Goal: Task Accomplishment & Management: Complete application form

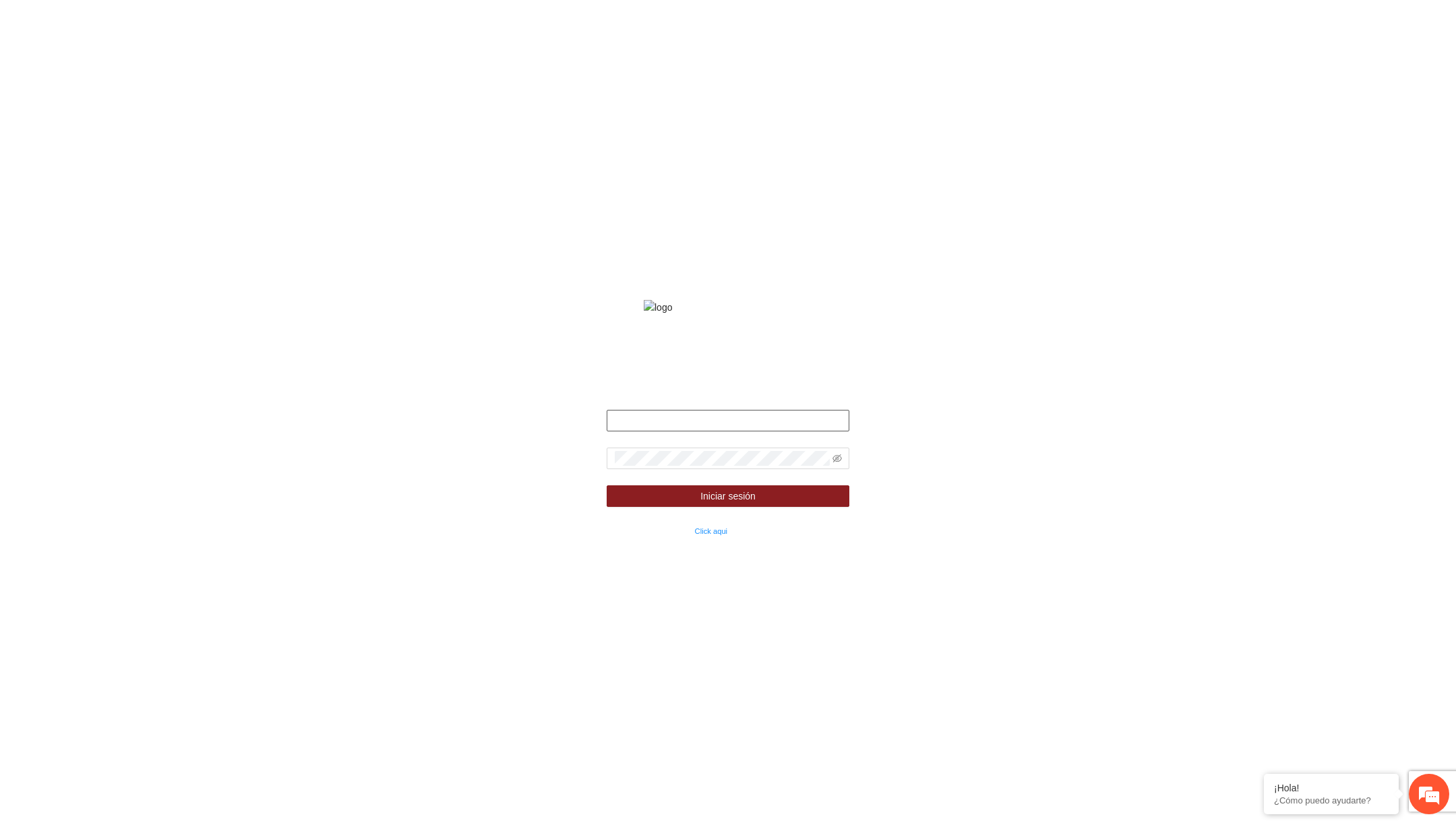
click at [642, 432] on input "text" at bounding box center [728, 420] width 243 height 21
type input "**********"
click at [841, 469] on span at bounding box center [728, 458] width 243 height 21
click at [835, 463] on icon "eye-invisible" at bounding box center [837, 458] width 9 height 9
click at [794, 499] on form "**********" at bounding box center [728, 474] width 243 height 128
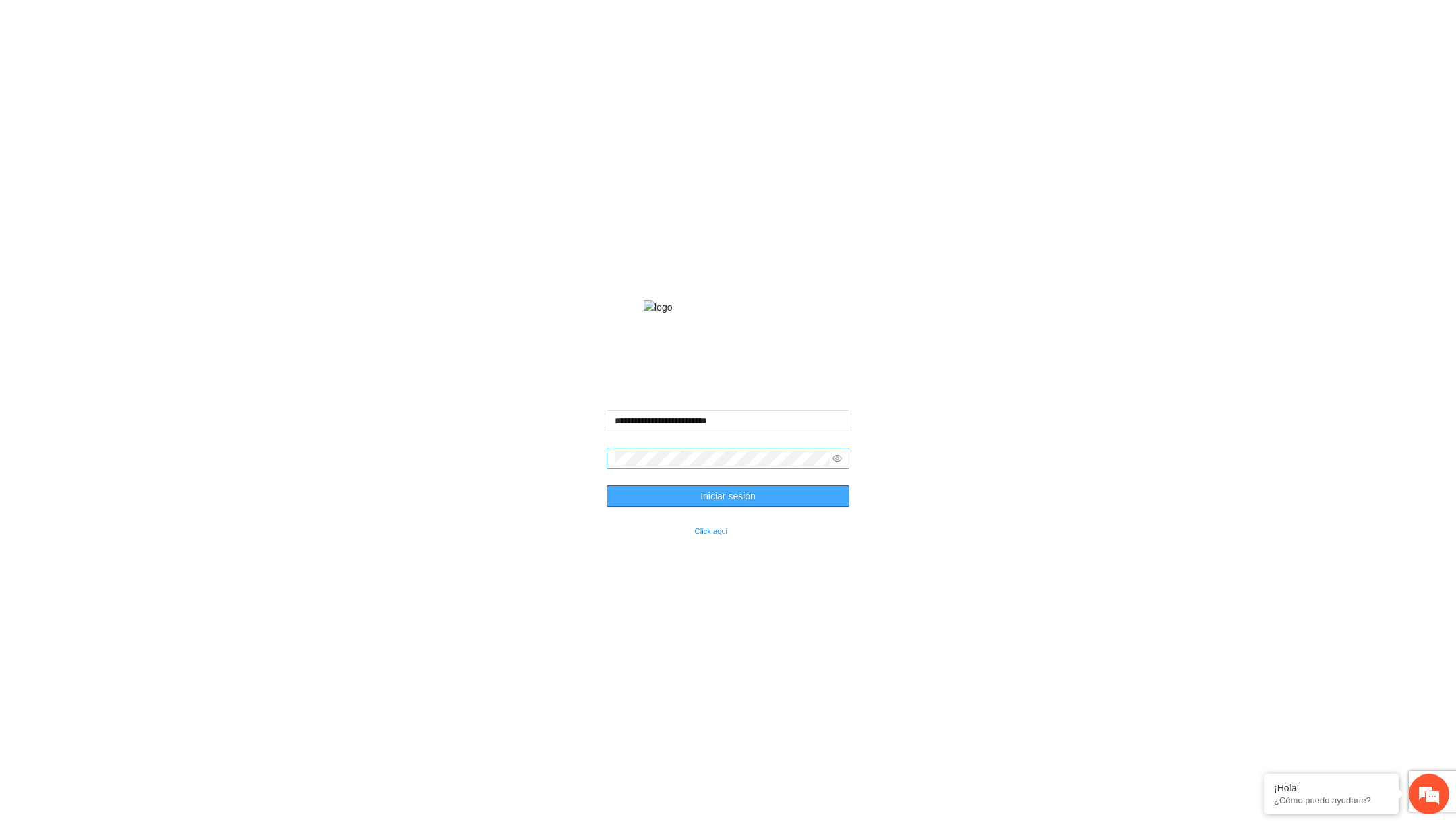
click at [762, 503] on button "Iniciar sesión" at bounding box center [728, 495] width 243 height 21
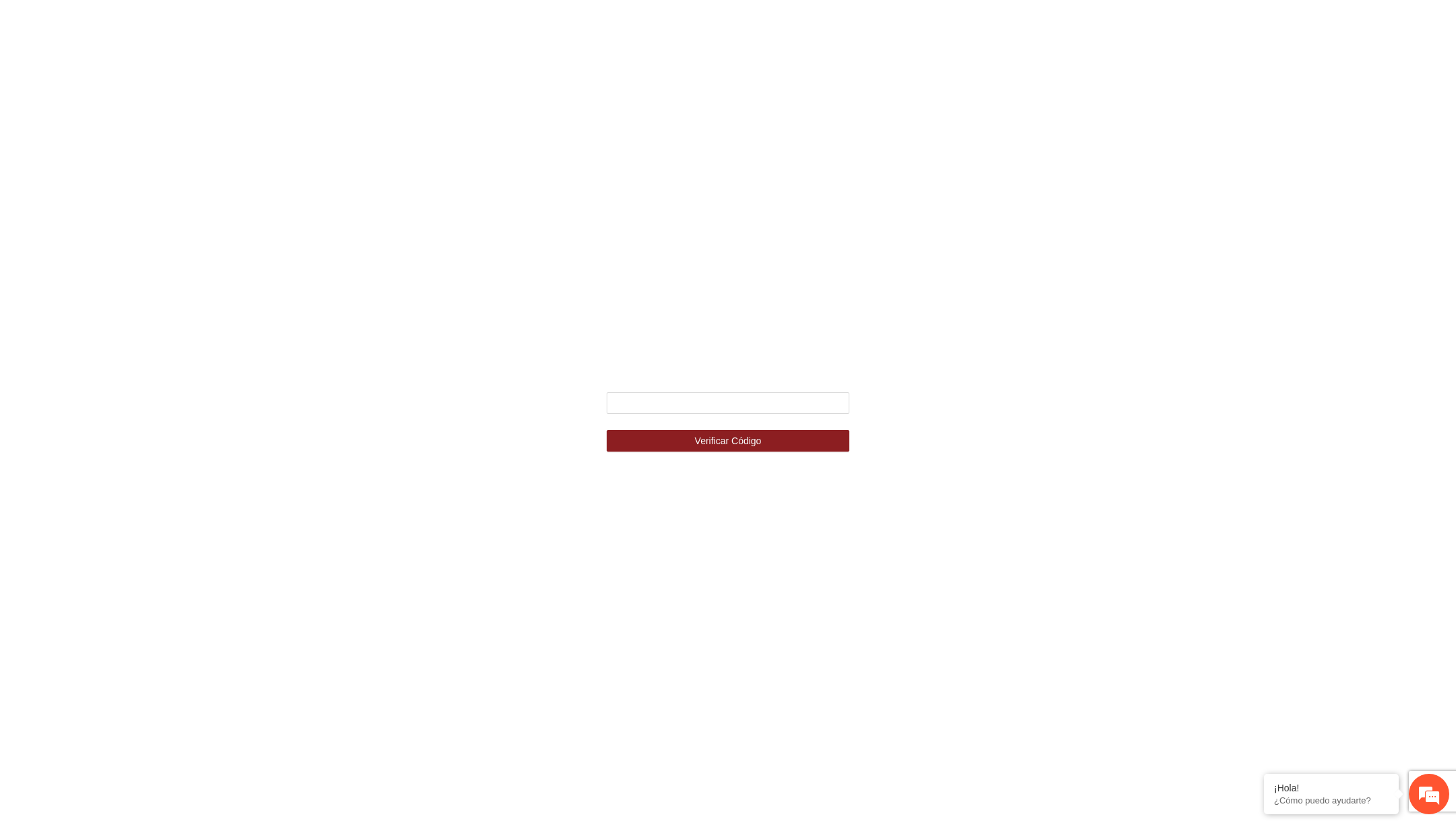
click at [736, 419] on form "Verificar Código" at bounding box center [728, 421] width 243 height 59
click at [741, 406] on input "text" at bounding box center [728, 403] width 243 height 21
type input "******"
click at [607, 430] on button "Verificar Código" at bounding box center [728, 440] width 243 height 21
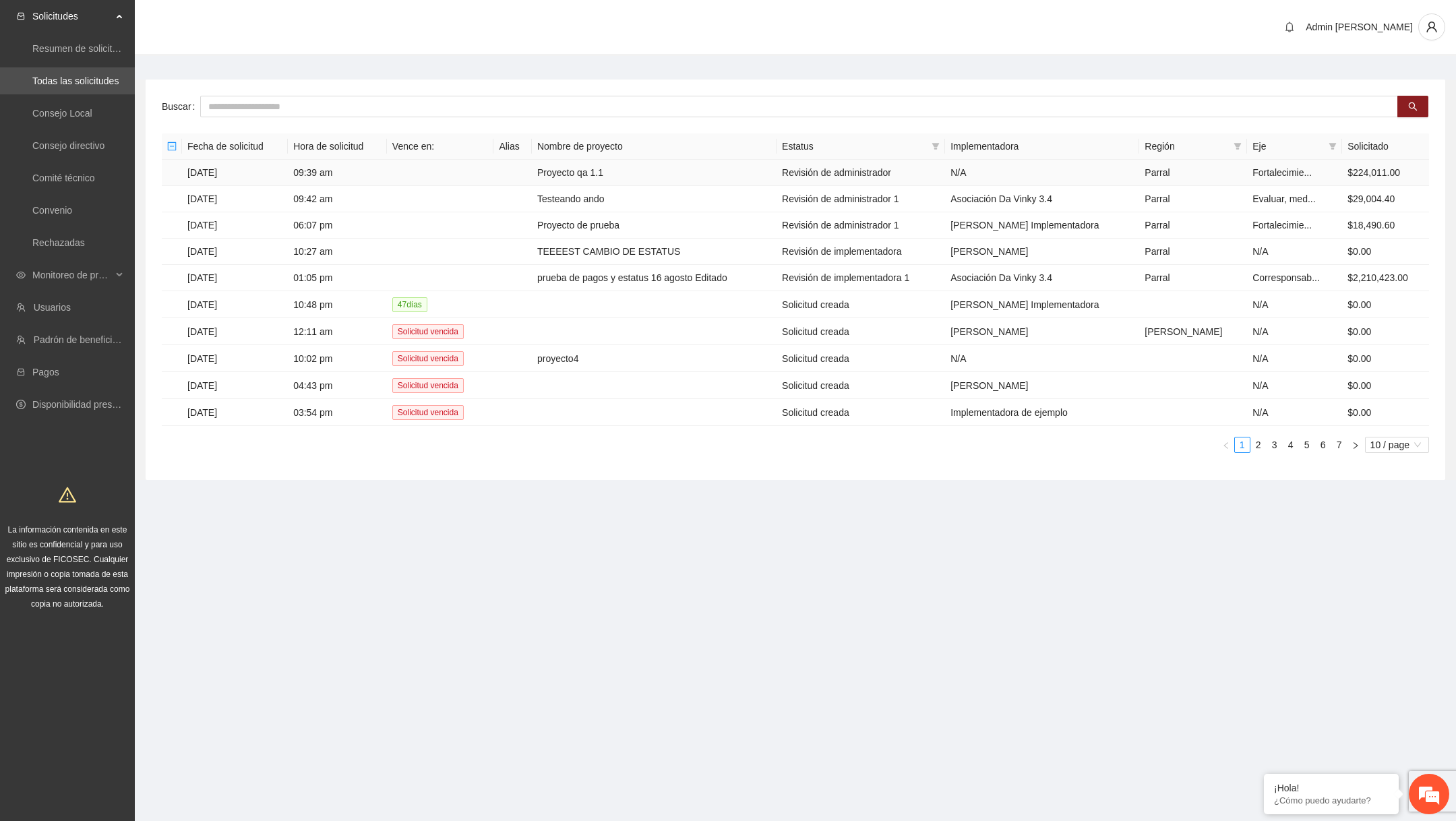
click at [608, 177] on td "Proyecto qa 1.1" at bounding box center [654, 173] width 245 height 26
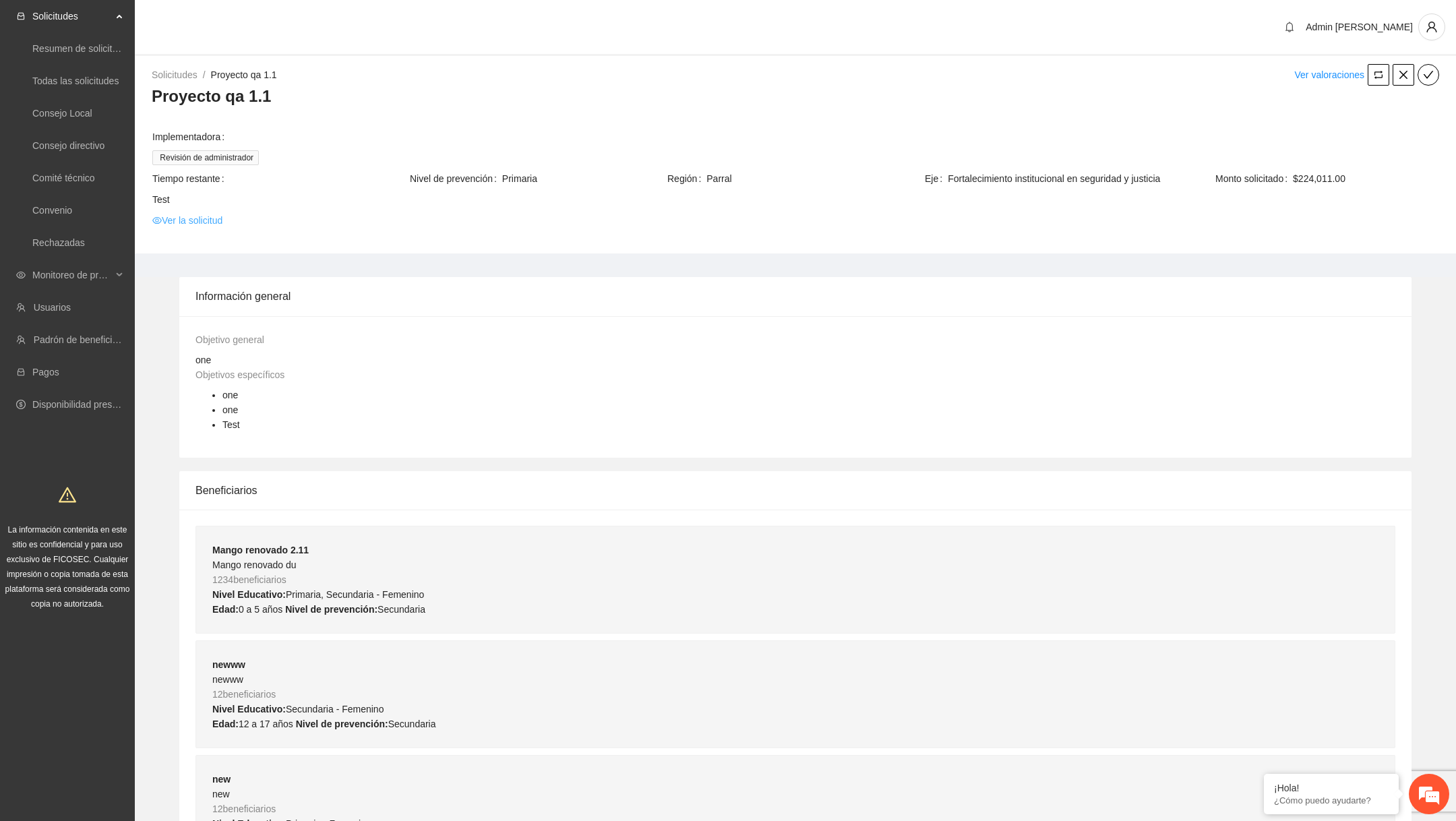
click at [181, 219] on link "Ver la solicitud" at bounding box center [187, 220] width 70 height 15
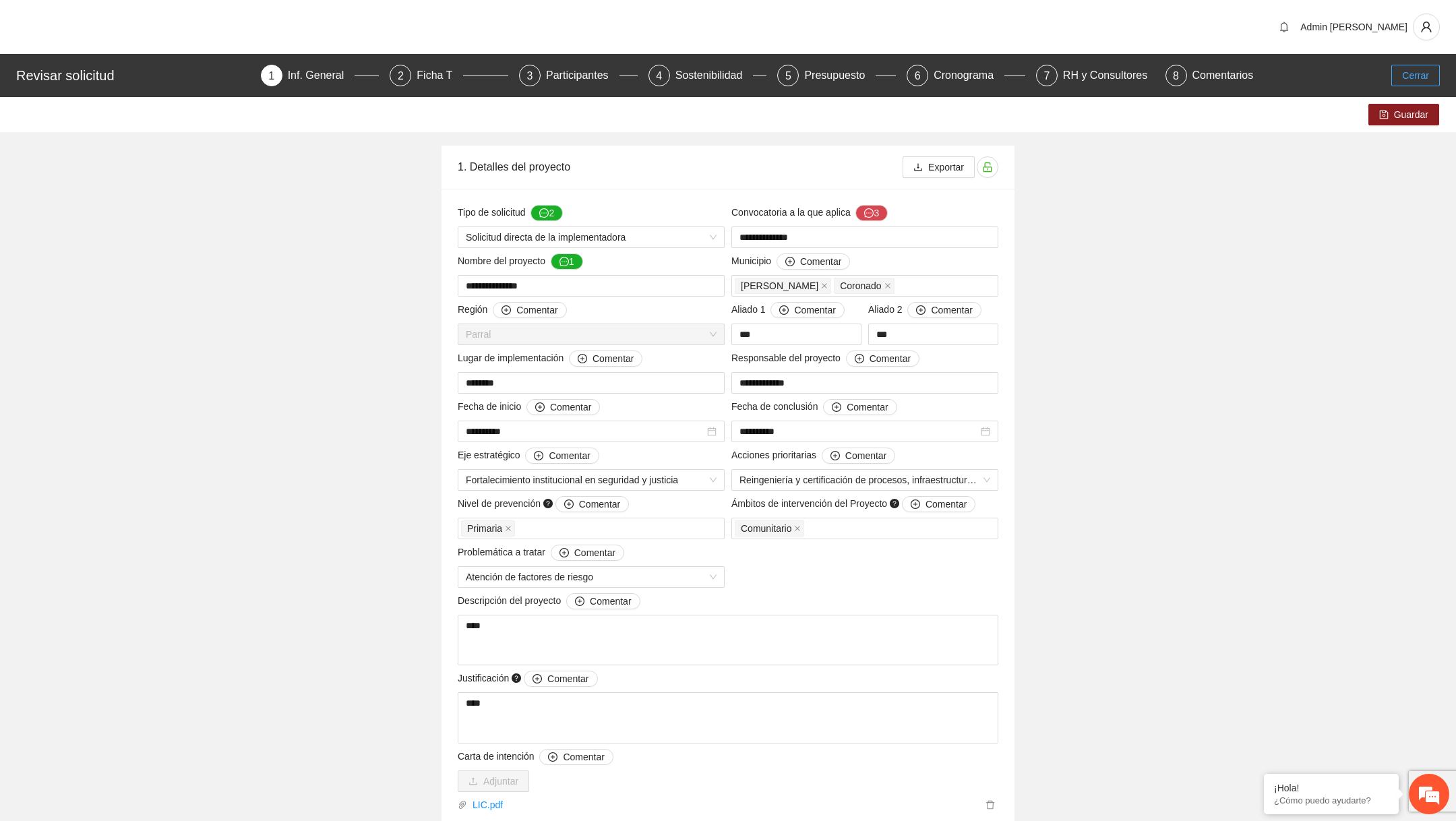
click at [1402, 66] on button "Cerrar" at bounding box center [1416, 75] width 49 height 21
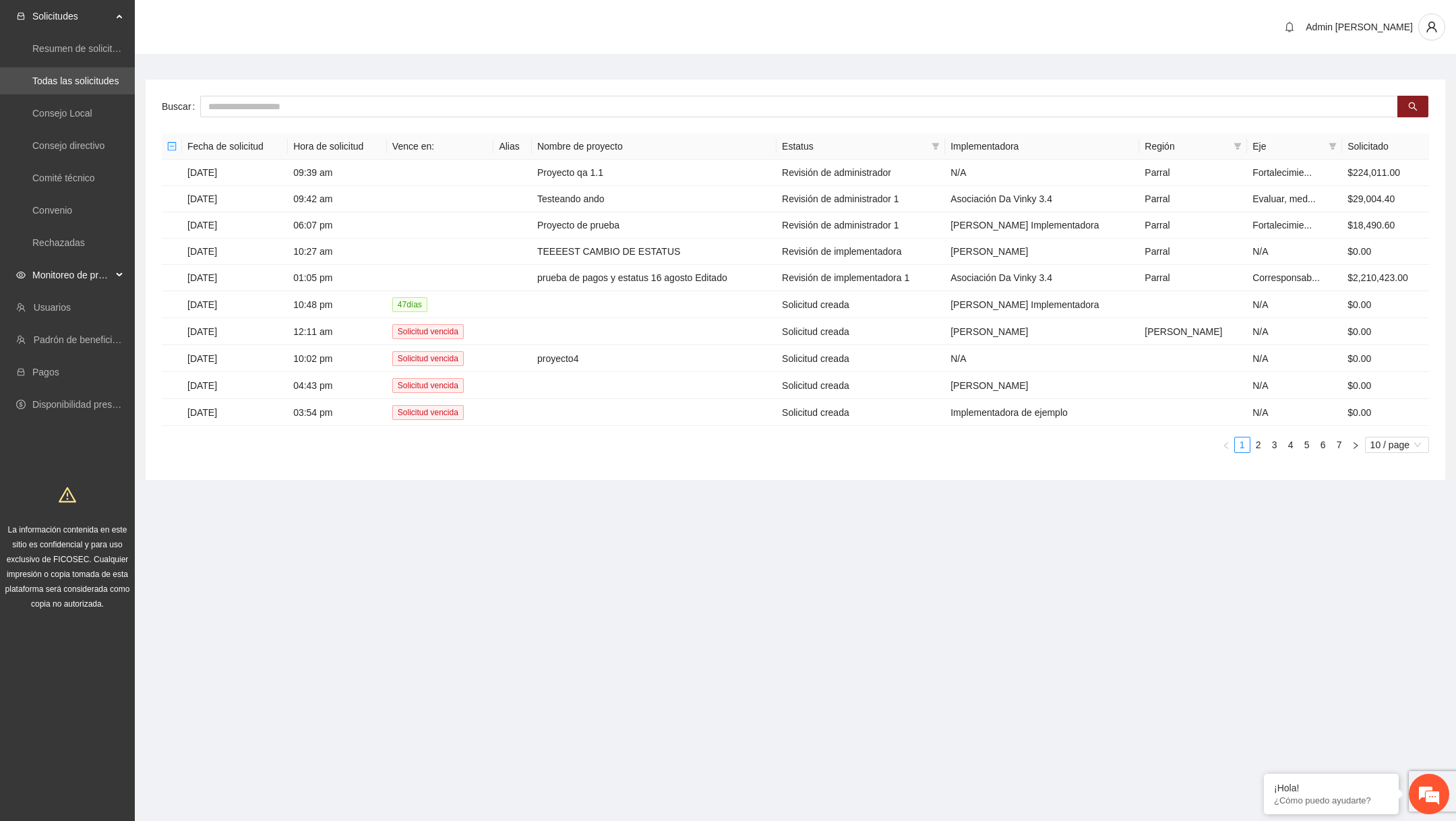
click at [75, 276] on span "Monitoreo de proyectos" at bounding box center [72, 275] width 79 height 27
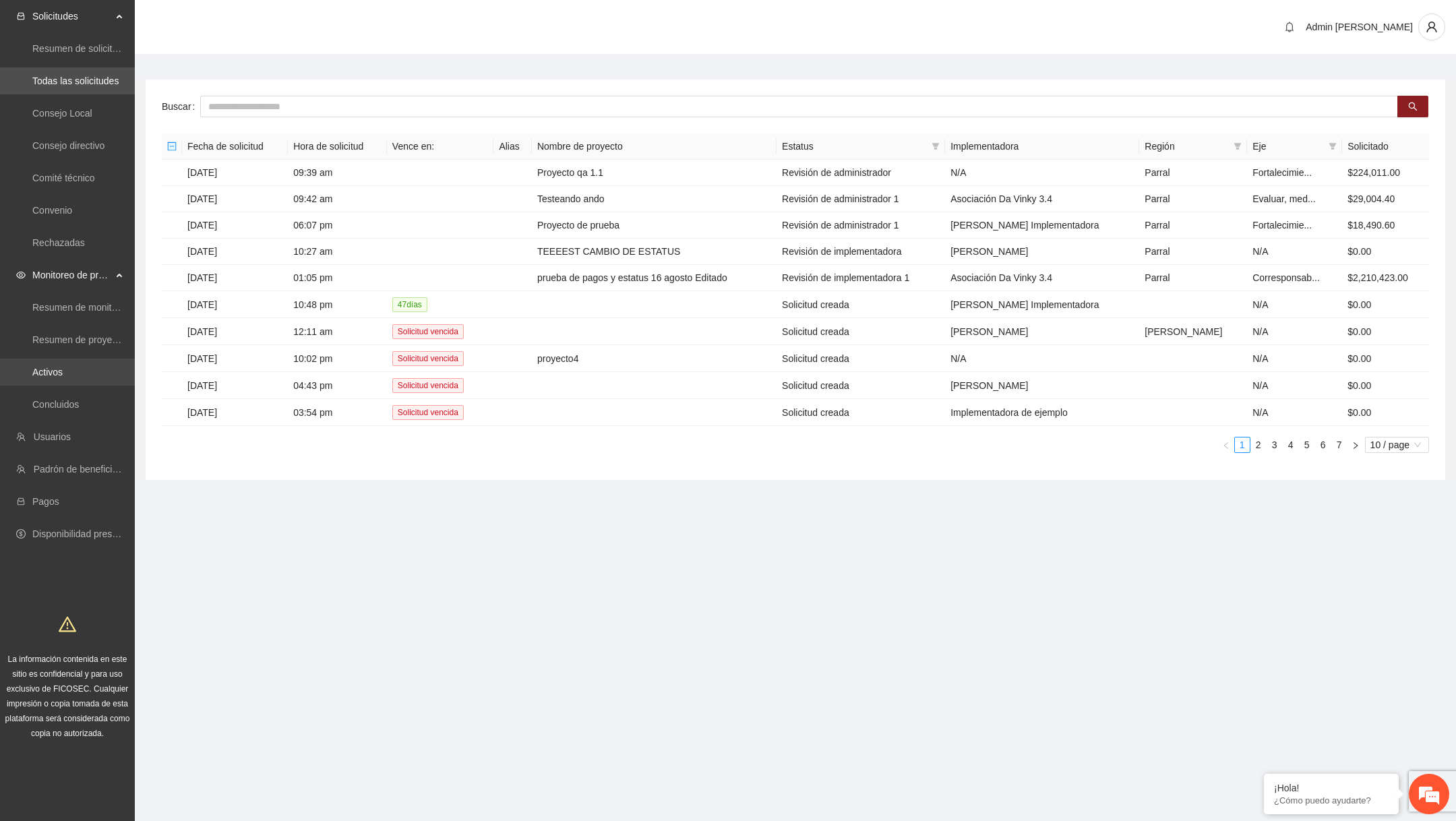
click at [63, 370] on link "Activos" at bounding box center [48, 372] width 30 height 11
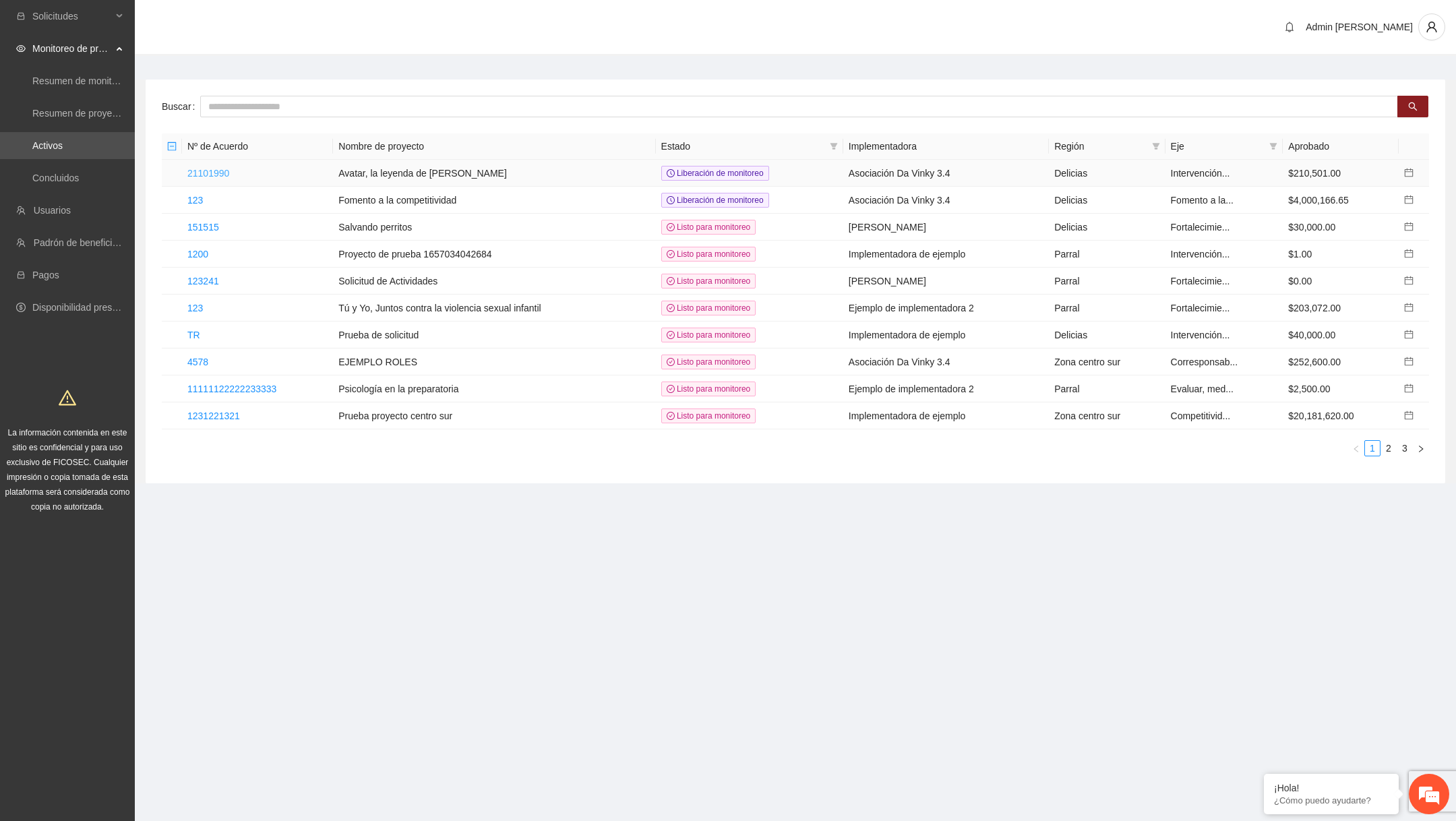
click at [229, 175] on link "21101990" at bounding box center [208, 174] width 42 height 11
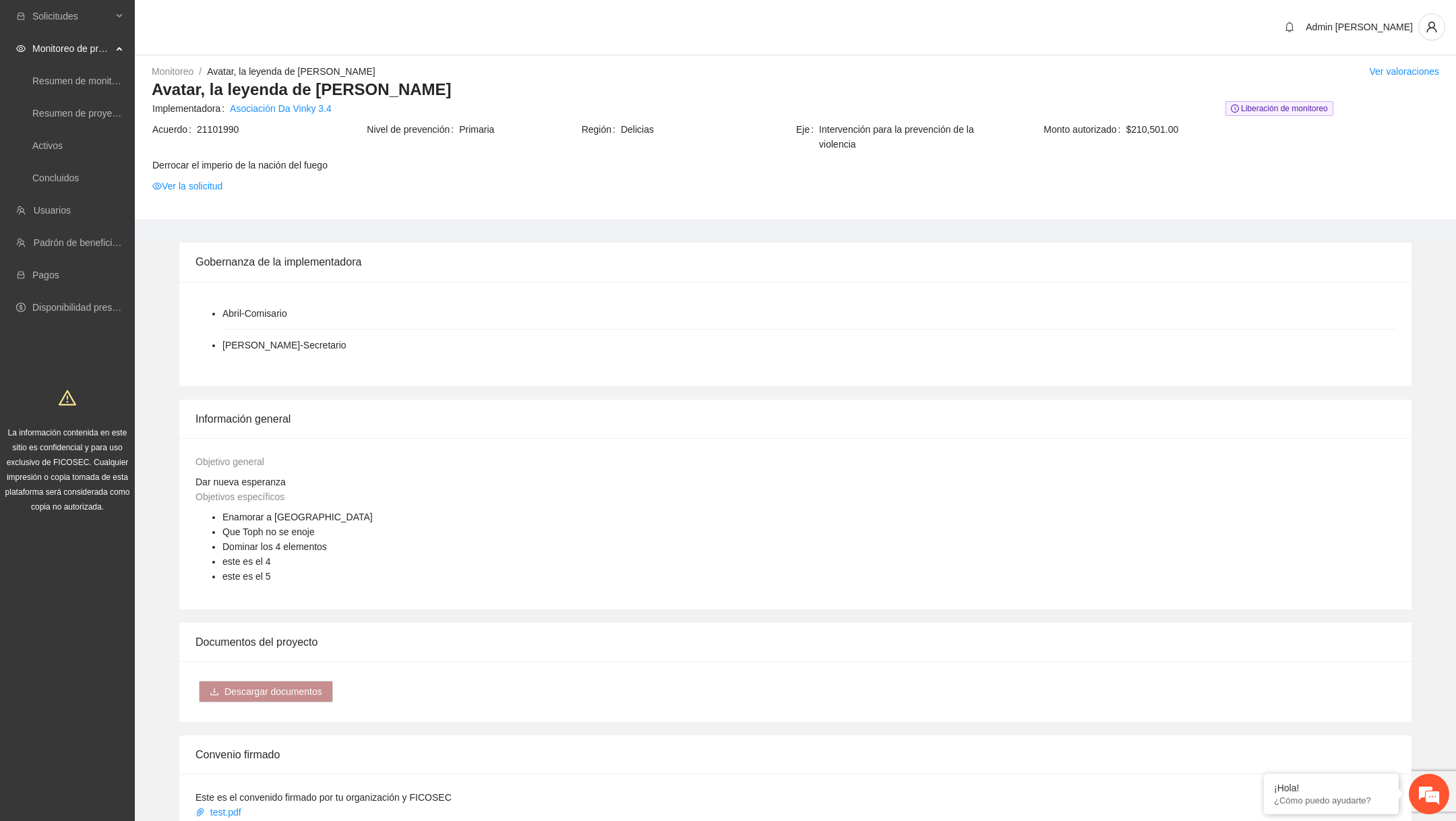
scroll to position [767, 0]
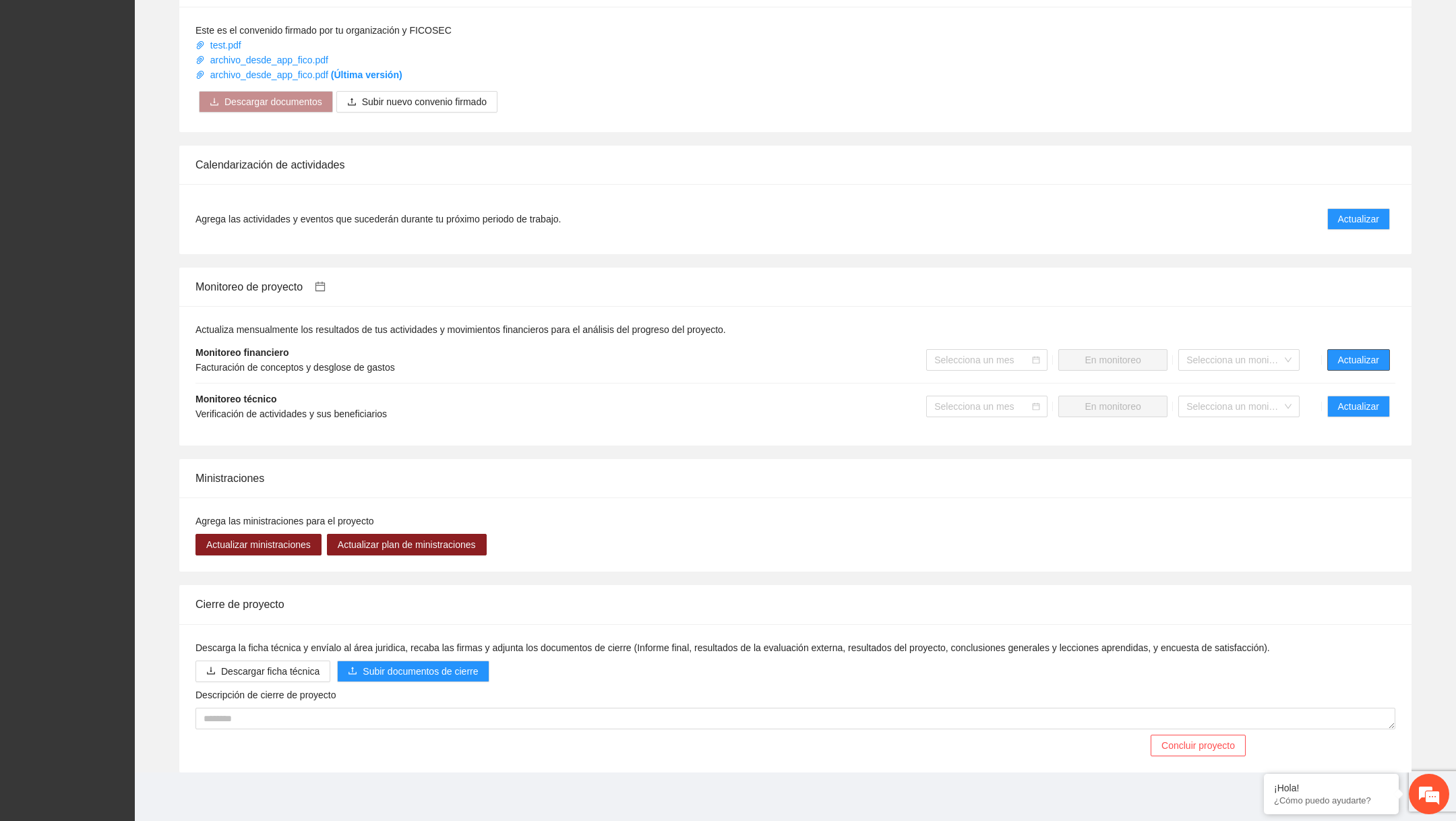
click at [1357, 361] on span "Actualizar" at bounding box center [1359, 360] width 41 height 15
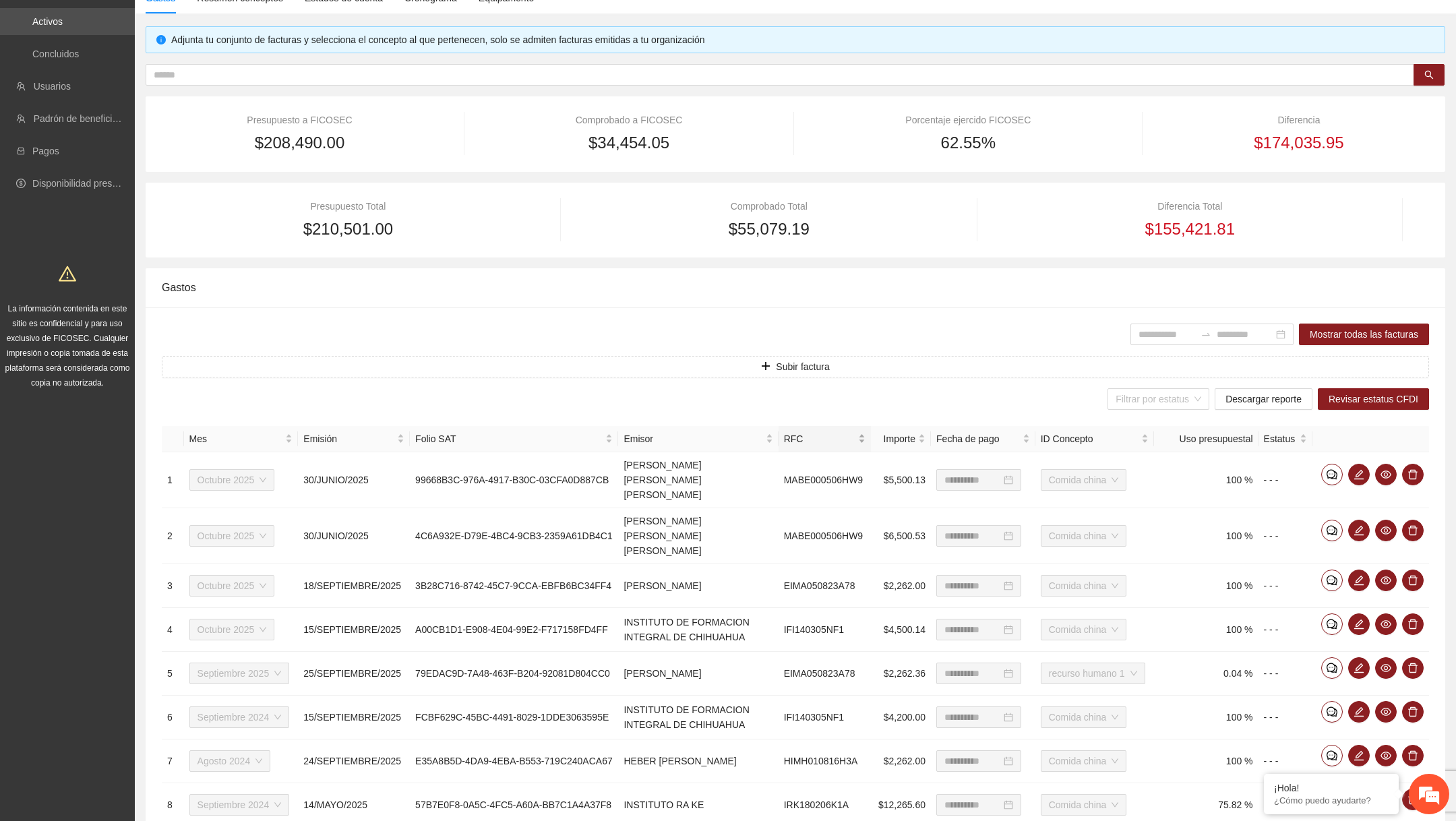
scroll to position [292, 0]
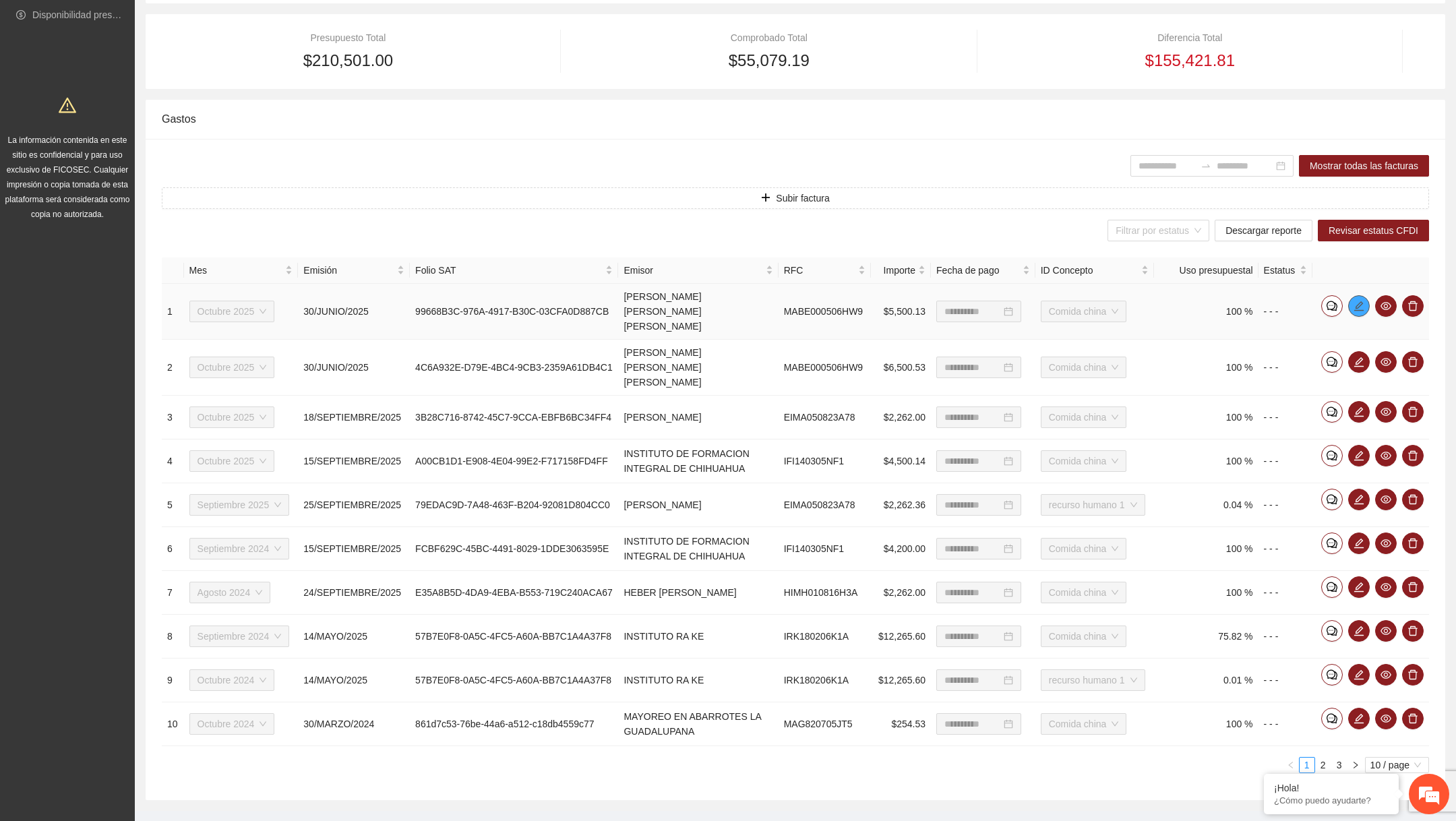
click at [1365, 301] on span "edit" at bounding box center [1359, 306] width 21 height 11
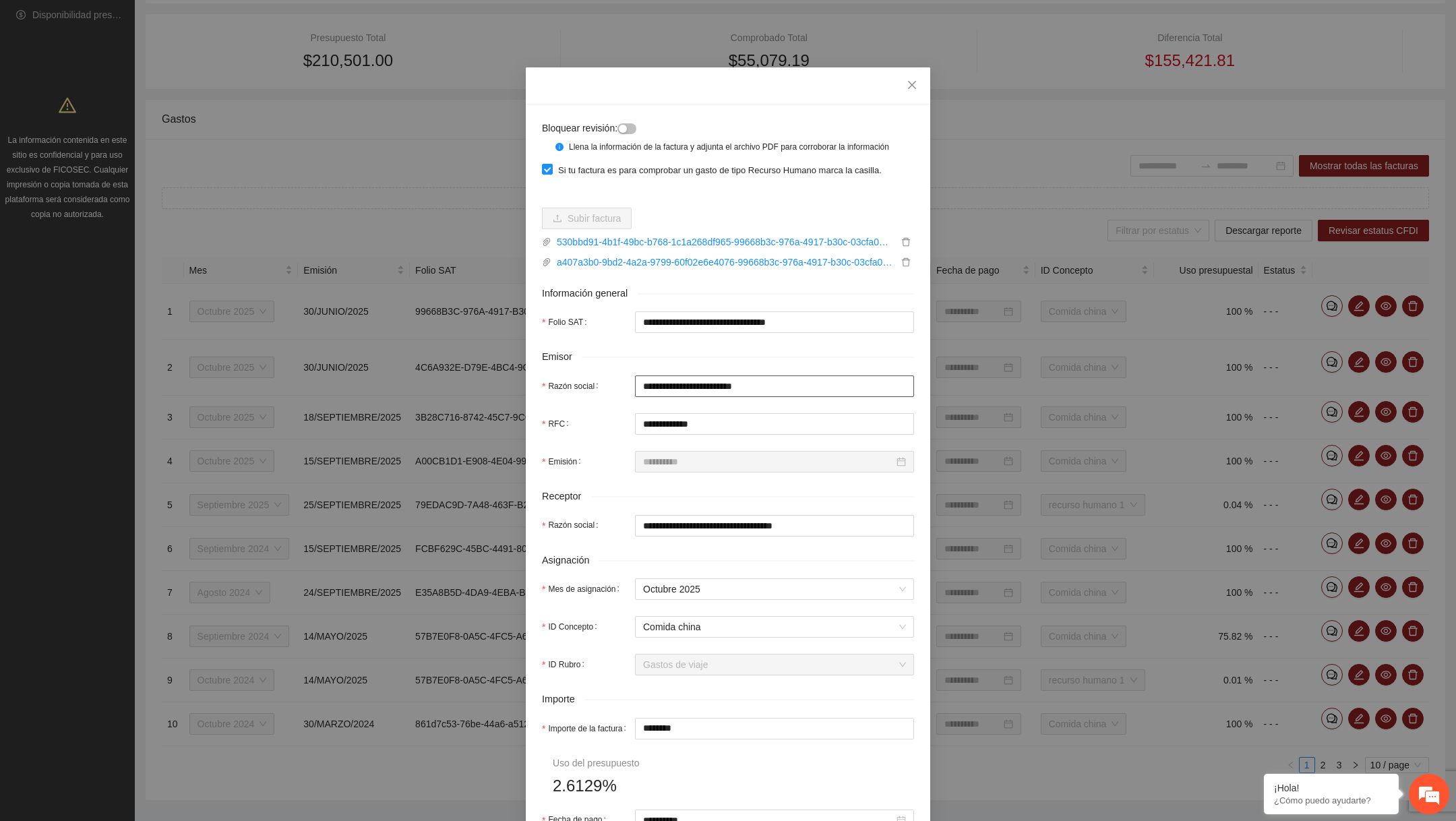
scroll to position [326, 0]
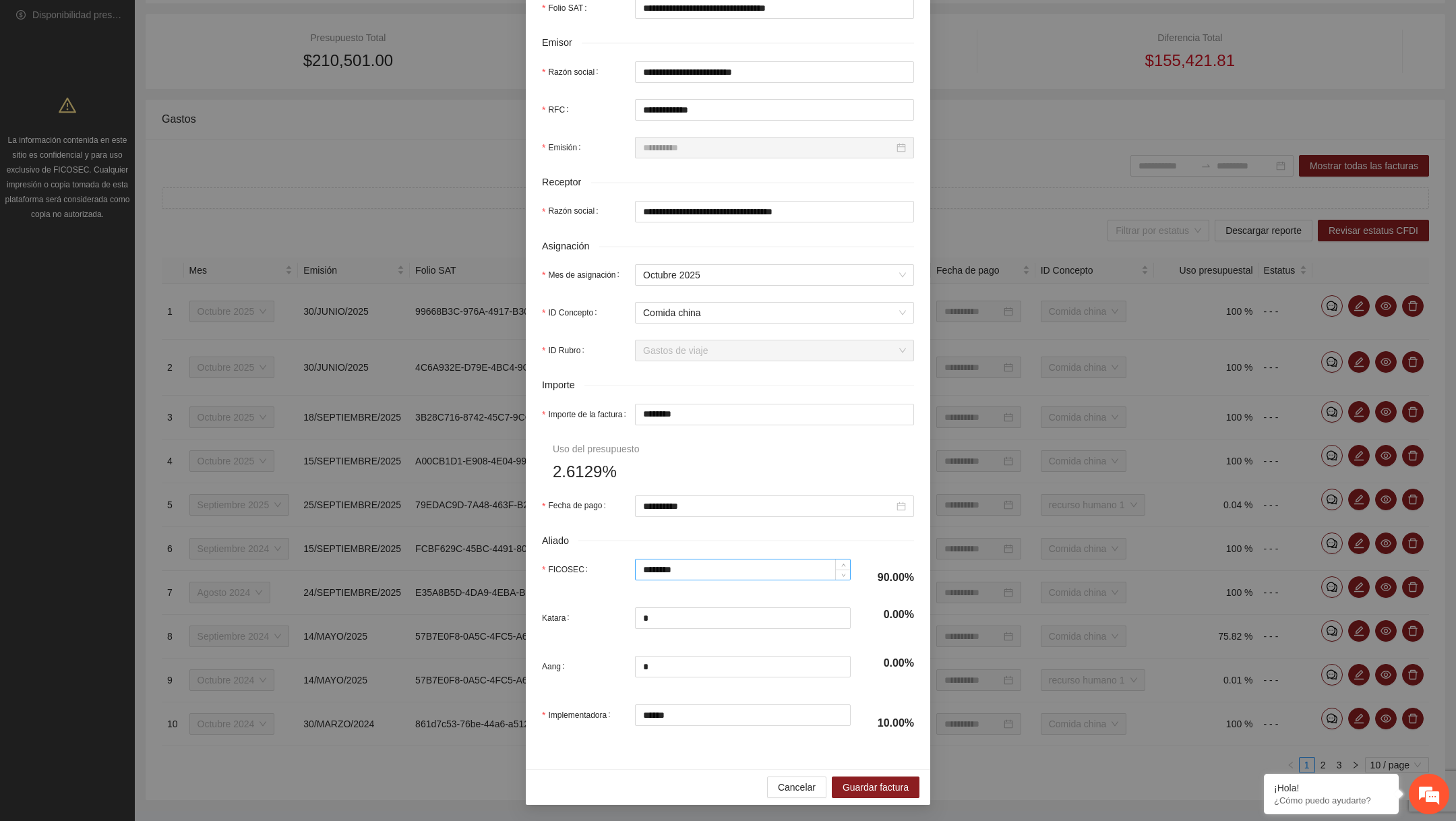
click at [713, 575] on input "********" at bounding box center [743, 570] width 215 height 21
click at [666, 622] on input "*" at bounding box center [743, 618] width 215 height 21
click at [788, 796] on button "Cancelar" at bounding box center [796, 786] width 59 height 21
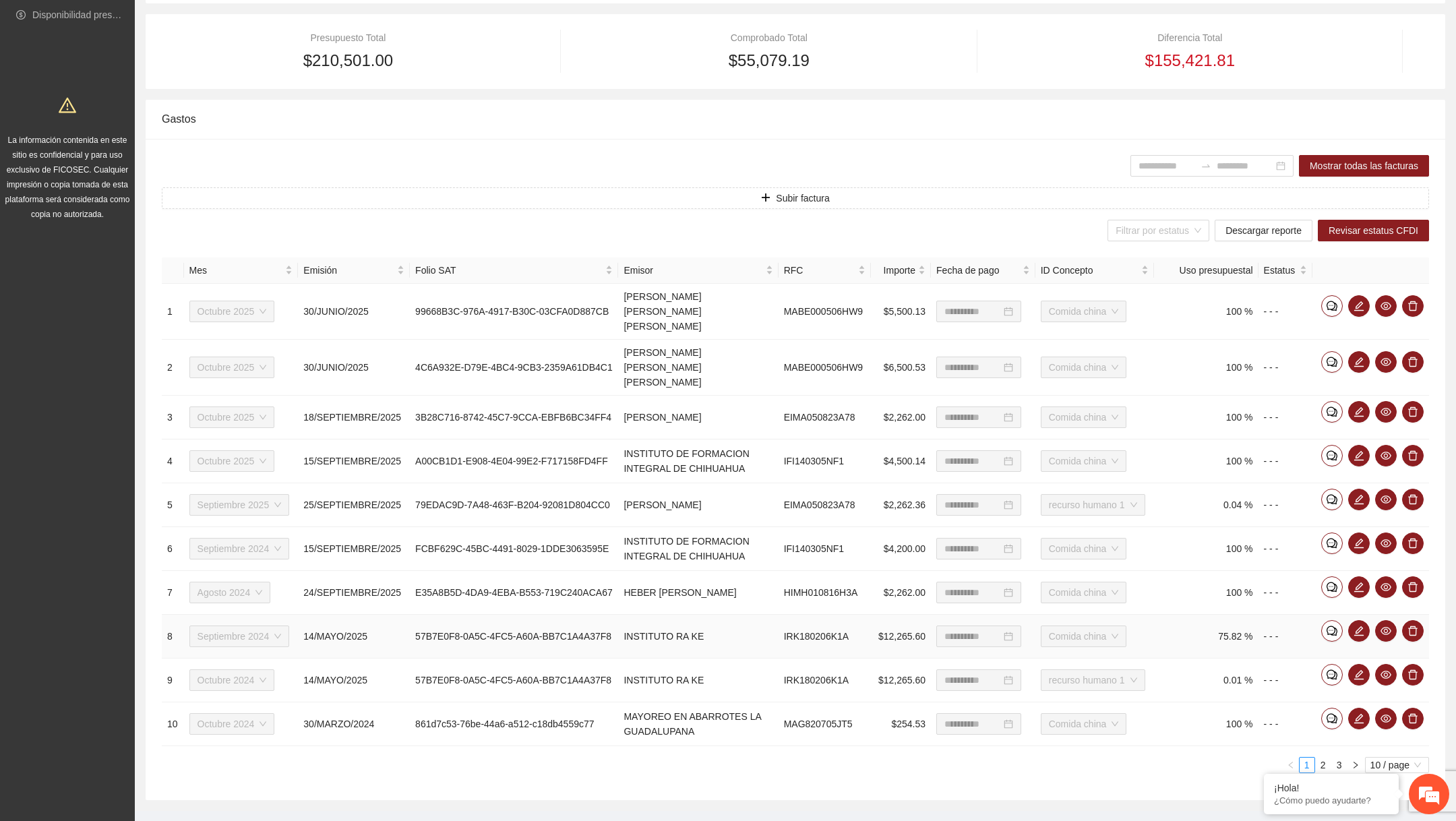
scroll to position [259, 0]
click at [1360, 357] on icon "edit" at bounding box center [1359, 362] width 11 height 11
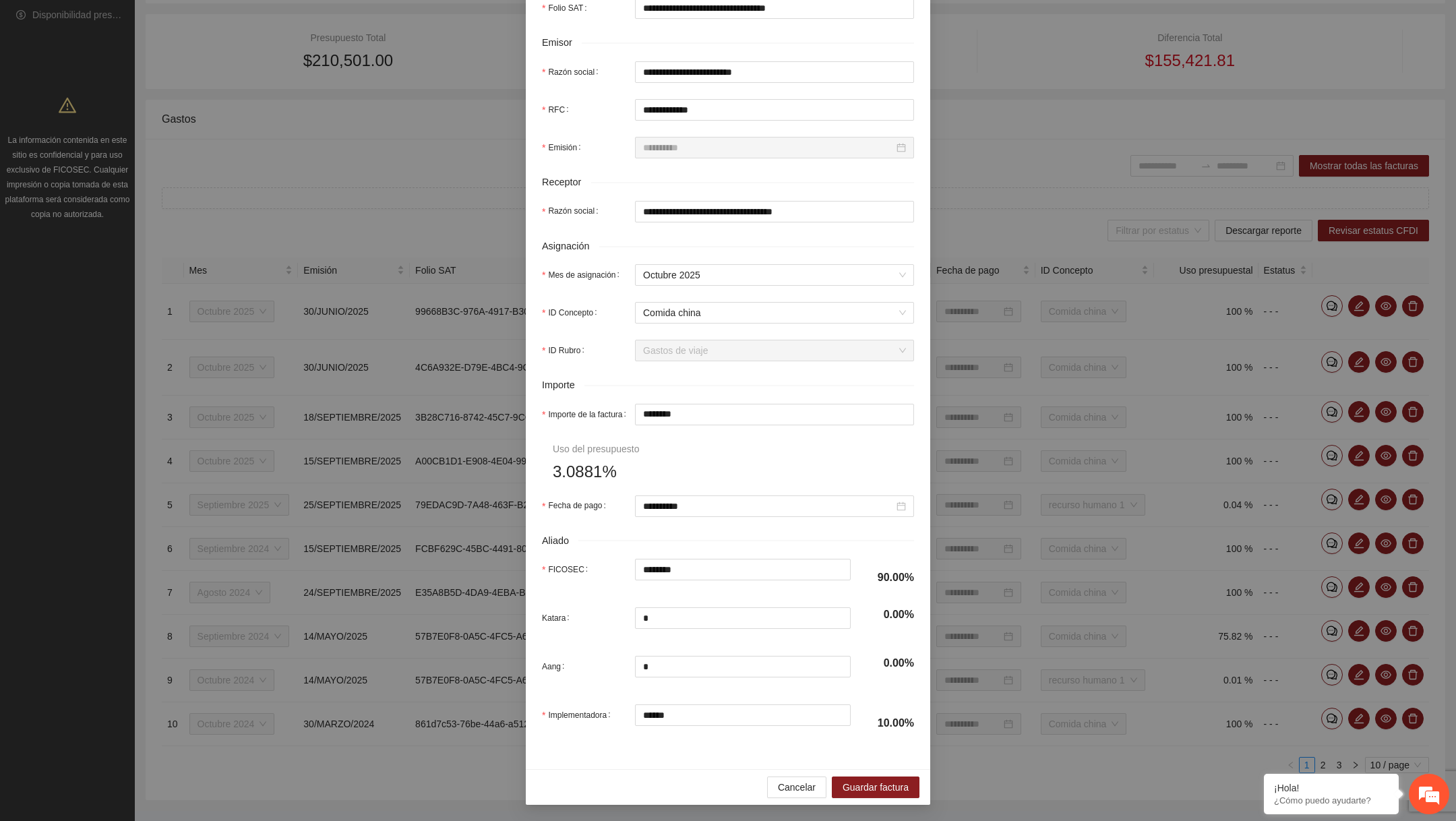
scroll to position [326, 0]
click at [783, 786] on span "Cancelar" at bounding box center [796, 787] width 37 height 15
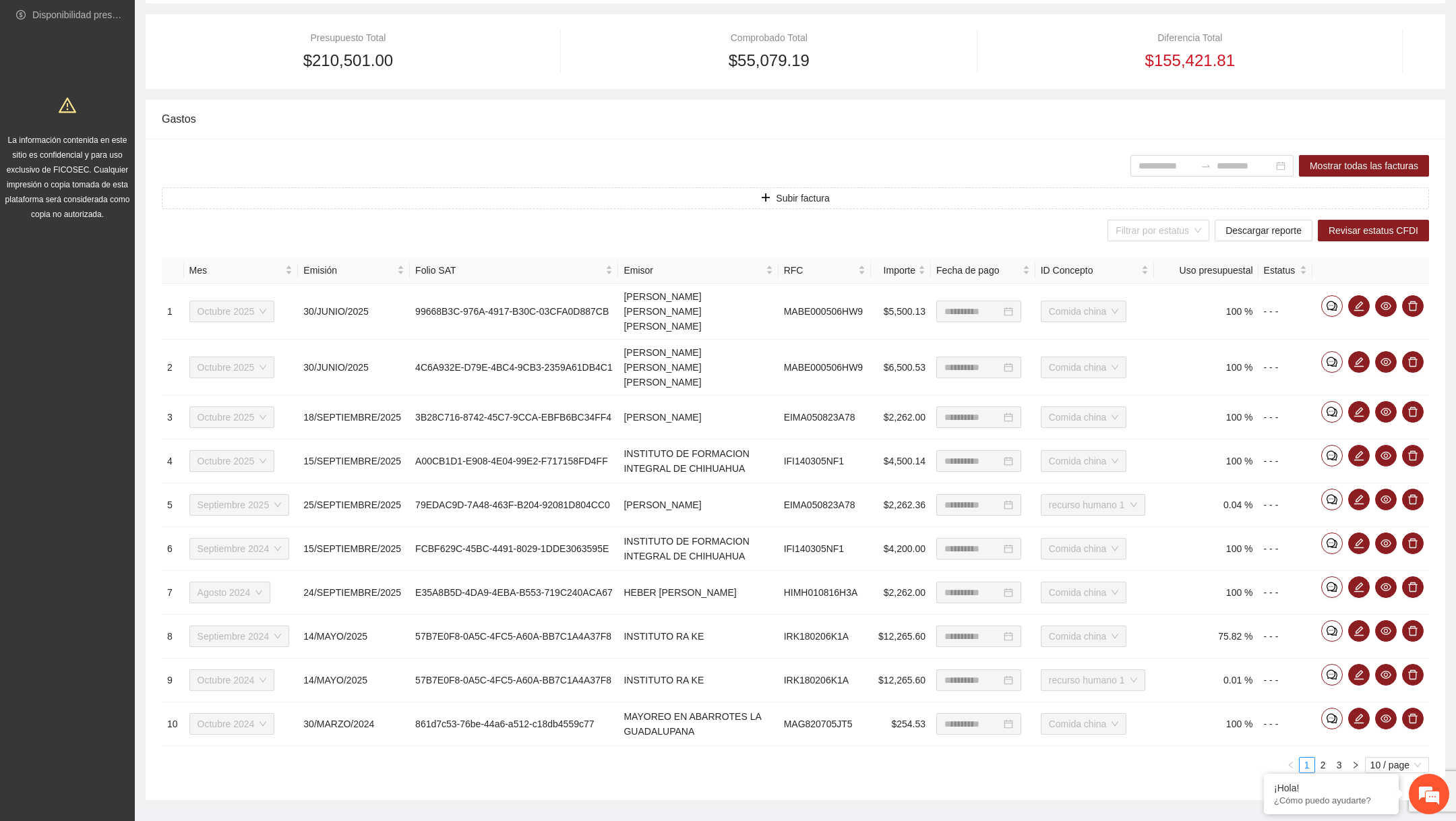
scroll to position [259, 0]
click at [1355, 713] on icon "edit" at bounding box center [1359, 718] width 11 height 11
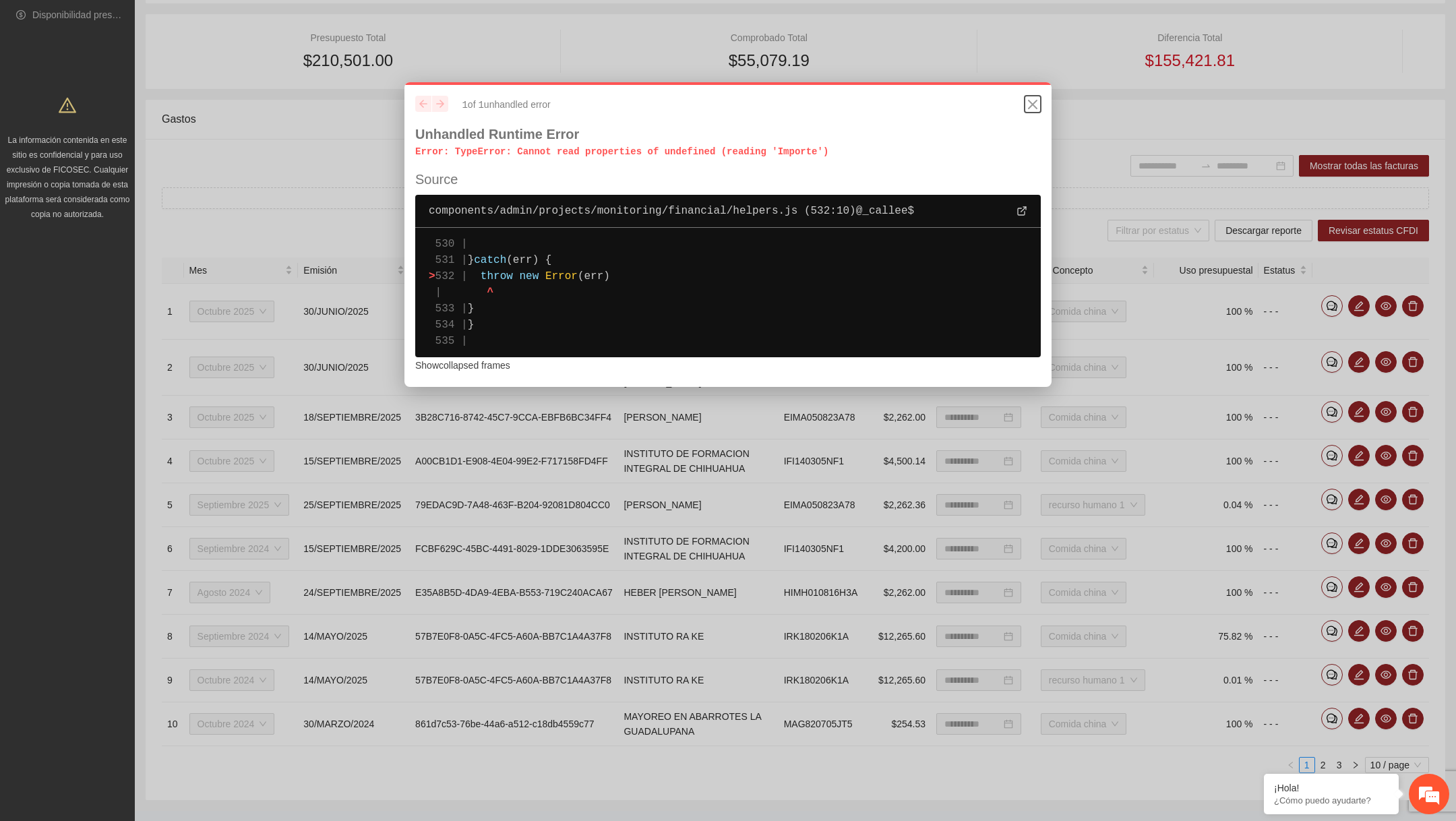
click at [1033, 105] on icon "Close" at bounding box center [1033, 104] width 8 height 8
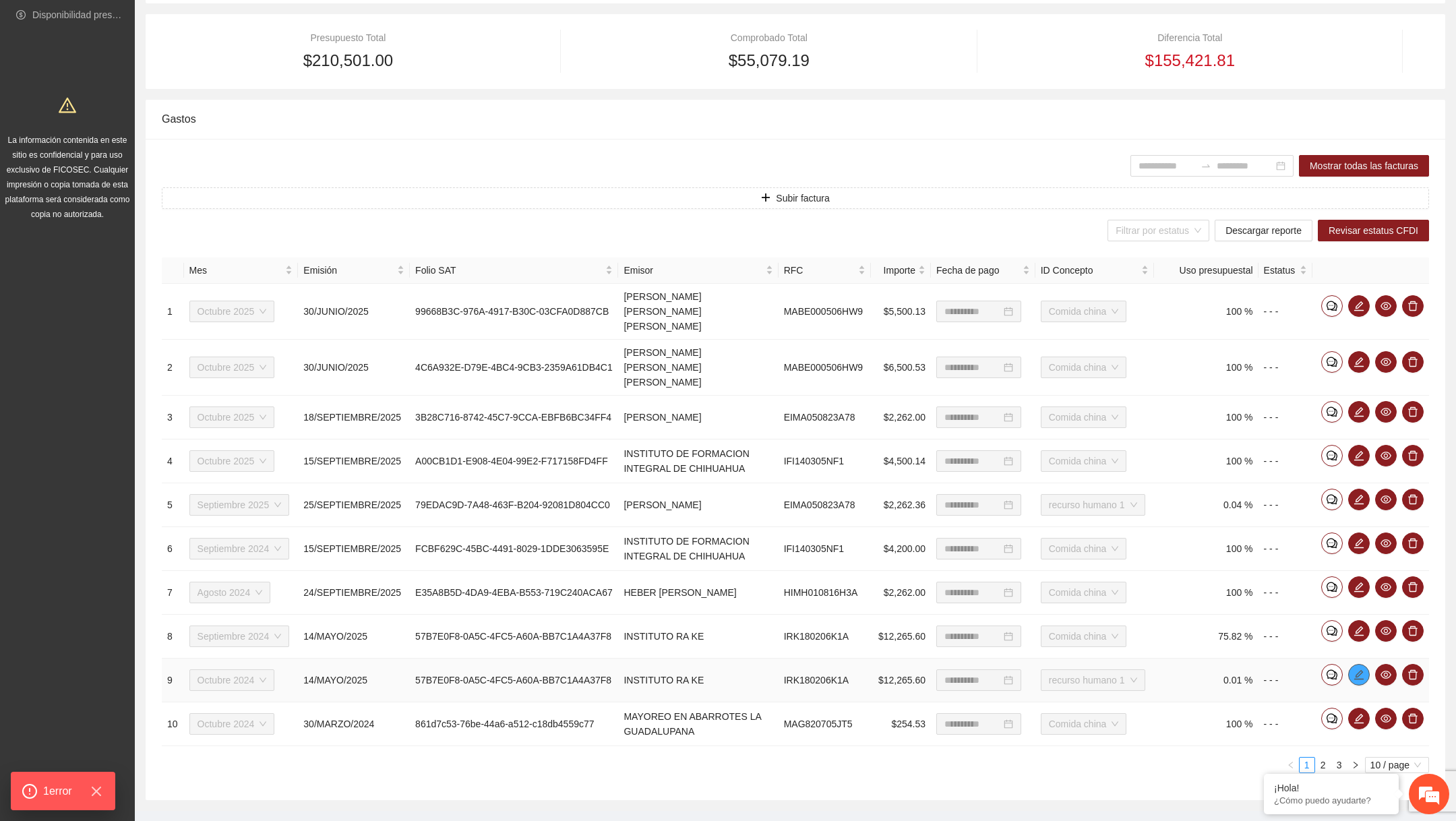
click at [1360, 669] on icon "edit" at bounding box center [1359, 673] width 9 height 9
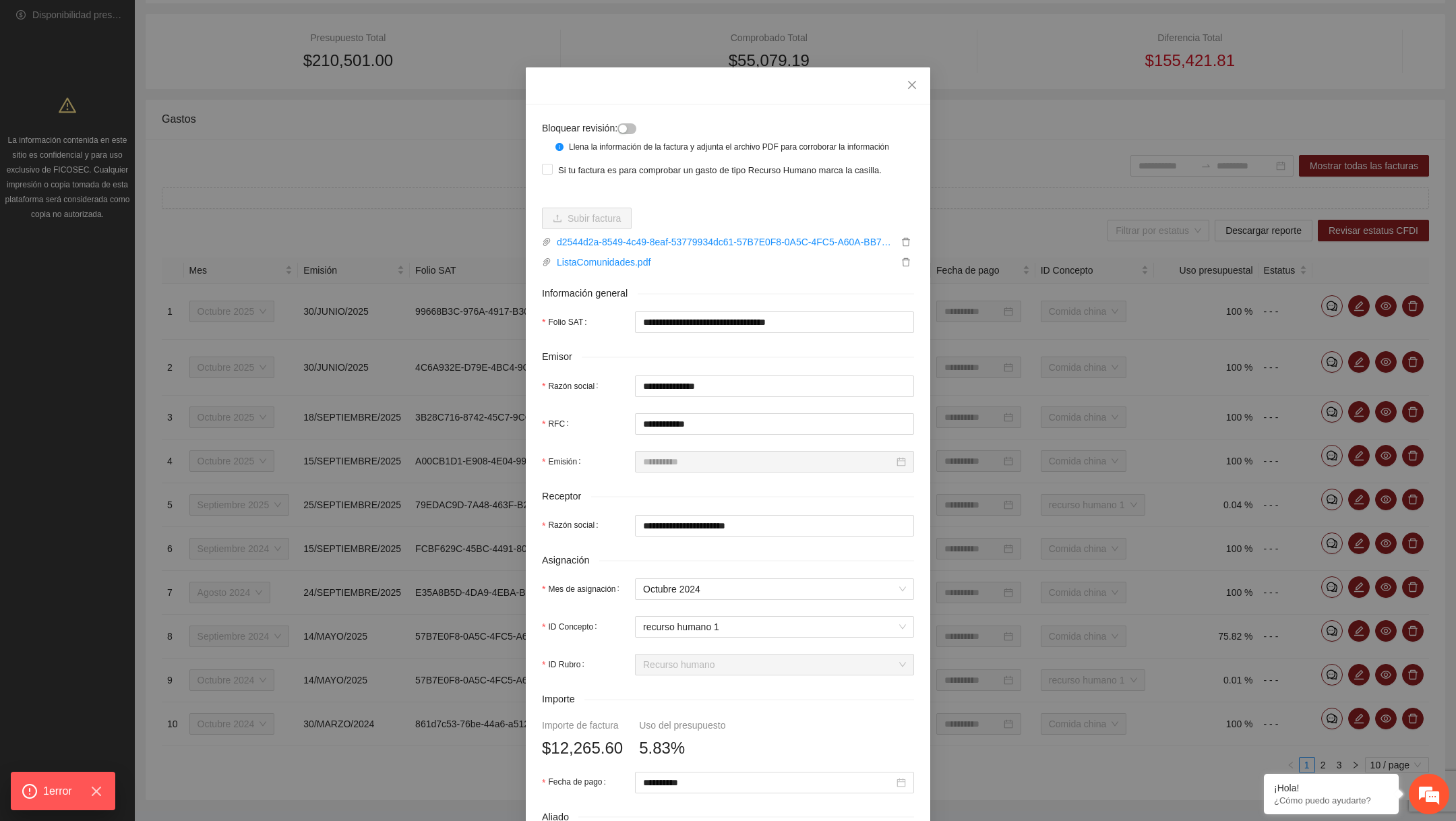
scroll to position [289, 0]
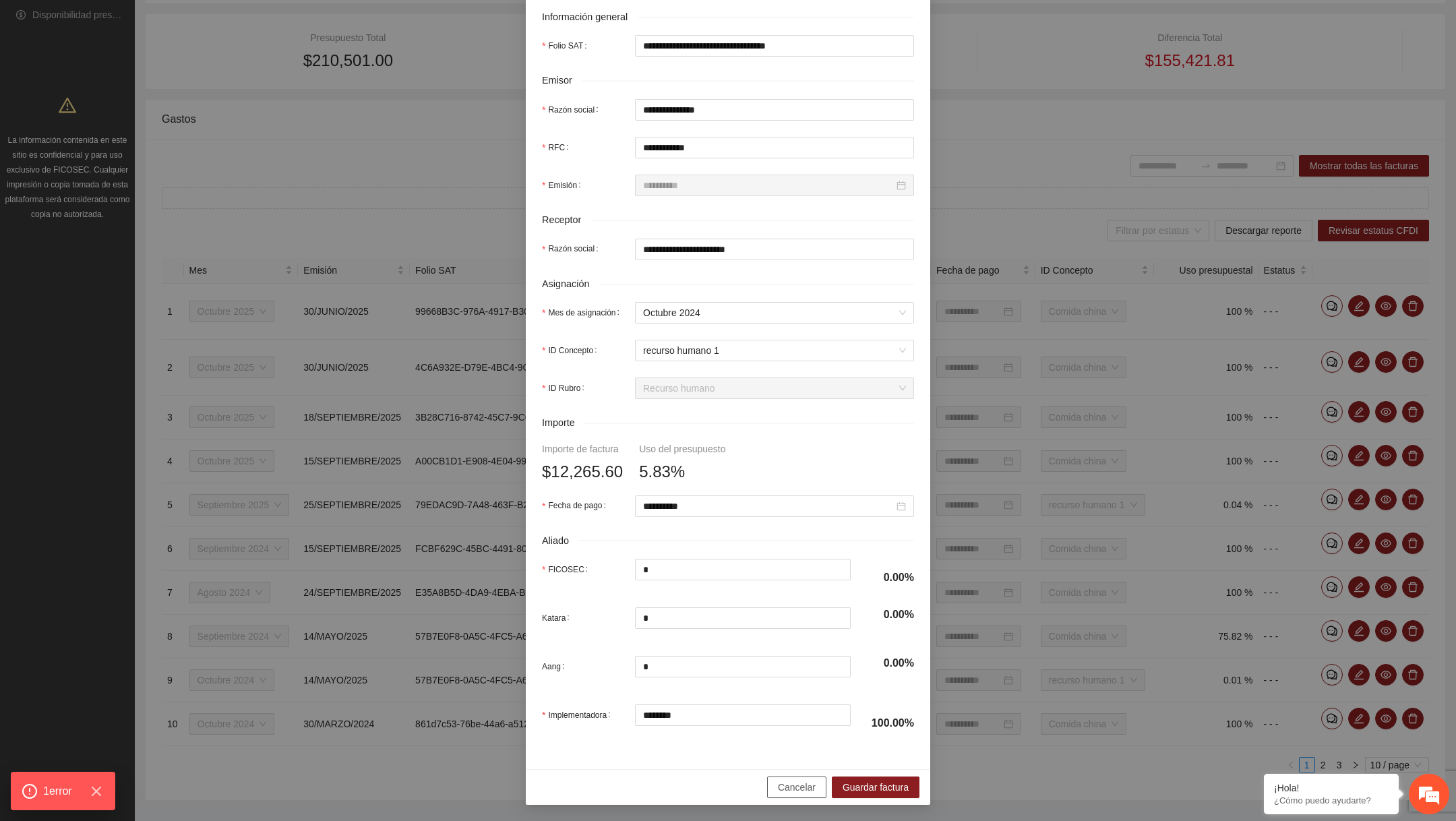
click at [782, 786] on span "Cancelar" at bounding box center [796, 787] width 37 height 15
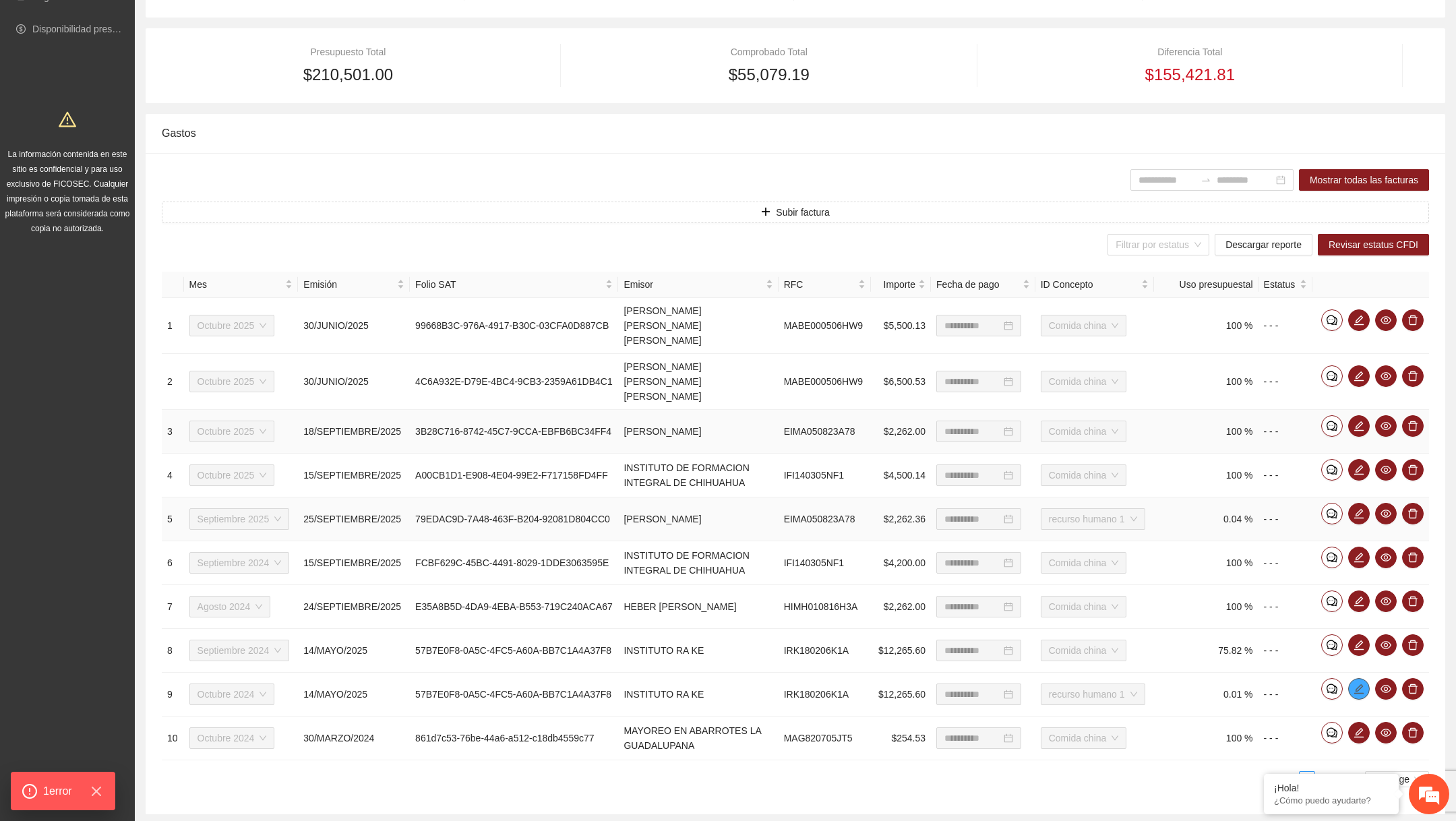
scroll to position [292, 0]
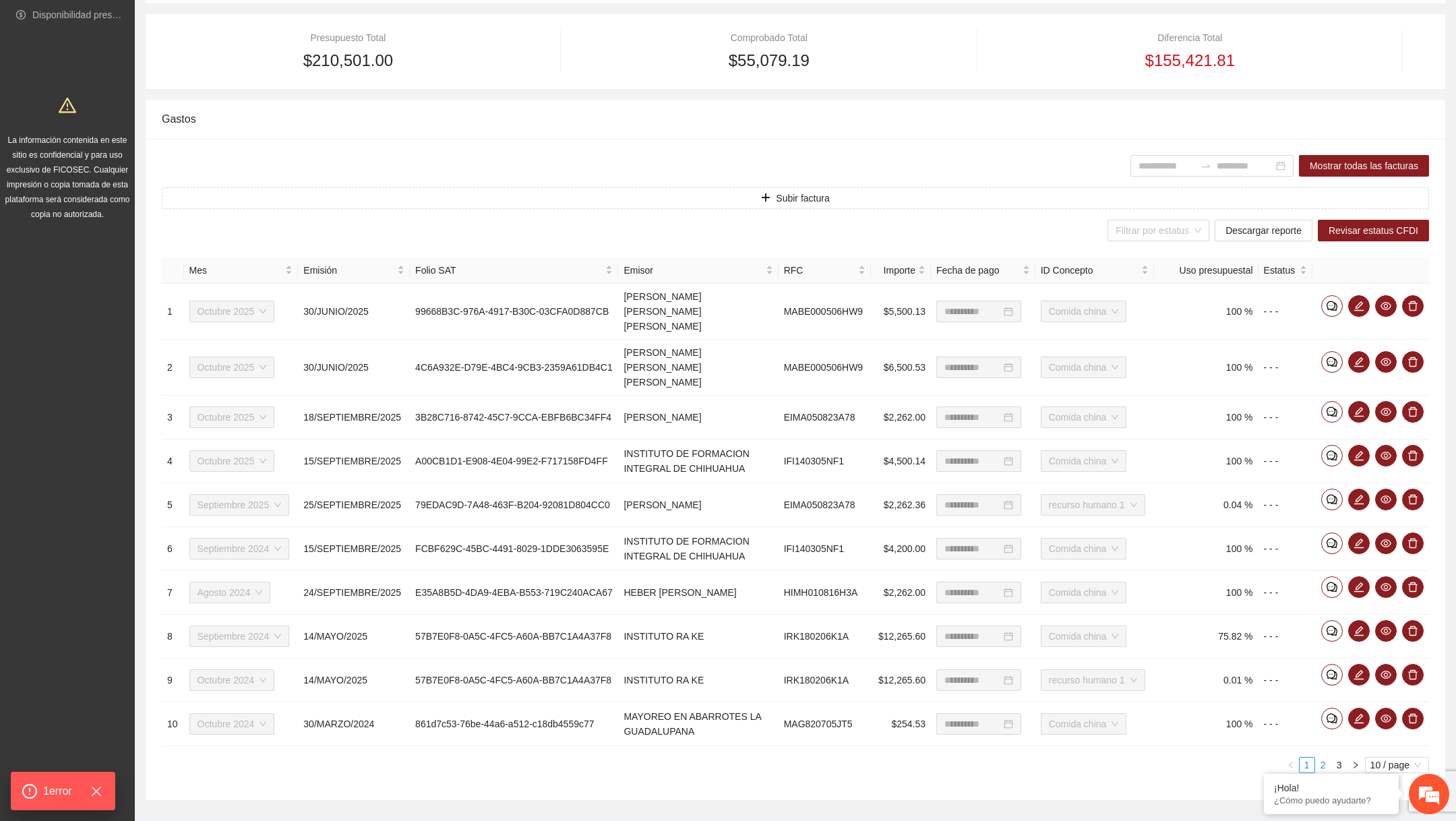
click at [1326, 757] on link "2" at bounding box center [1323, 765] width 15 height 15
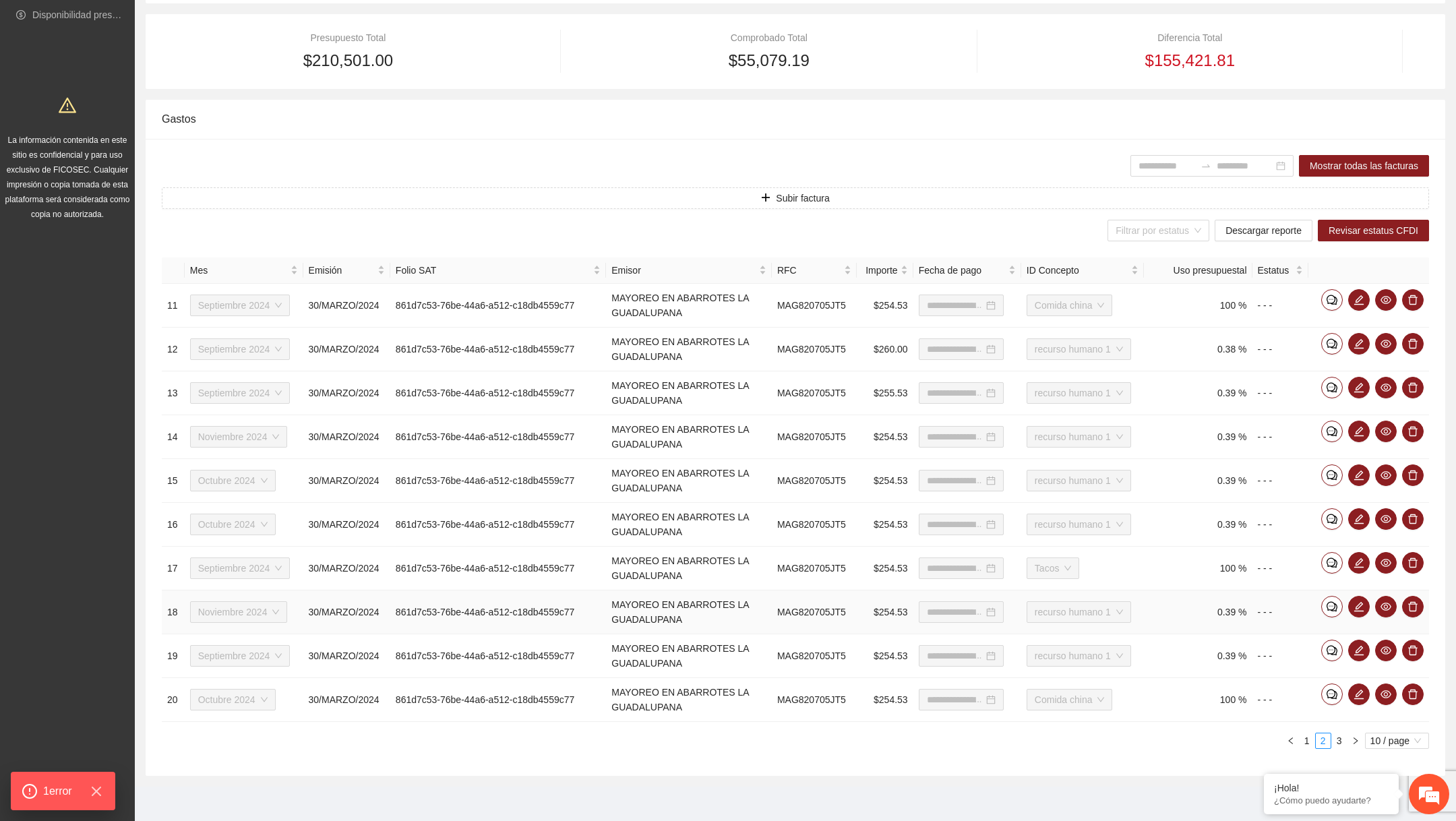
type input "**********"
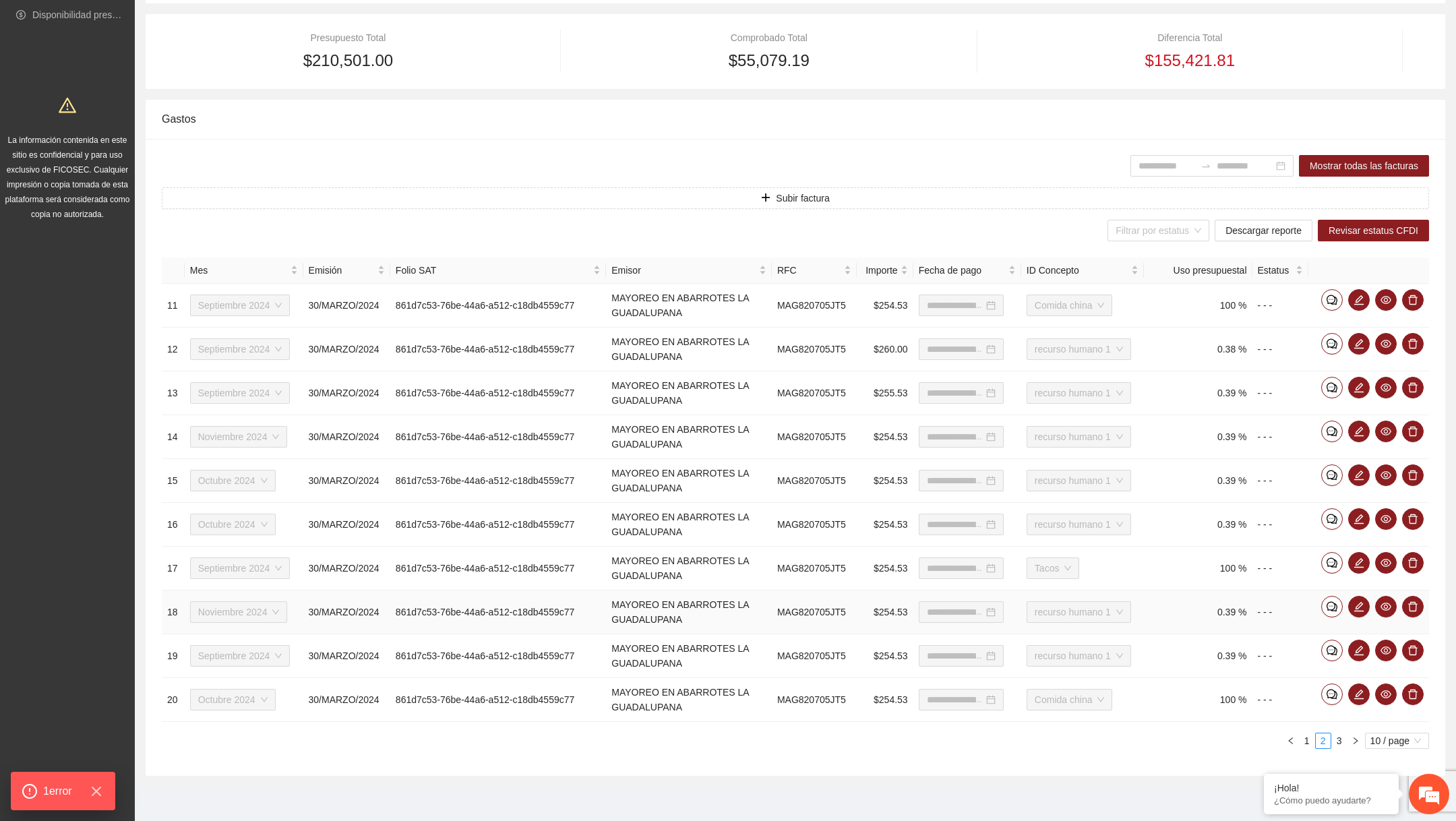
type input "**********"
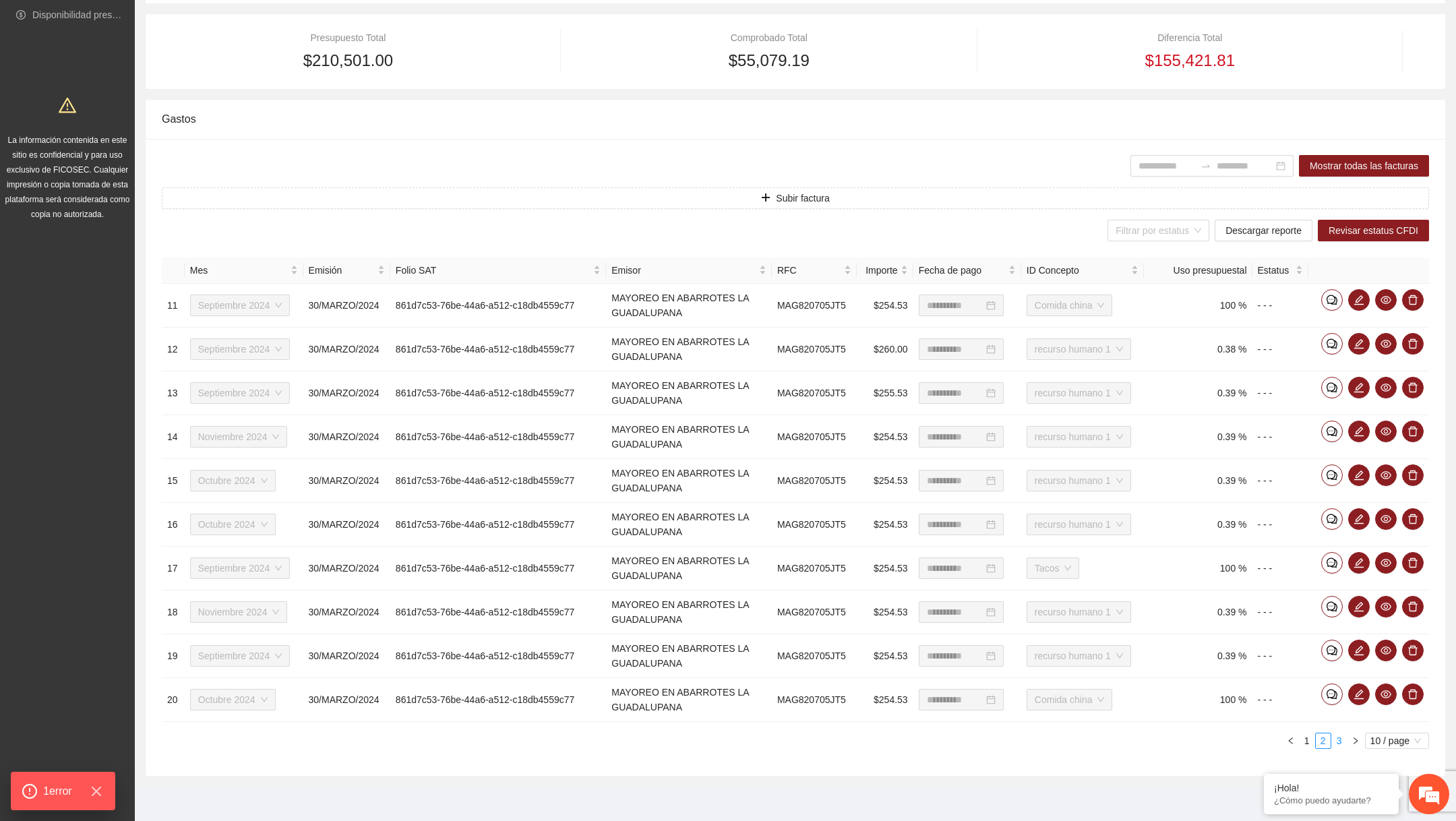
click at [1341, 737] on link "3" at bounding box center [1339, 741] width 15 height 15
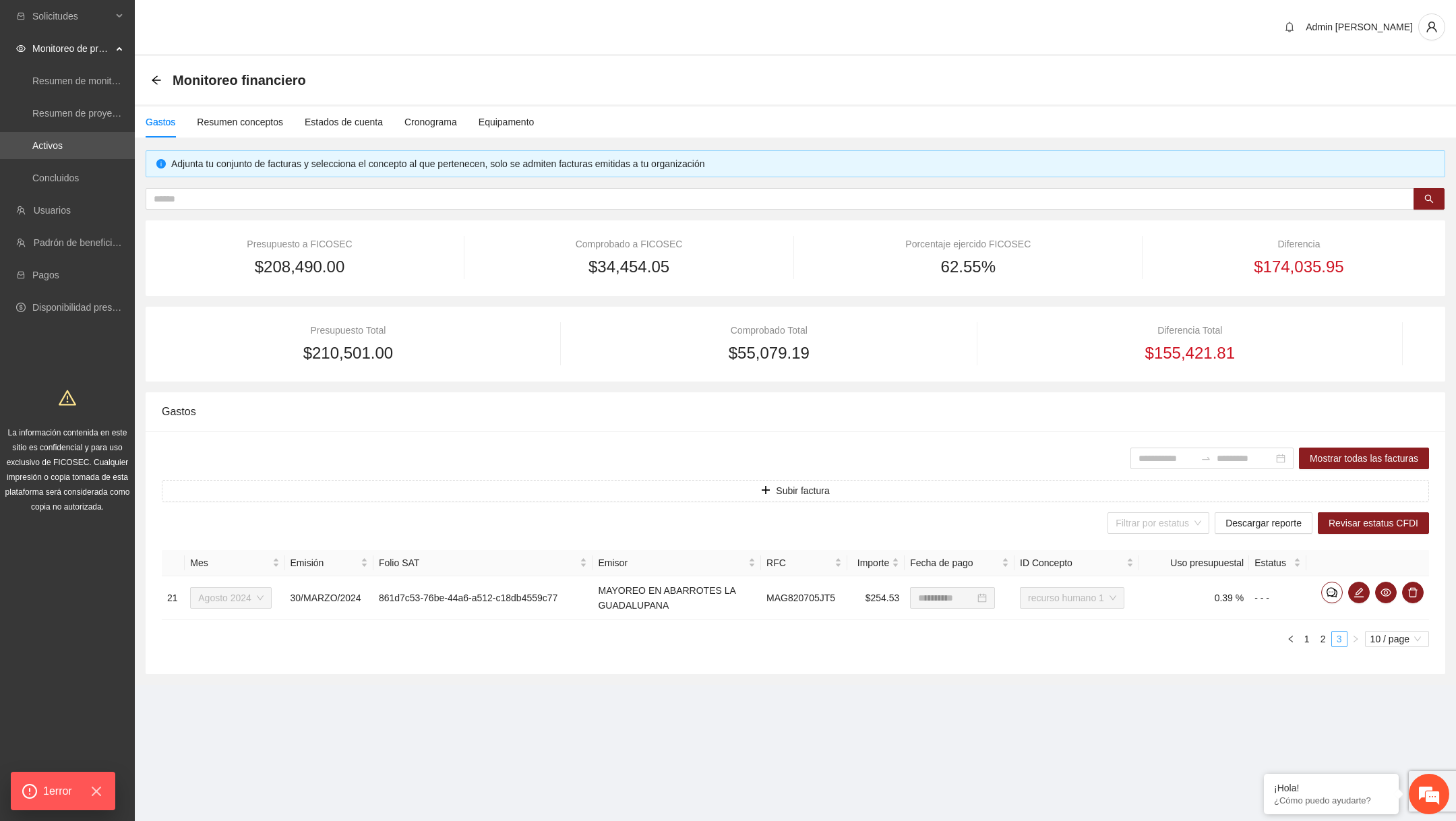
scroll to position [0, 0]
click at [151, 78] on icon "arrow-left" at bounding box center [157, 80] width 11 height 11
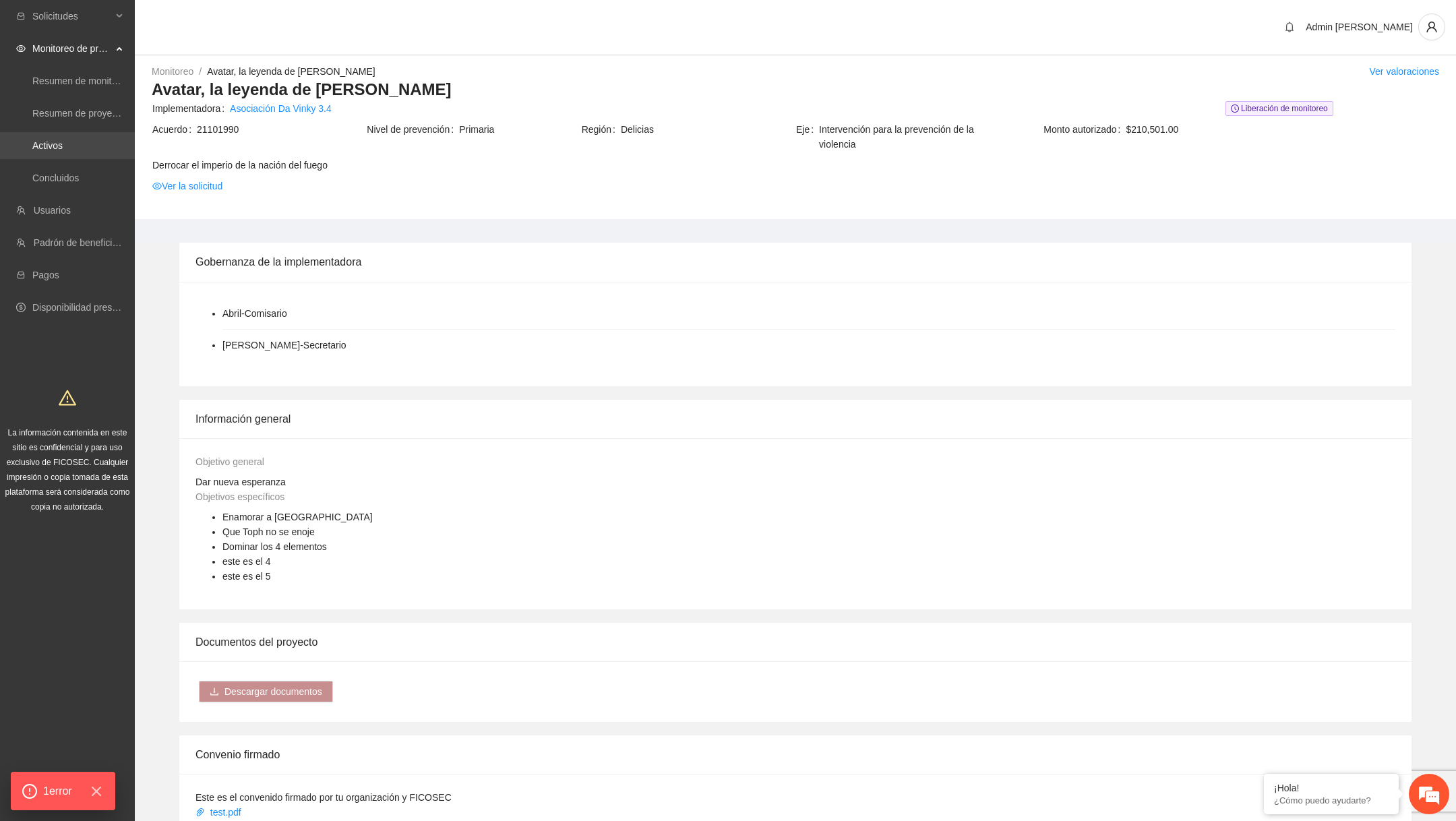
click at [63, 144] on link "Activos" at bounding box center [48, 146] width 30 height 11
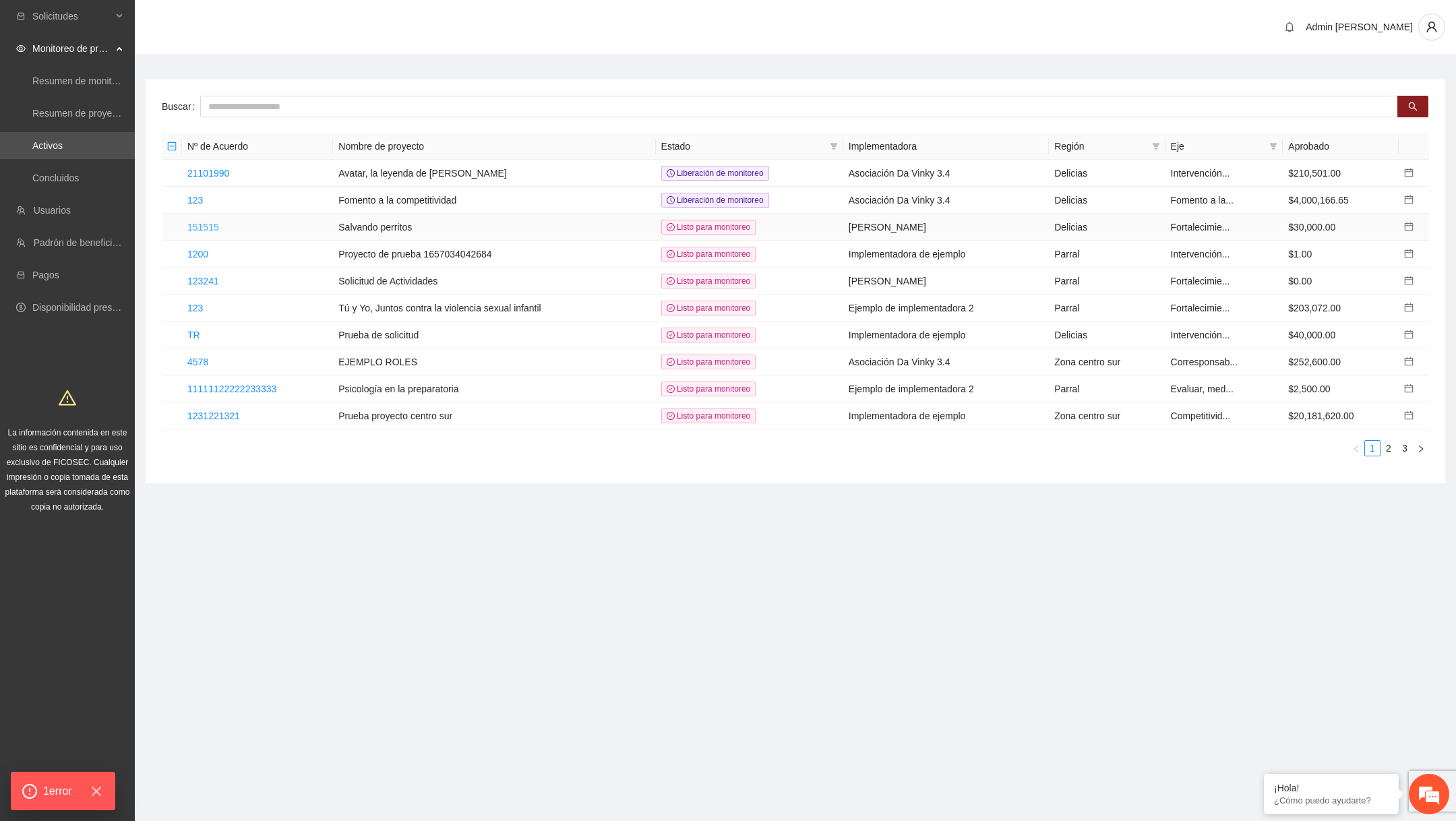
click at [199, 224] on link "151515" at bounding box center [204, 227] width 32 height 11
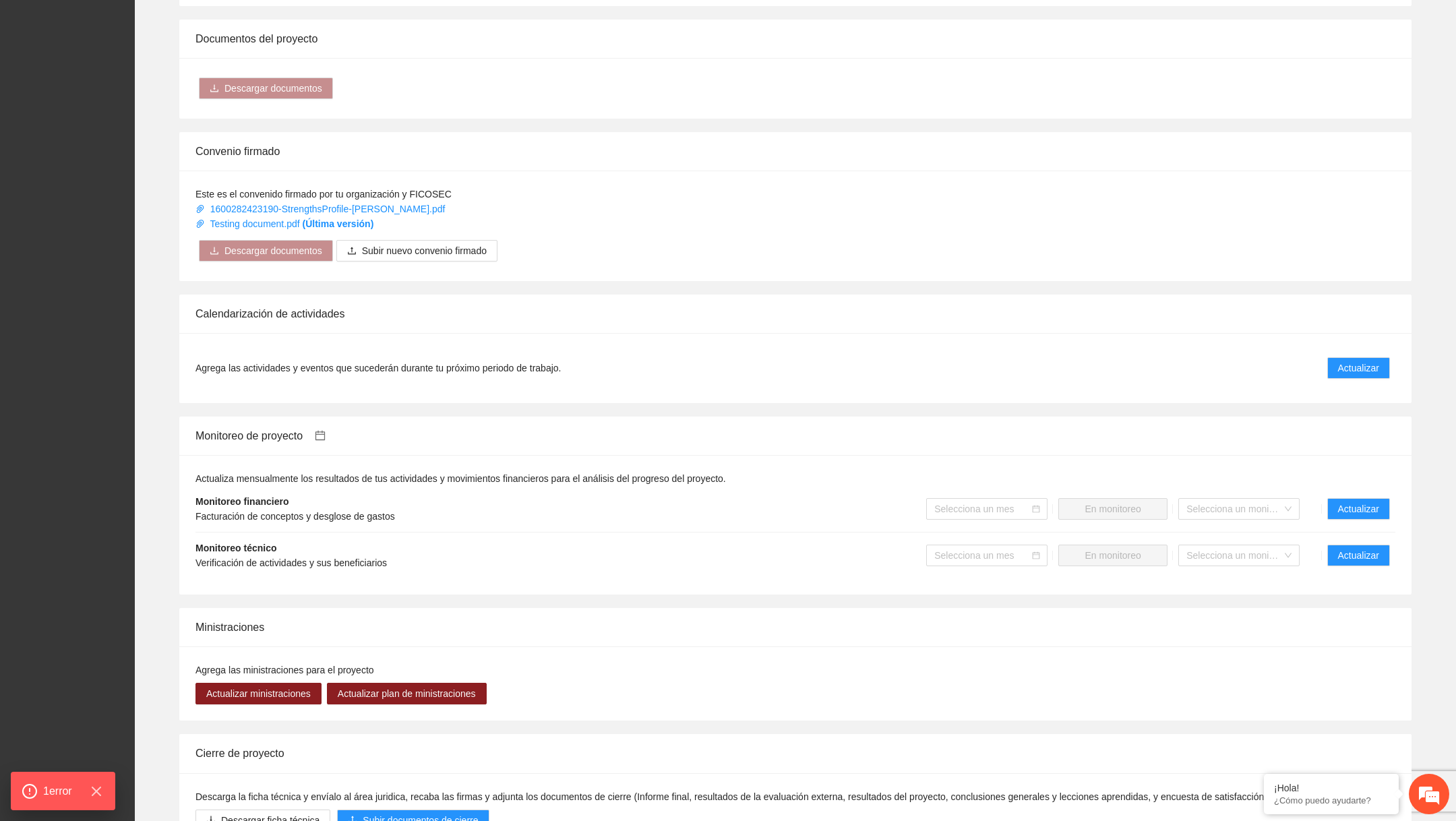
scroll to position [782, 0]
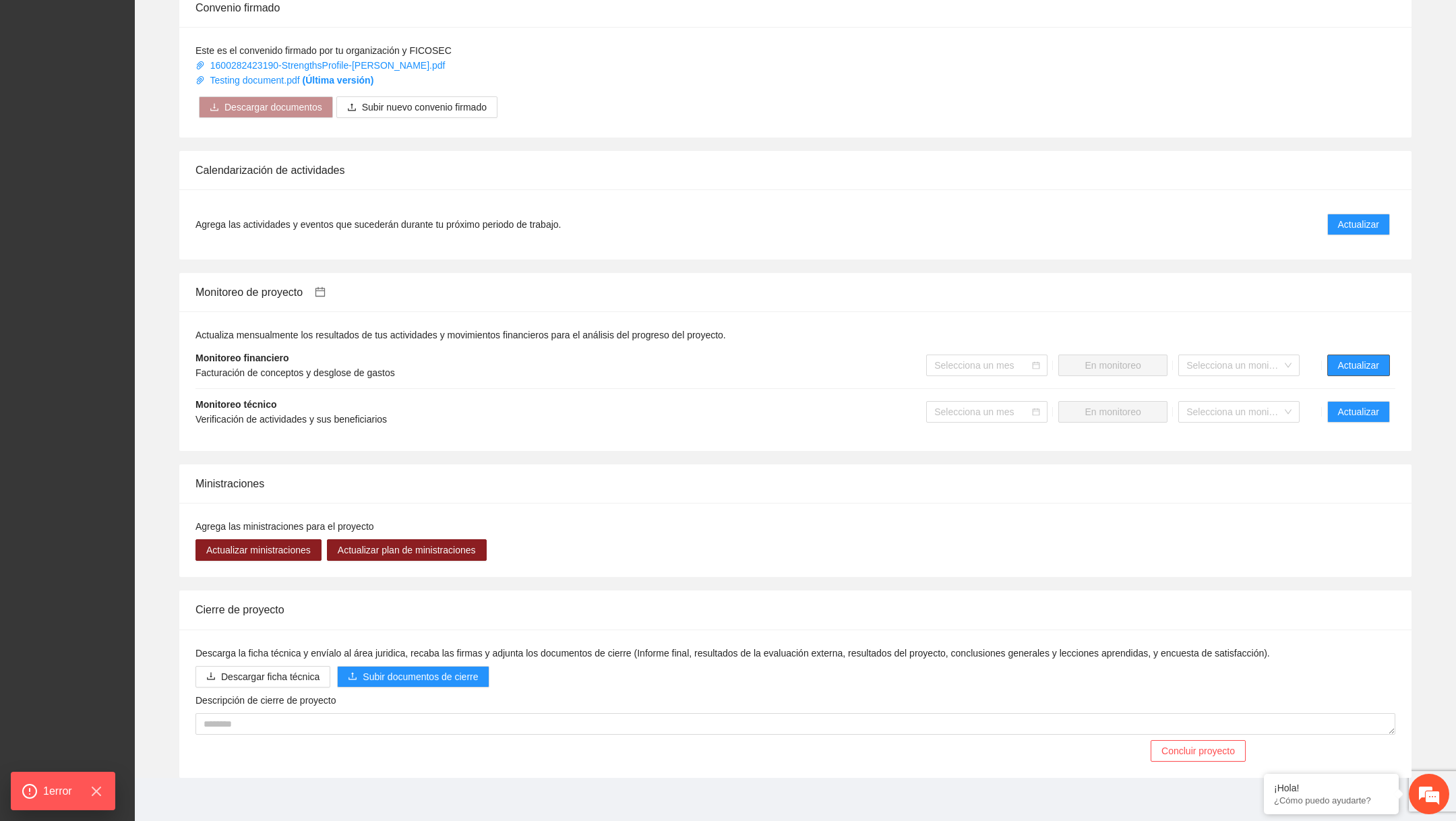
click at [1346, 355] on button "Actualizar" at bounding box center [1358, 364] width 63 height 21
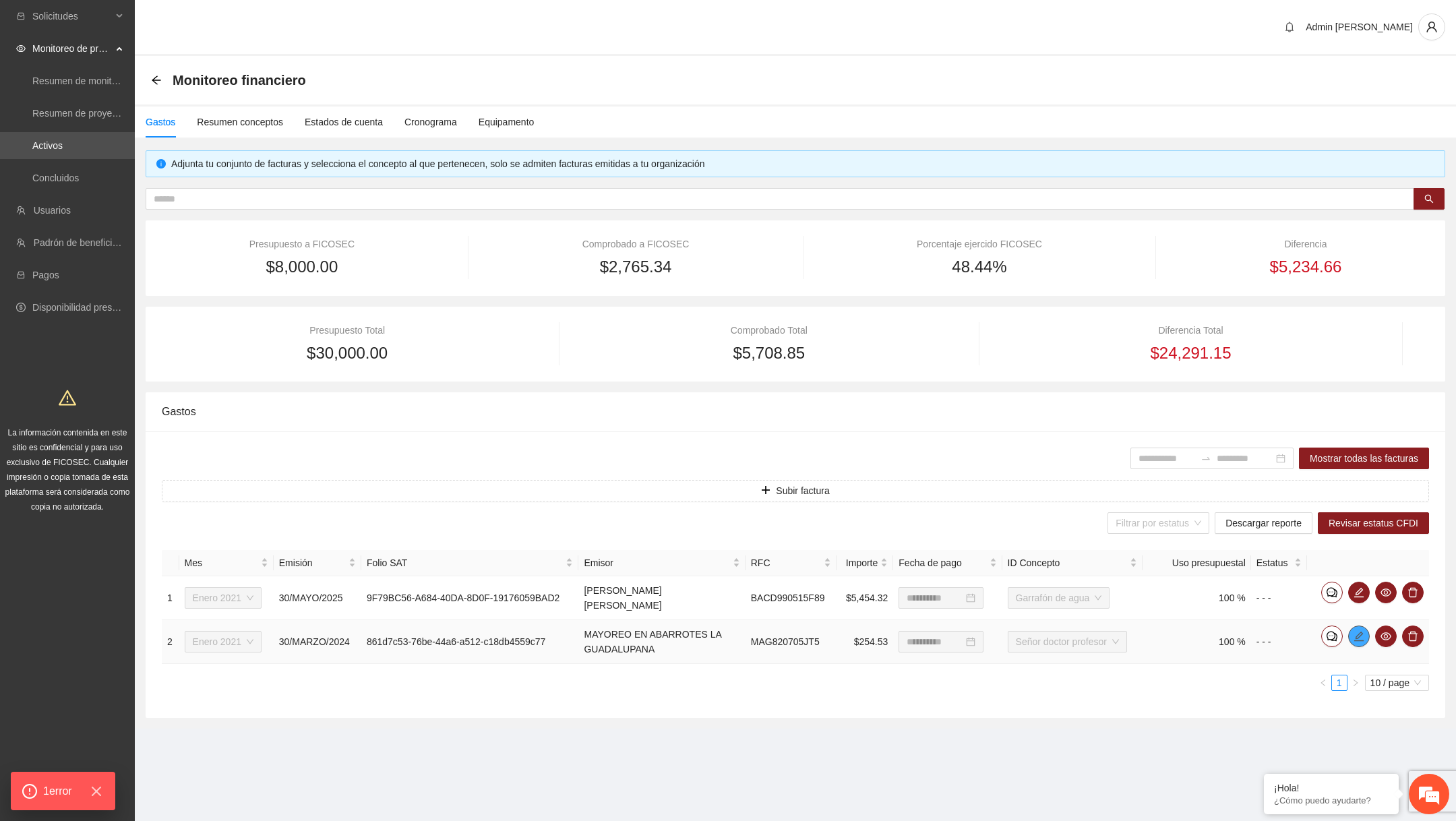
click at [1361, 630] on icon "edit" at bounding box center [1359, 636] width 11 height 11
click at [1358, 588] on icon "edit" at bounding box center [1359, 592] width 11 height 11
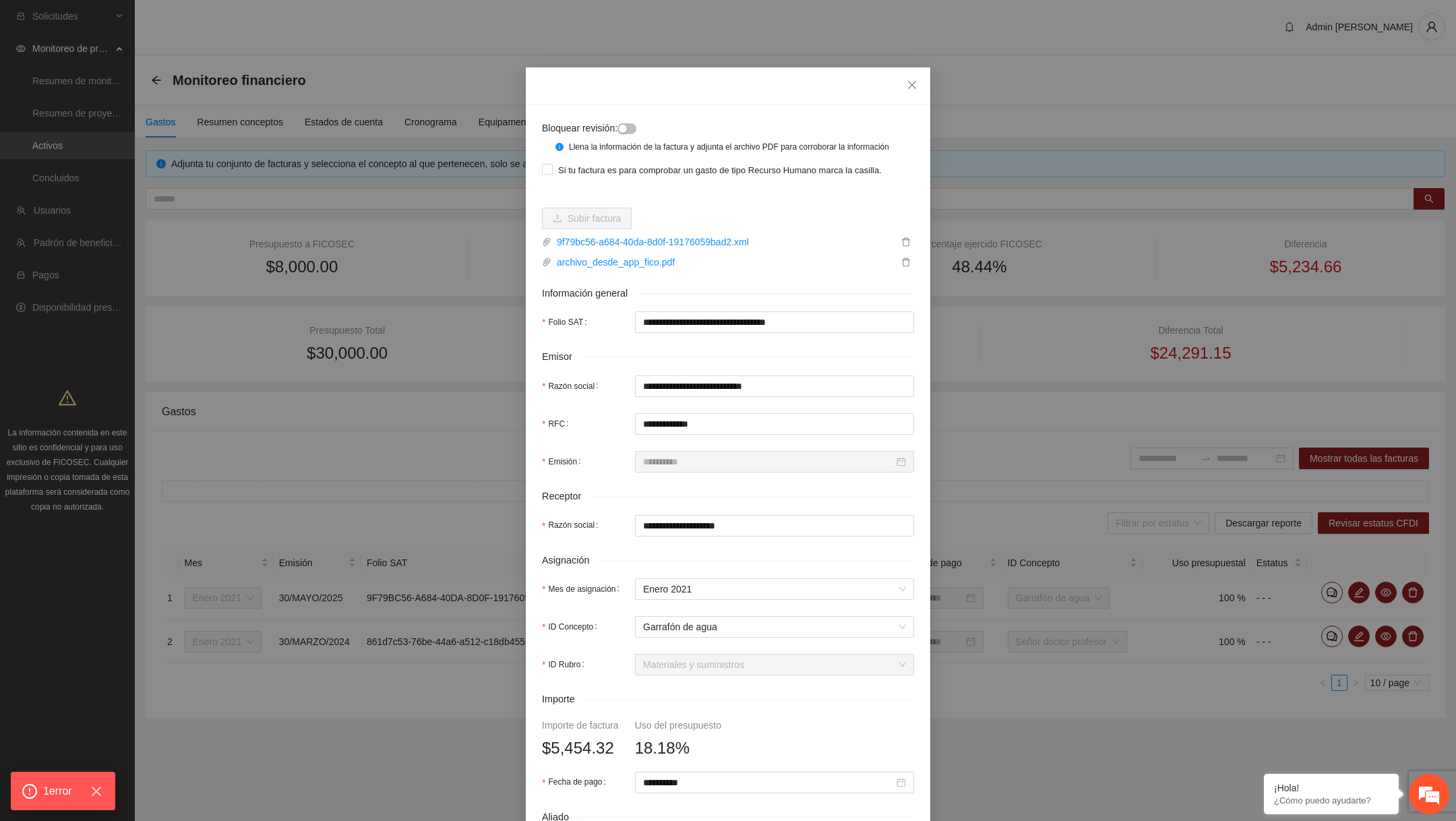
scroll to position [289, 0]
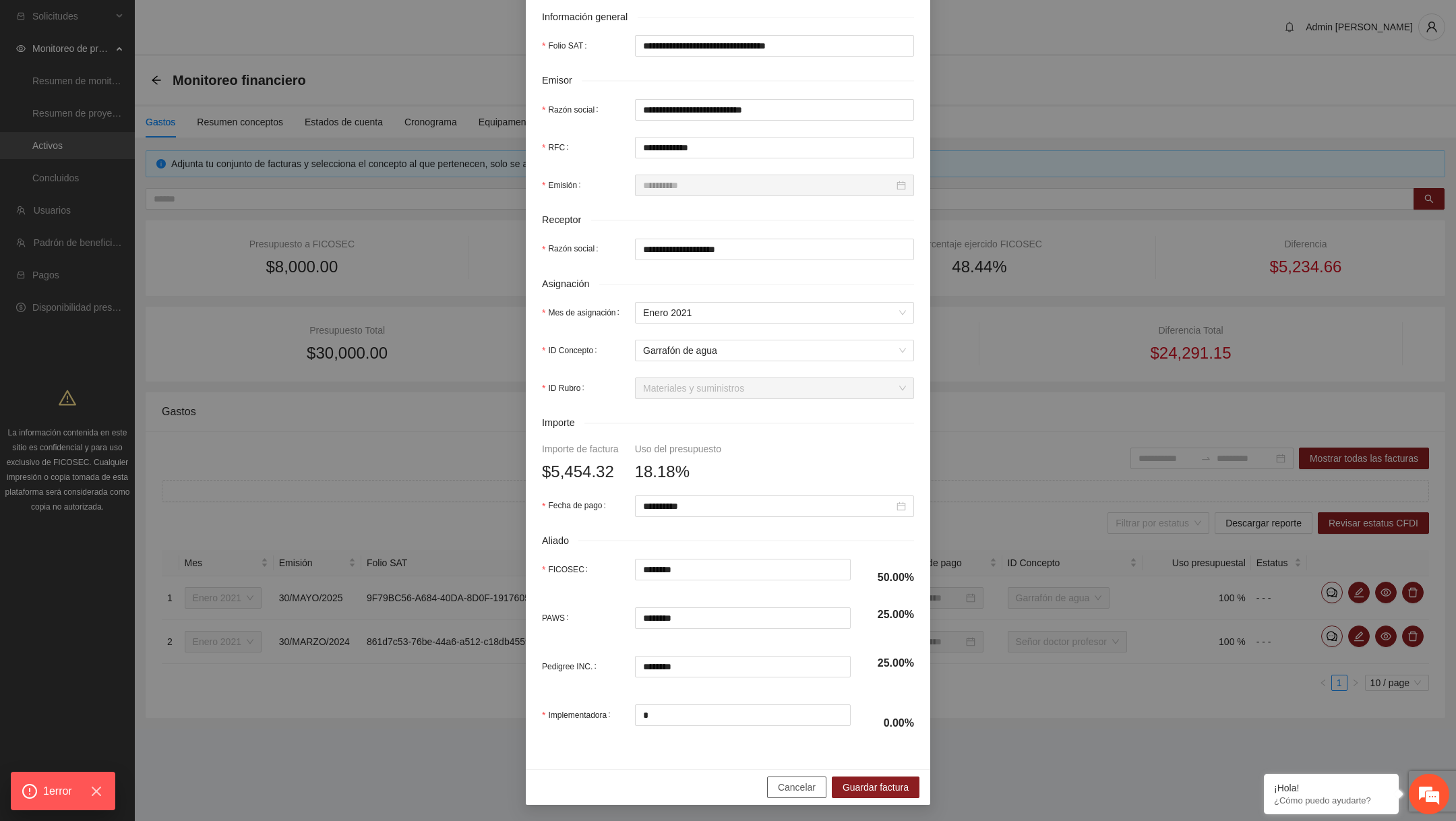
click at [780, 786] on span "Cancelar" at bounding box center [796, 787] width 37 height 15
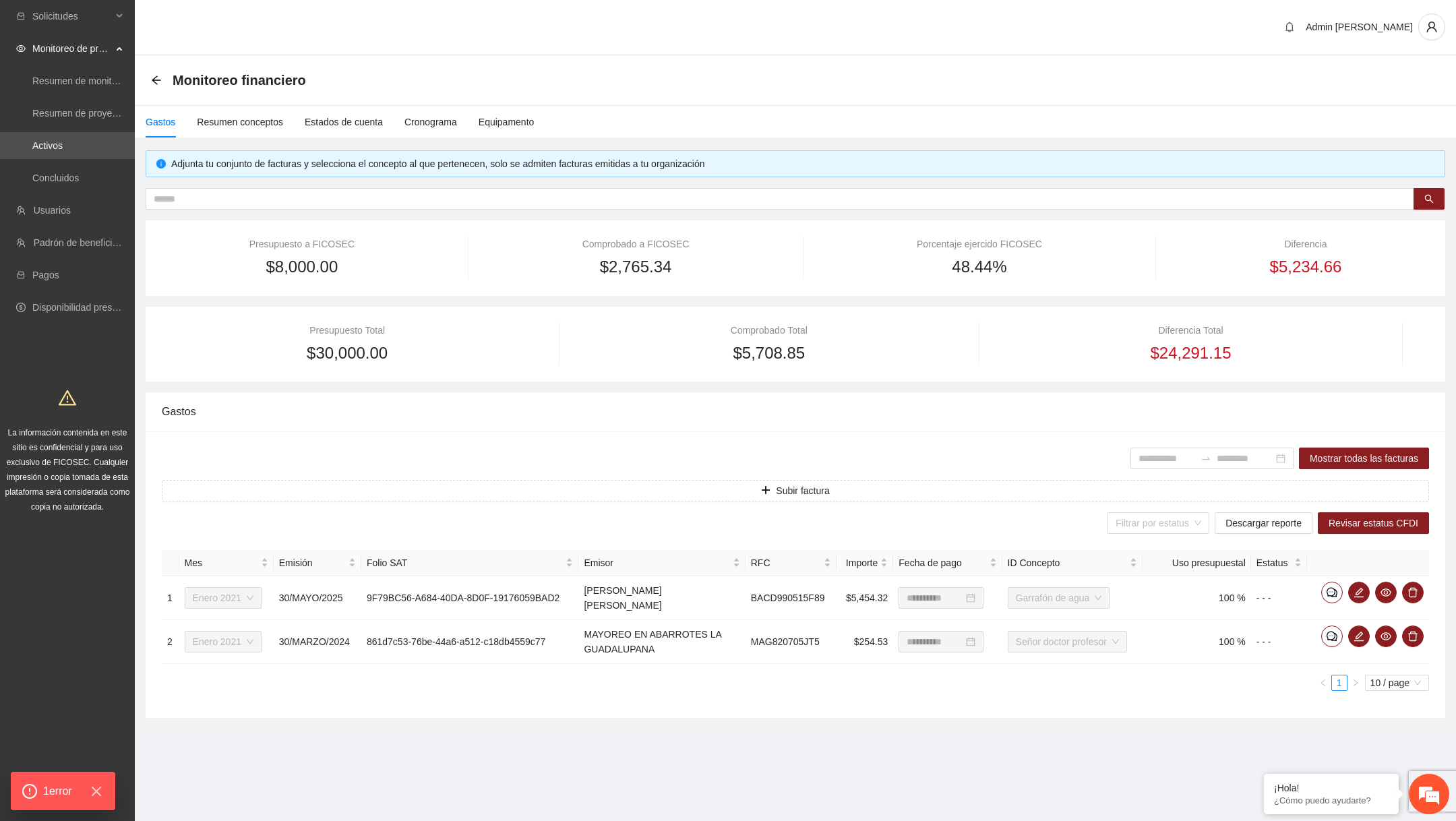
scroll to position [221, 0]
click at [88, 16] on span "Solicitudes" at bounding box center [72, 16] width 79 height 27
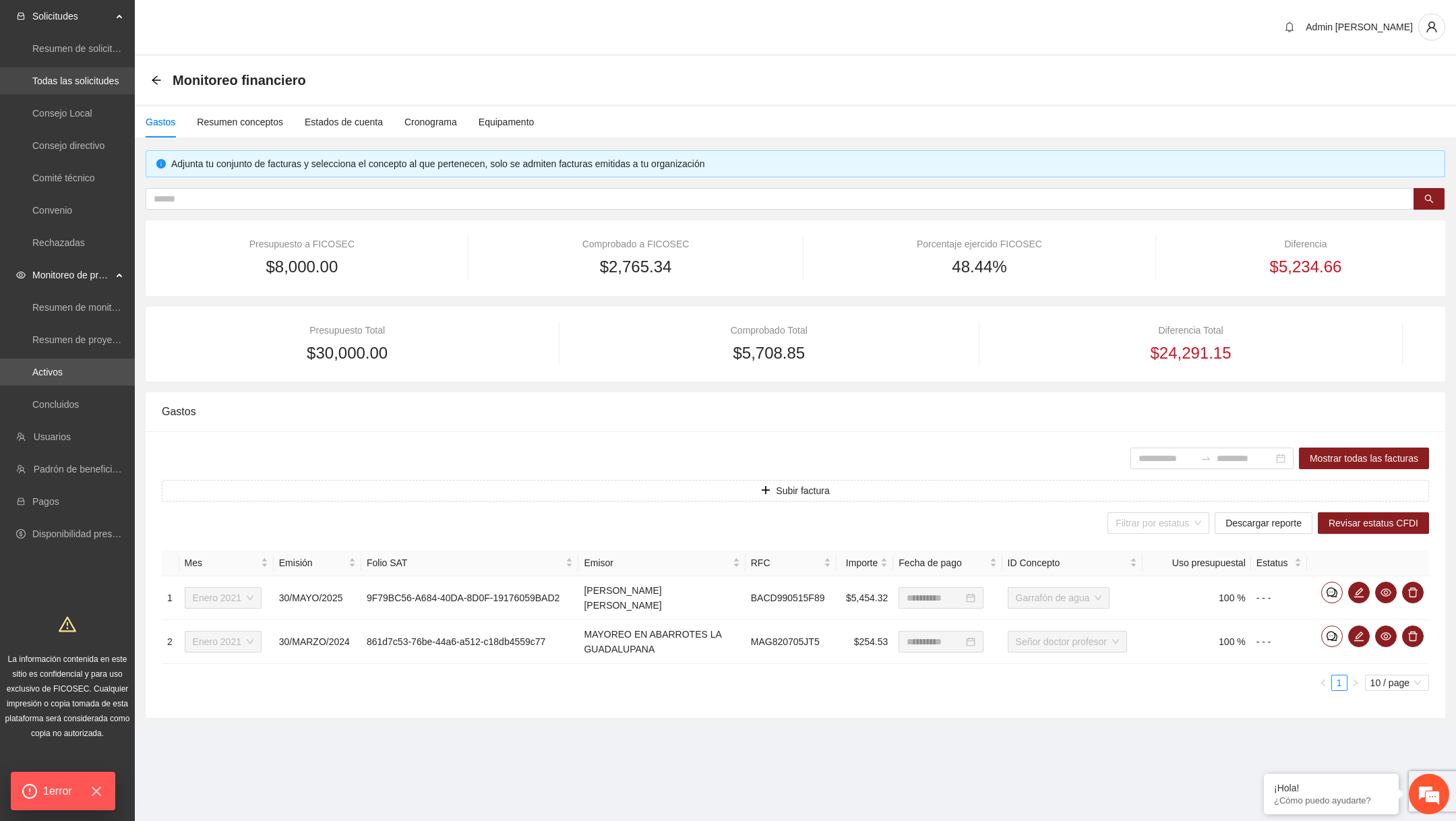
click at [77, 83] on link "Todas las solicitudes" at bounding box center [76, 81] width 86 height 11
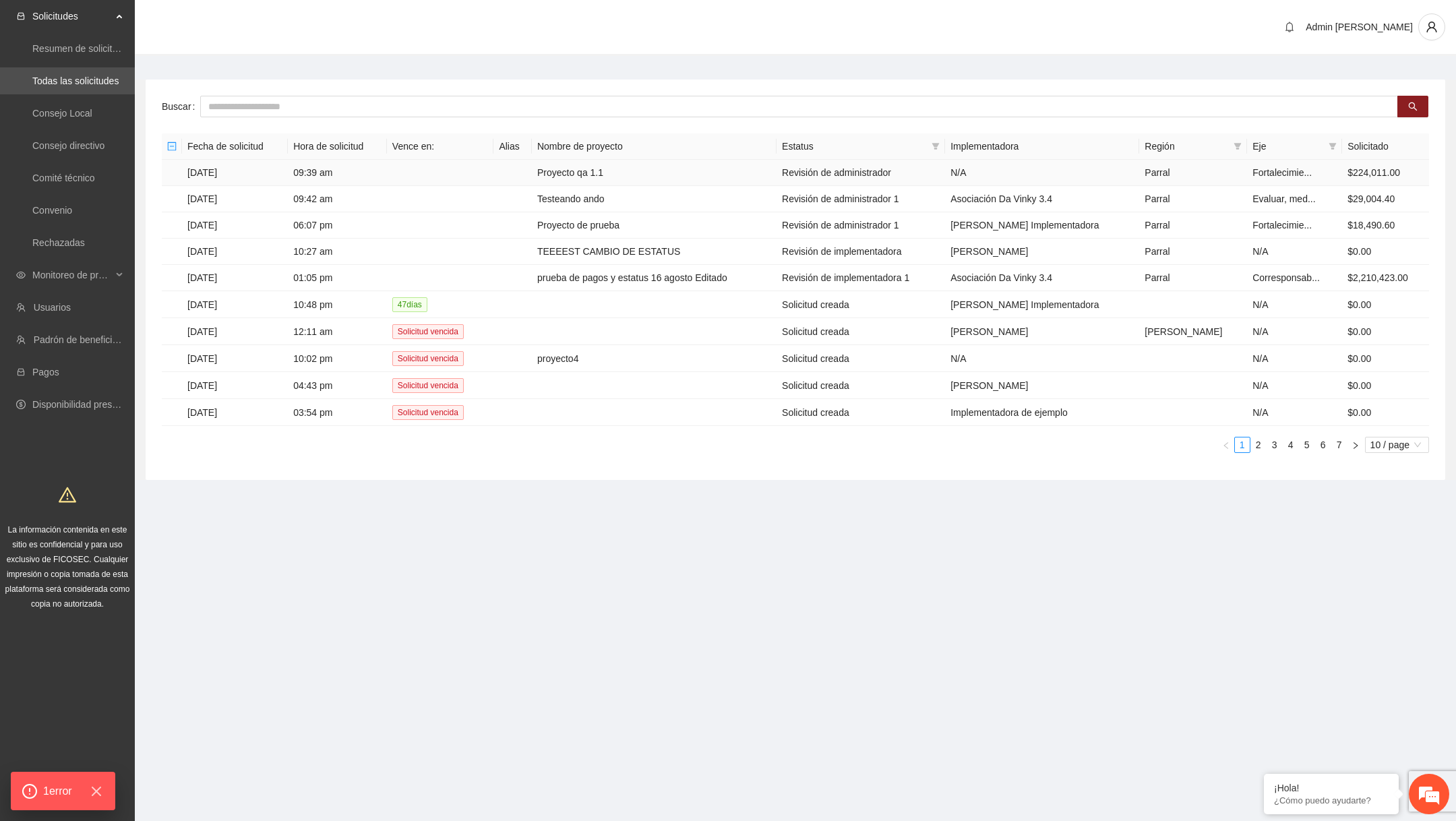
click at [613, 168] on td "Proyecto qa 1.1" at bounding box center [654, 173] width 245 height 26
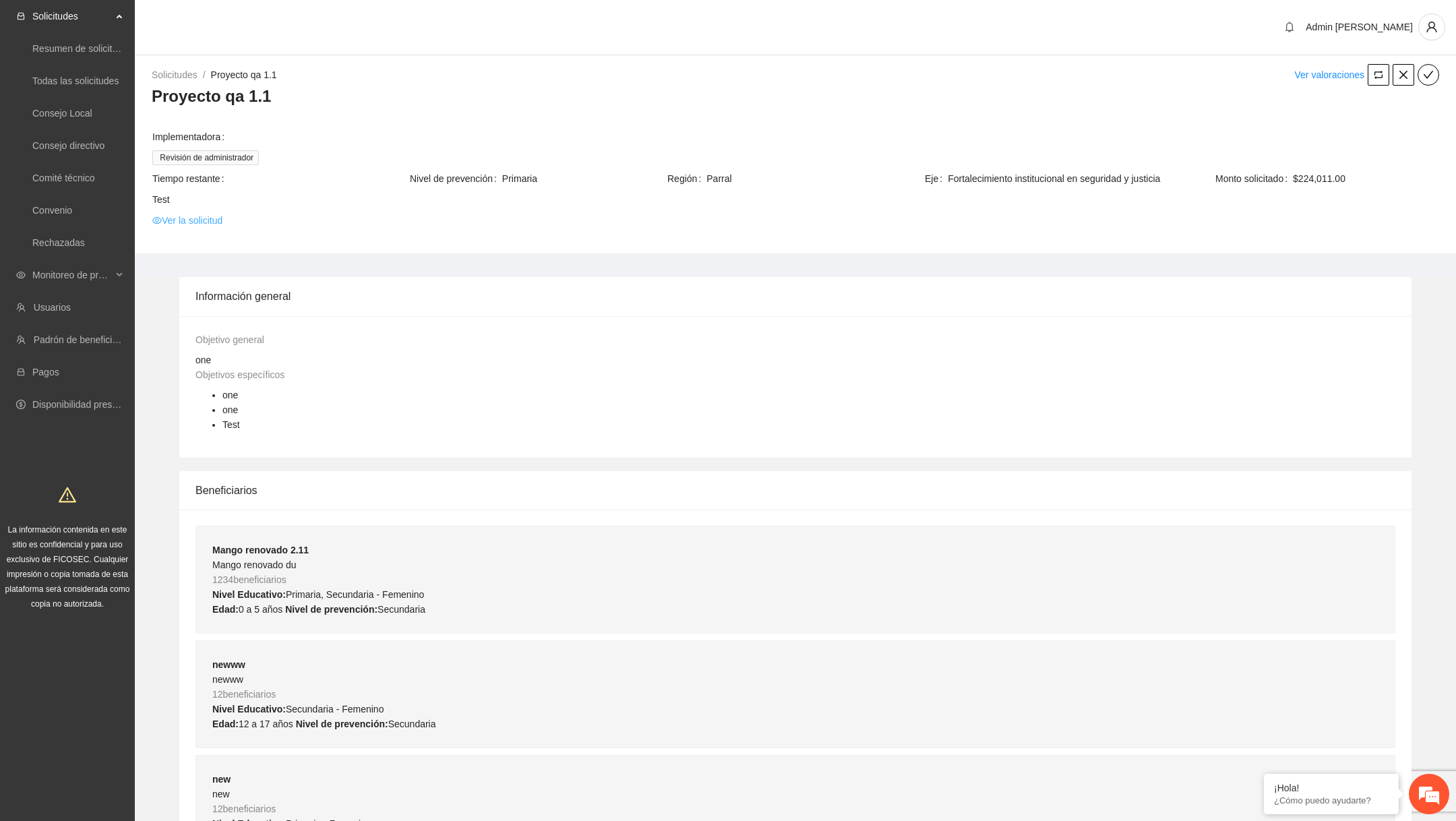
click at [201, 227] on link "Ver la solicitud" at bounding box center [187, 220] width 70 height 15
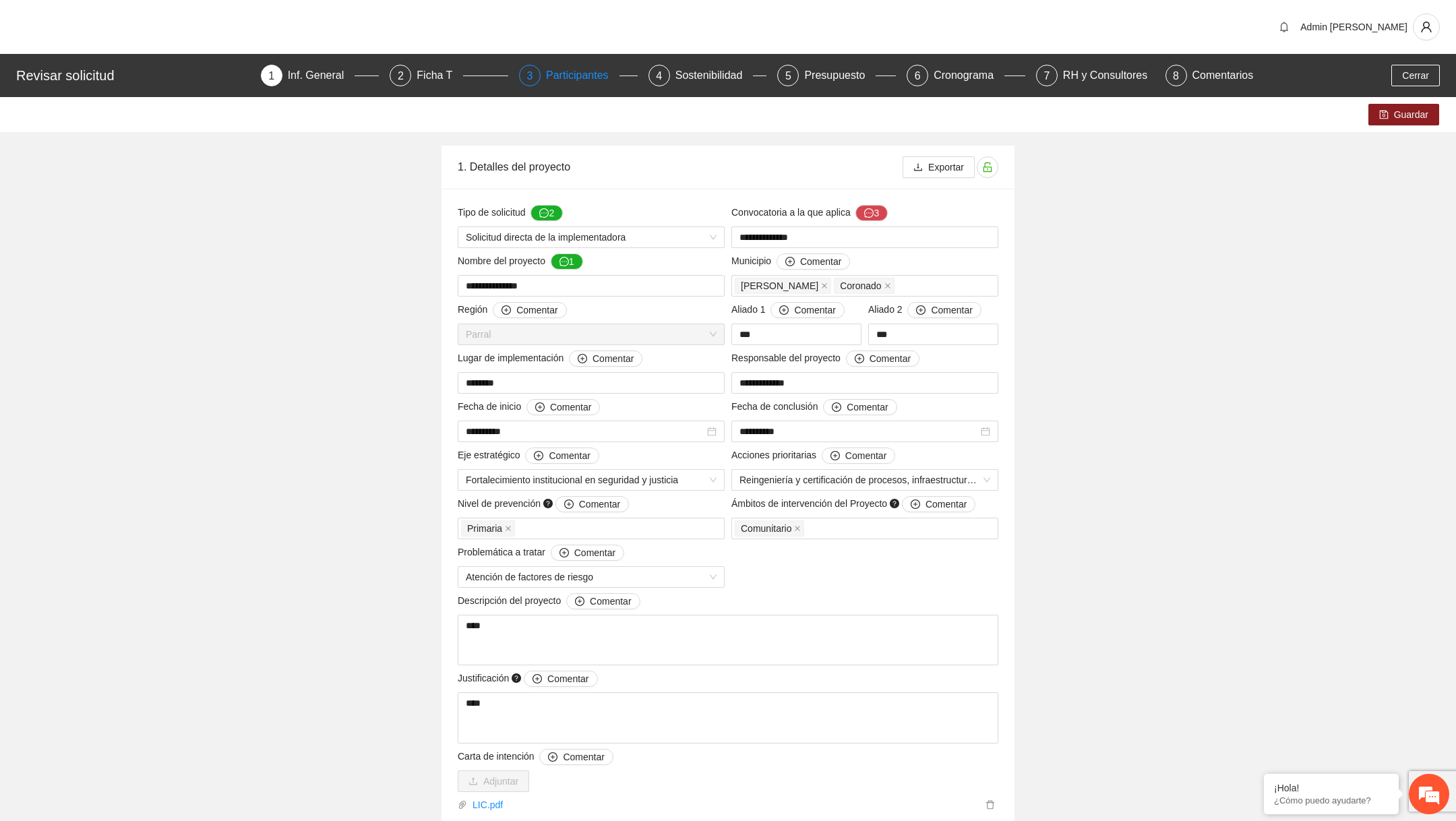
click at [569, 83] on div "Participantes" at bounding box center [582, 75] width 74 height 21
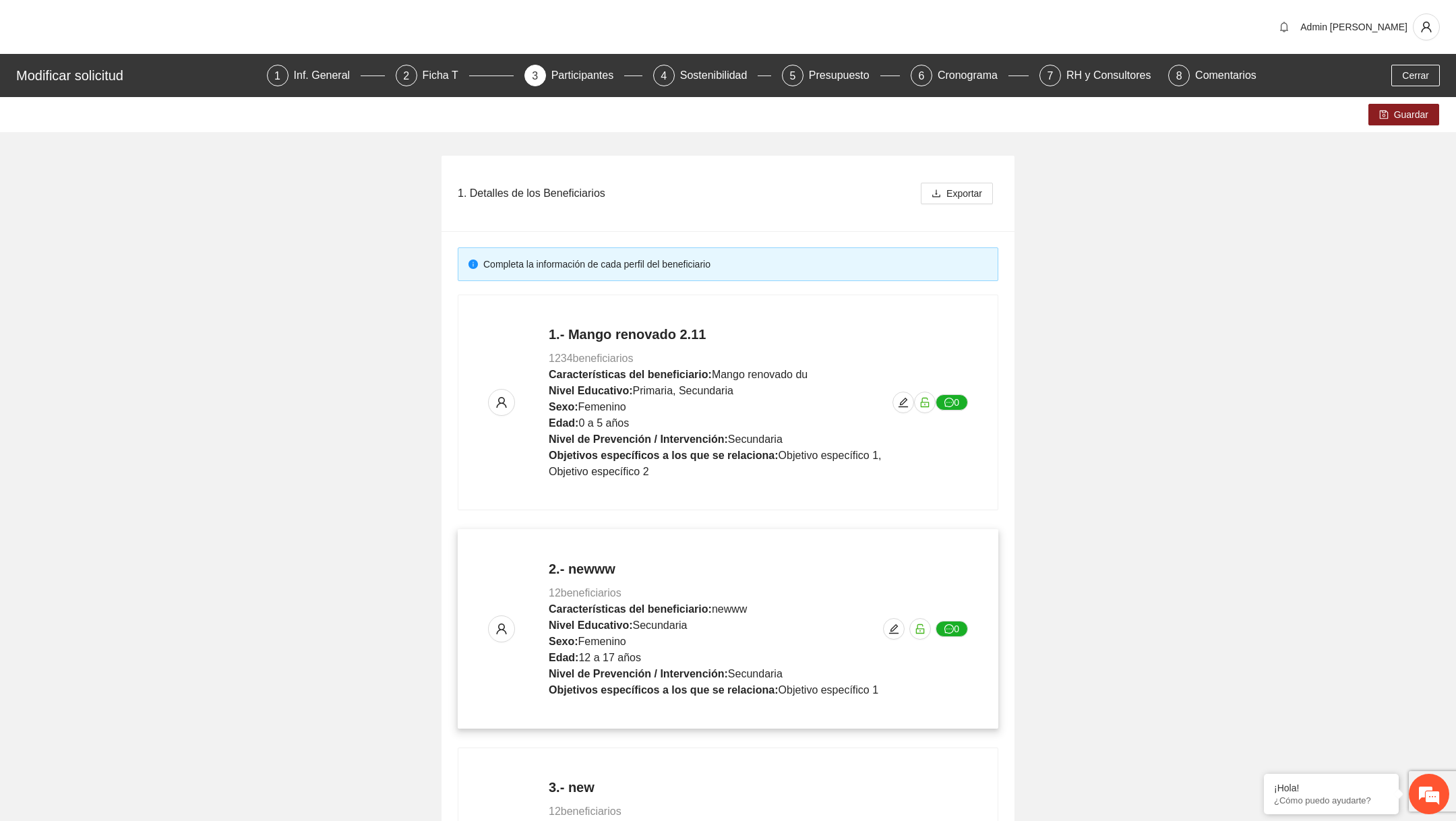
scroll to position [456, 0]
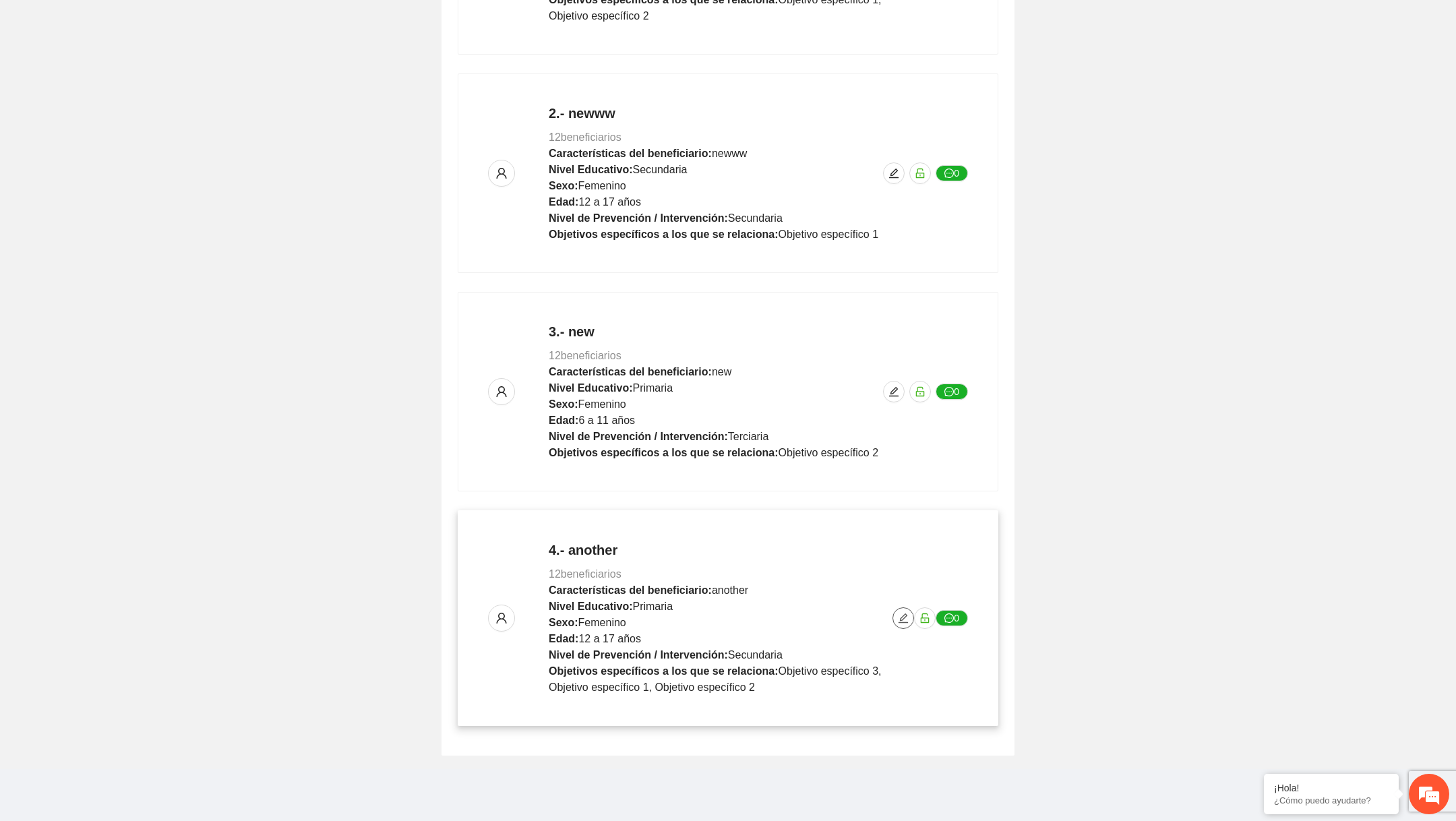
click at [900, 613] on icon "edit" at bounding box center [904, 618] width 11 height 11
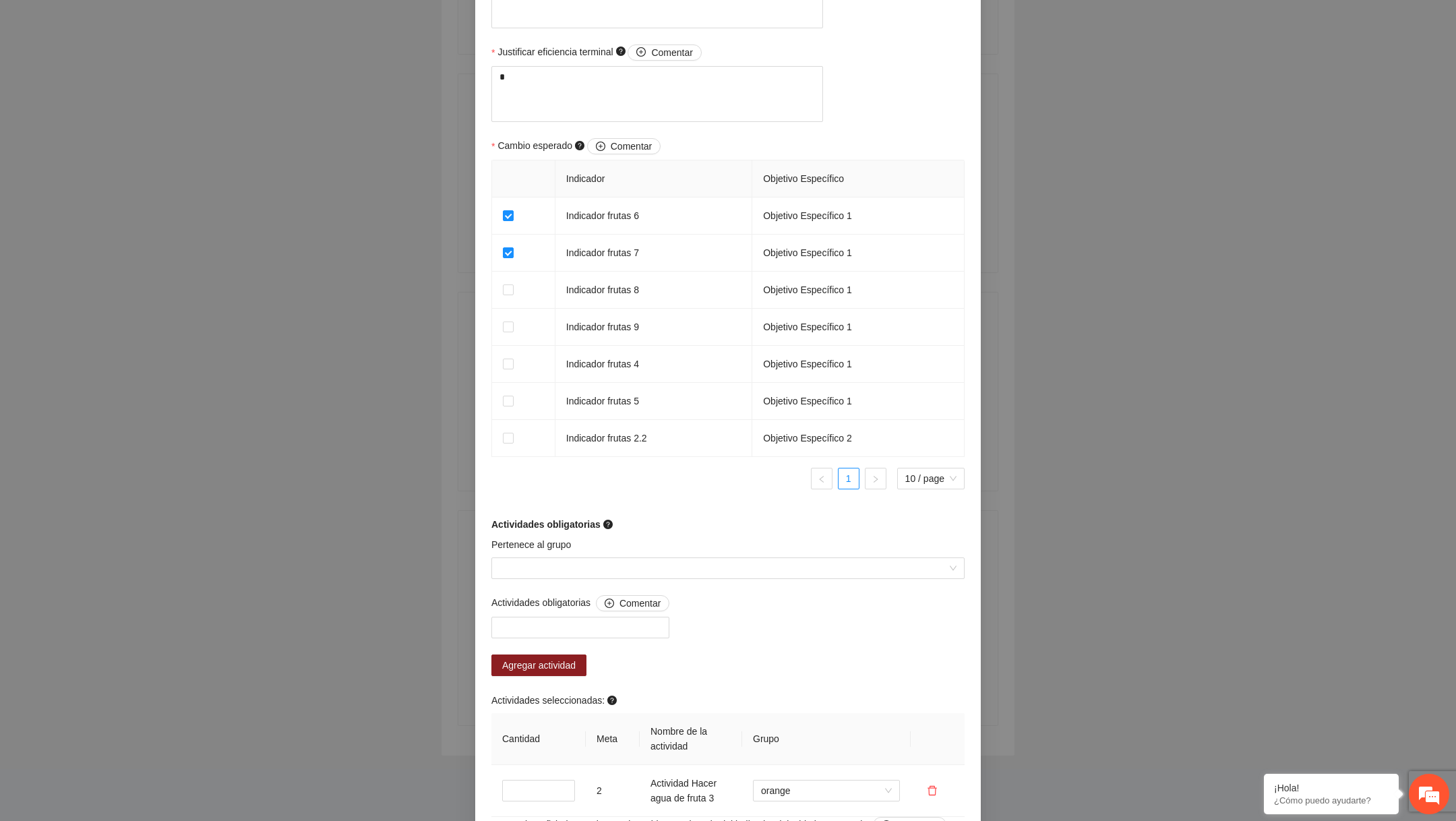
scroll to position [842, 0]
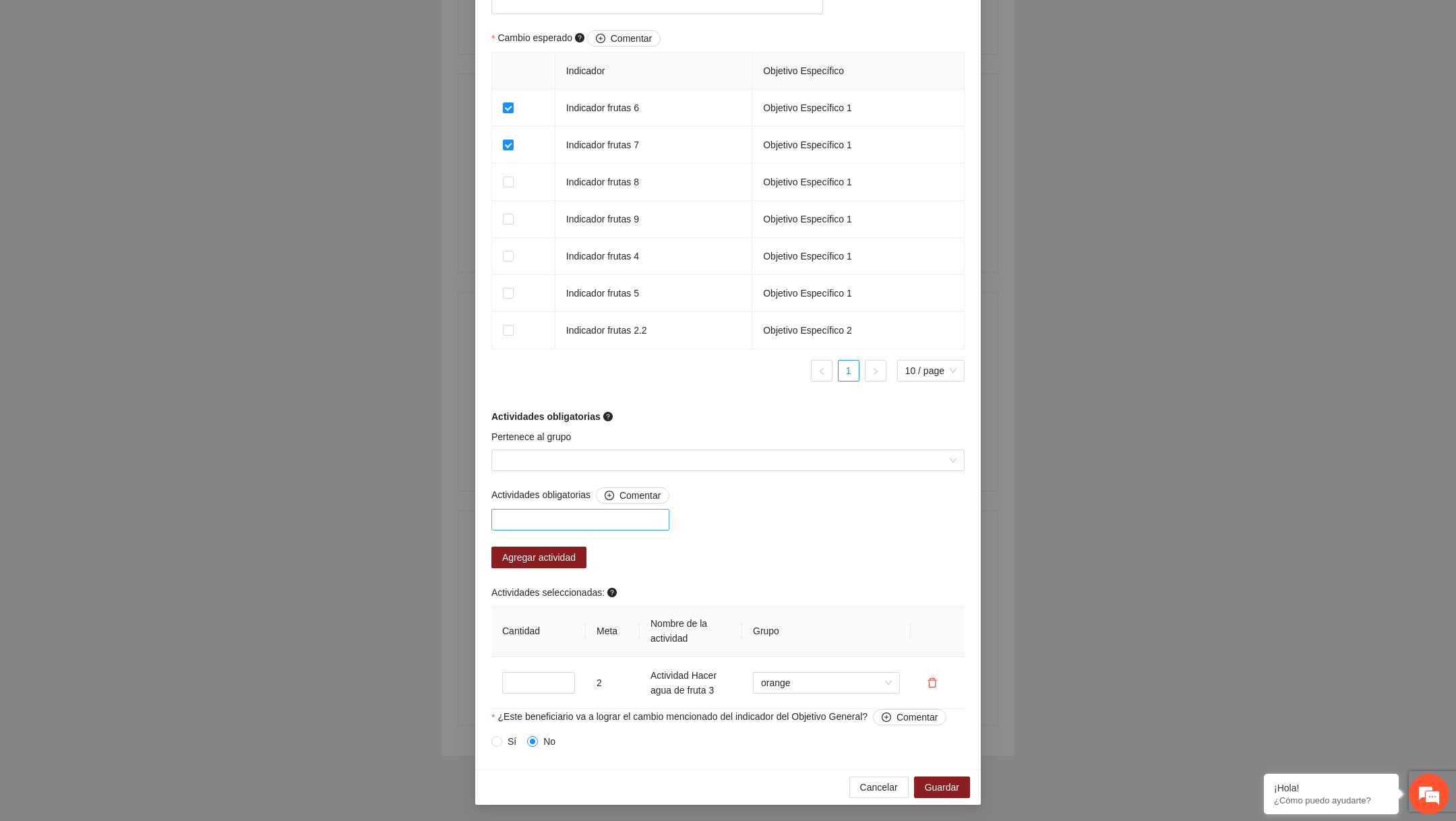
click at [623, 529] on div at bounding box center [580, 519] width 178 height 21
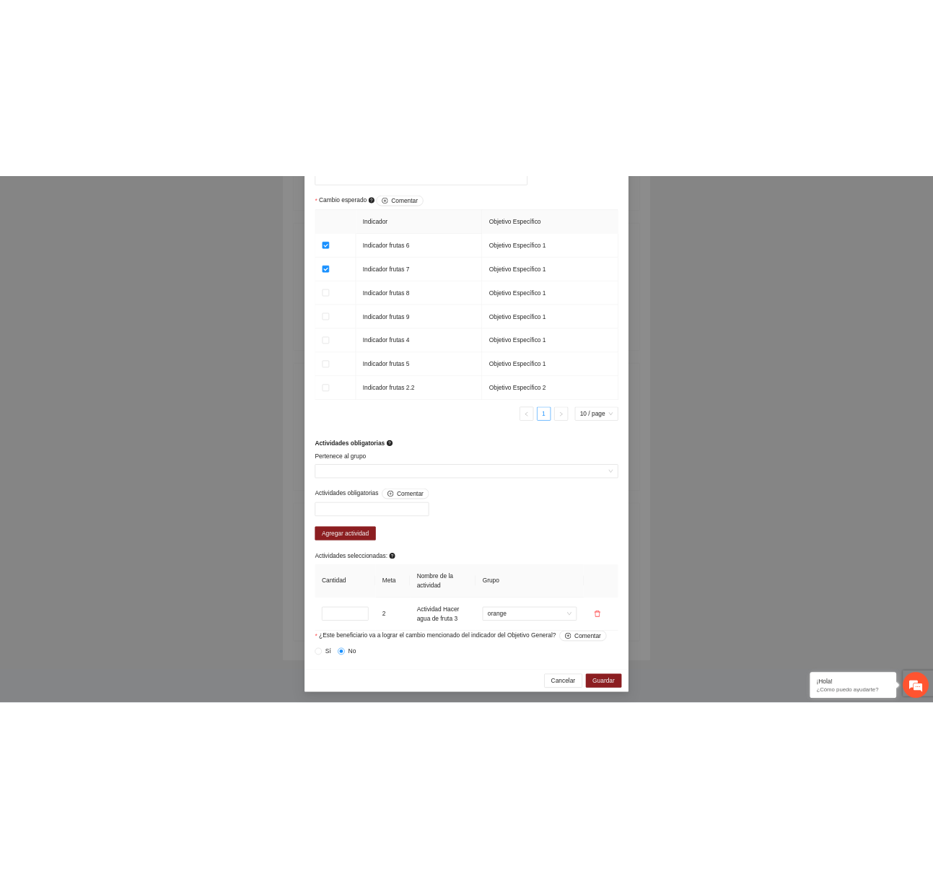
scroll to position [534, 0]
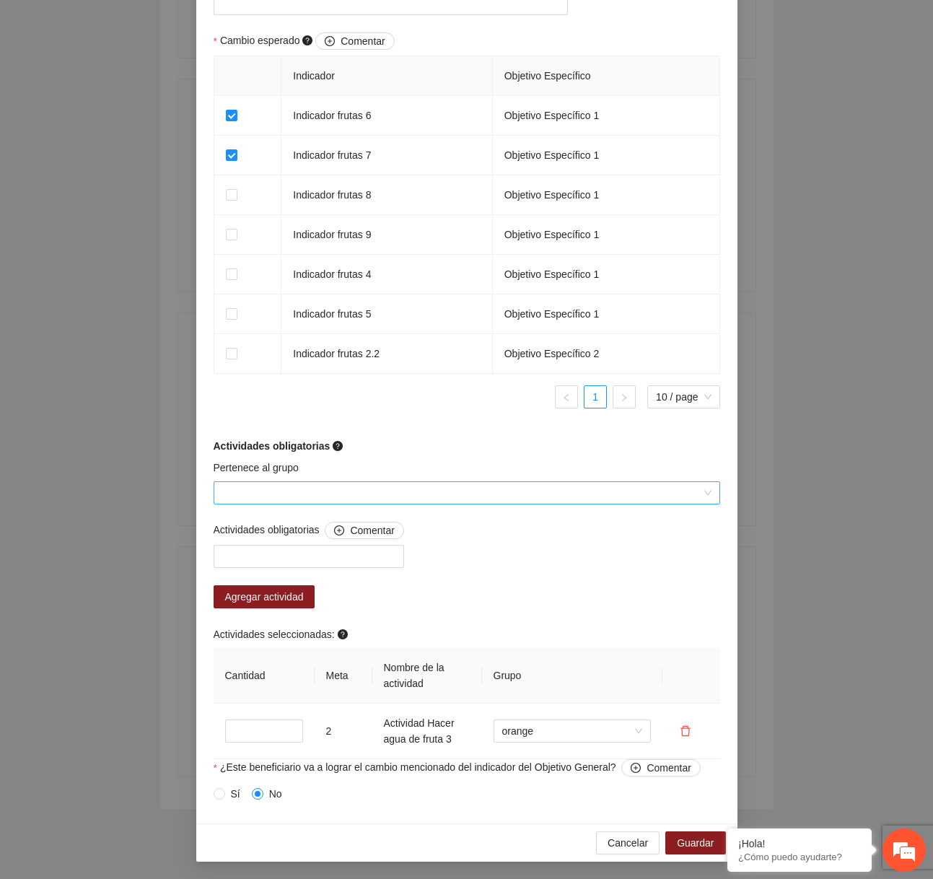
click at [340, 502] on input "Pertenece al grupo" at bounding box center [461, 493] width 479 height 22
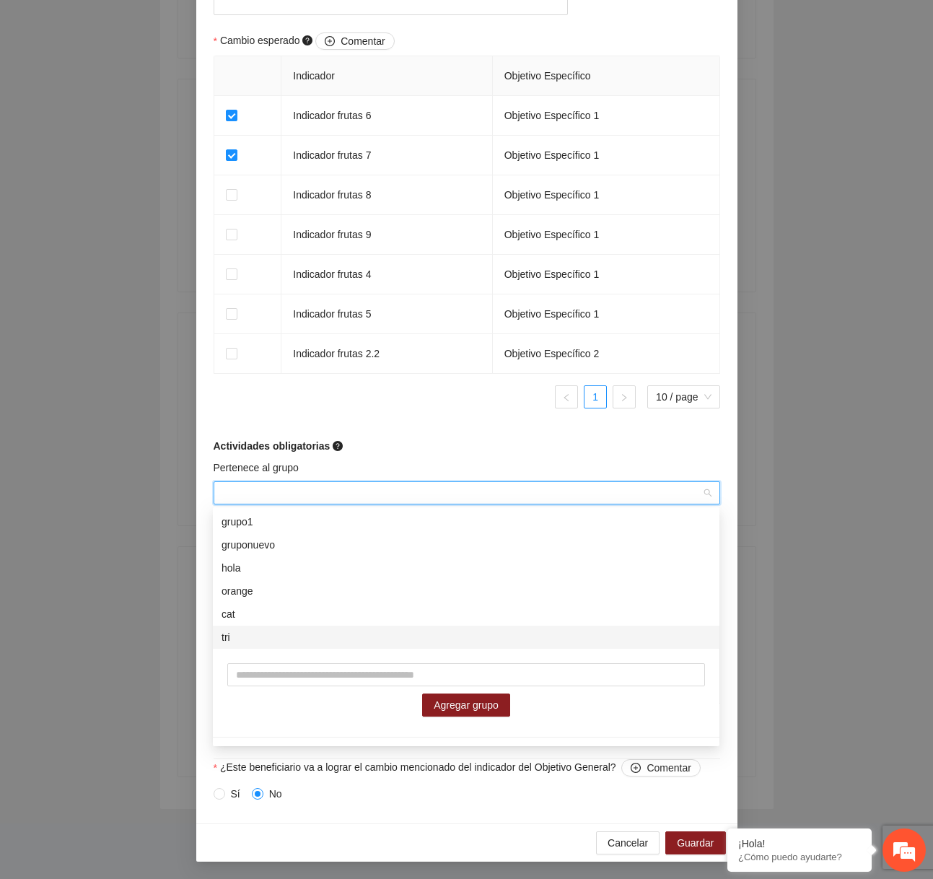
click at [287, 642] on div "tri" at bounding box center [465, 637] width 489 height 16
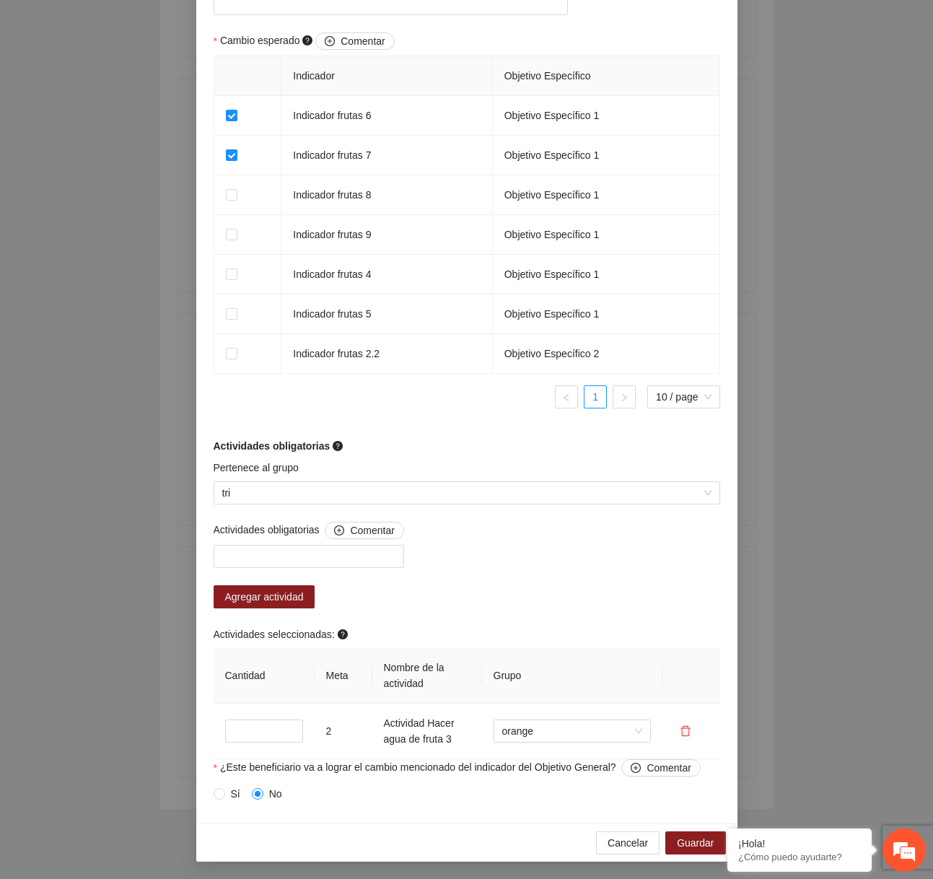
click at [400, 431] on form "Perfil del beneficiario another Sexo Femenino Rango de edad 12 a 17 años Nivel …" at bounding box center [466, 41] width 506 height 1528
click at [308, 563] on div at bounding box center [308, 555] width 183 height 17
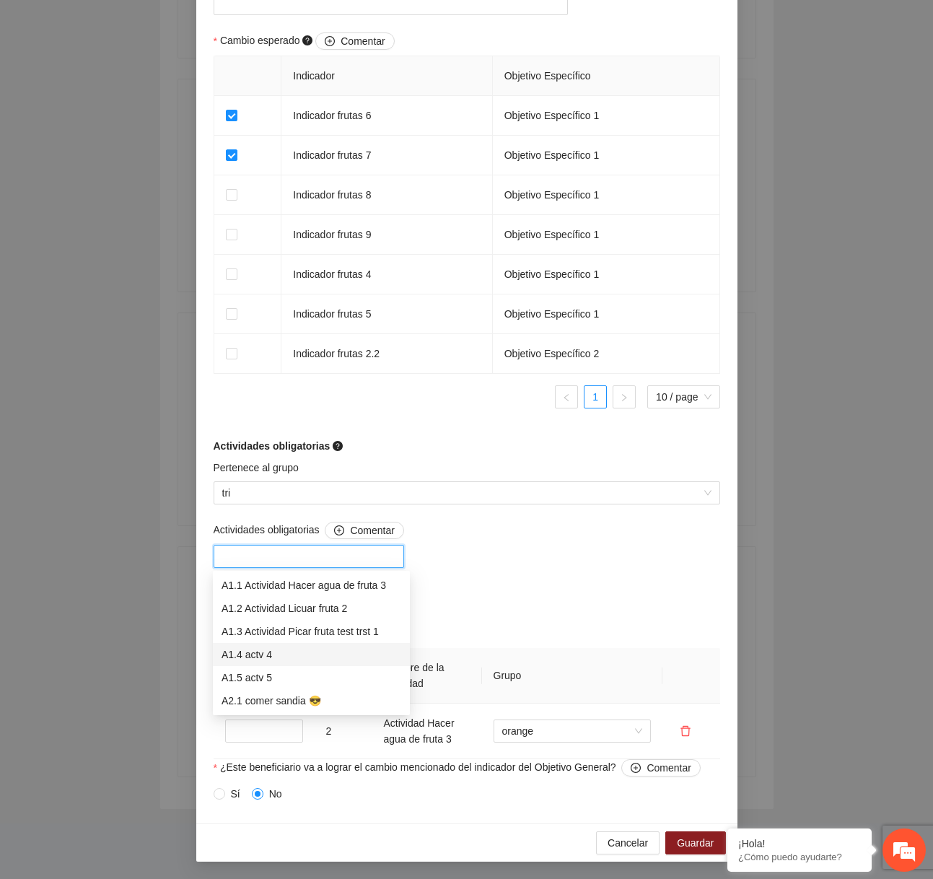
click at [277, 661] on div "A1.4 actv 4" at bounding box center [311, 654] width 180 height 16
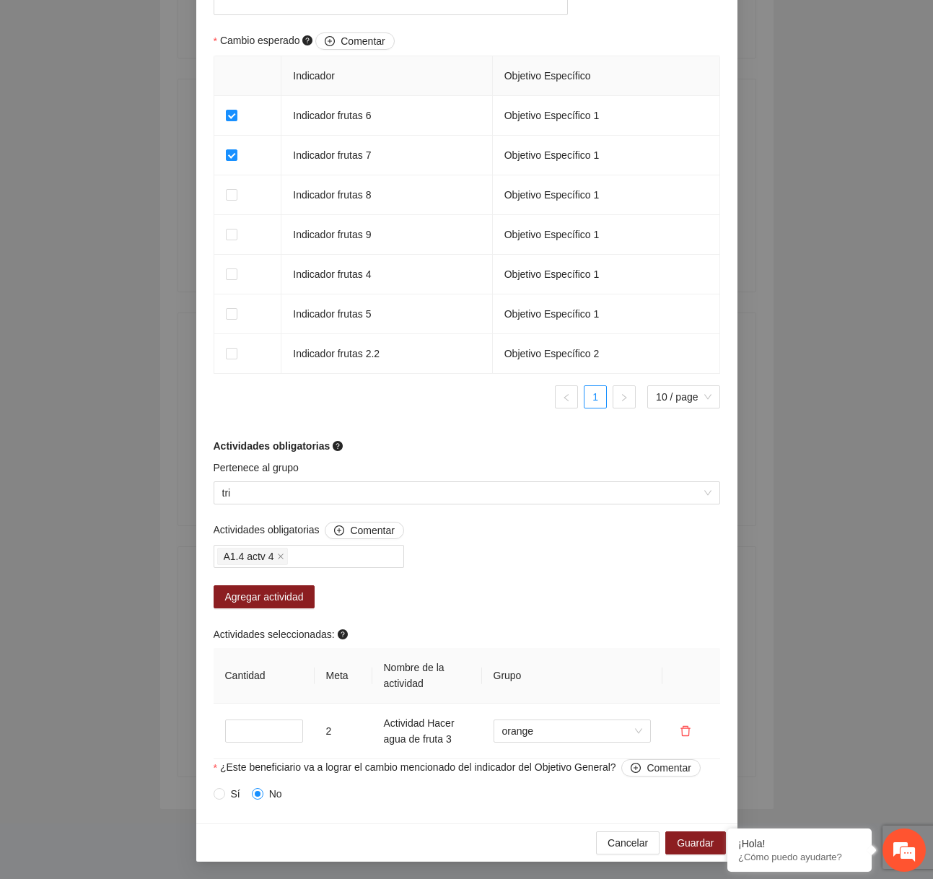
click at [540, 579] on div "Actividades obligatorias Comentar A1.4 actv 4 Agregar actividad Actividades sel…" at bounding box center [467, 639] width 514 height 237
click at [276, 595] on span "Agregar actividad" at bounding box center [264, 597] width 79 height 16
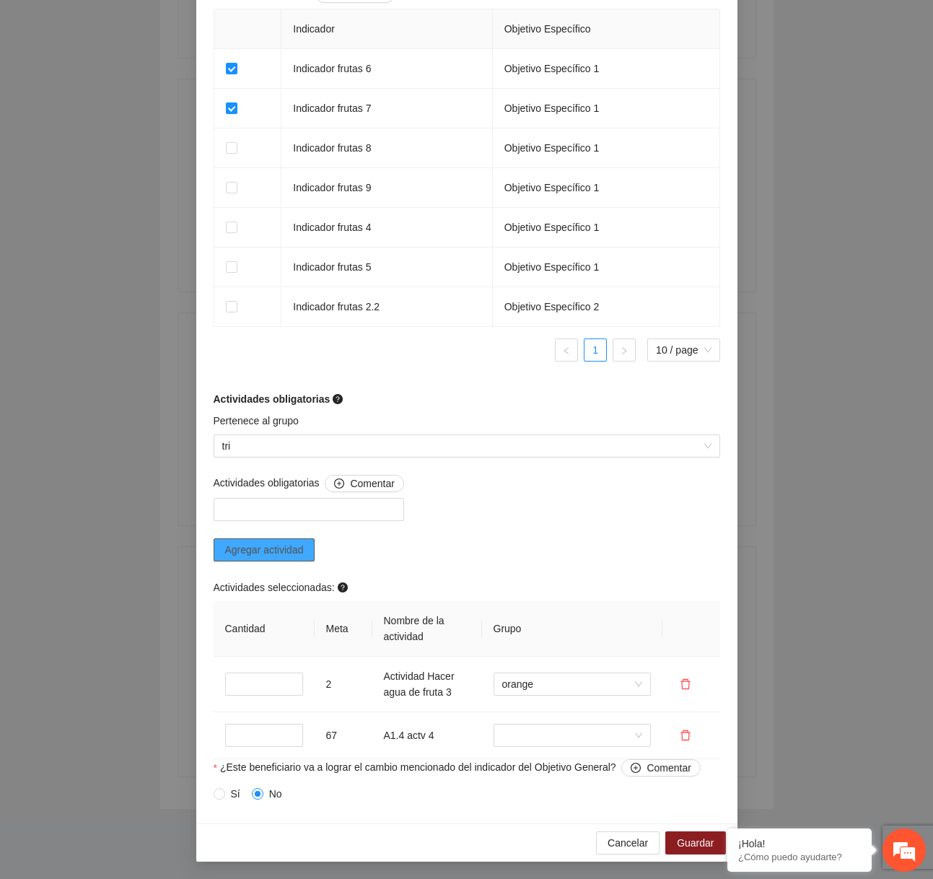
scroll to position [949, 0]
click at [604, 734] on input "search" at bounding box center [567, 735] width 130 height 22
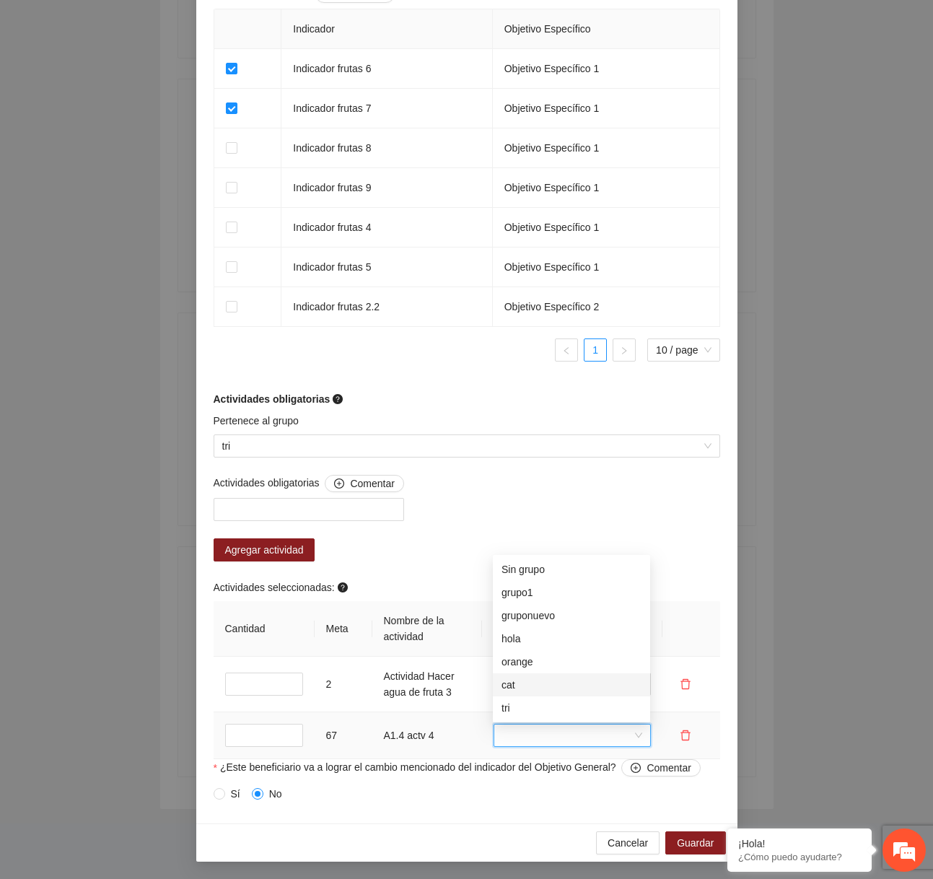
click at [536, 684] on div "cat" at bounding box center [571, 685] width 140 height 16
click at [609, 540] on div "Actividades obligatorias Comentar Agregar actividad Actividades seleccionadas: …" at bounding box center [467, 617] width 514 height 284
click at [617, 845] on span "Cancelar" at bounding box center [627, 843] width 40 height 16
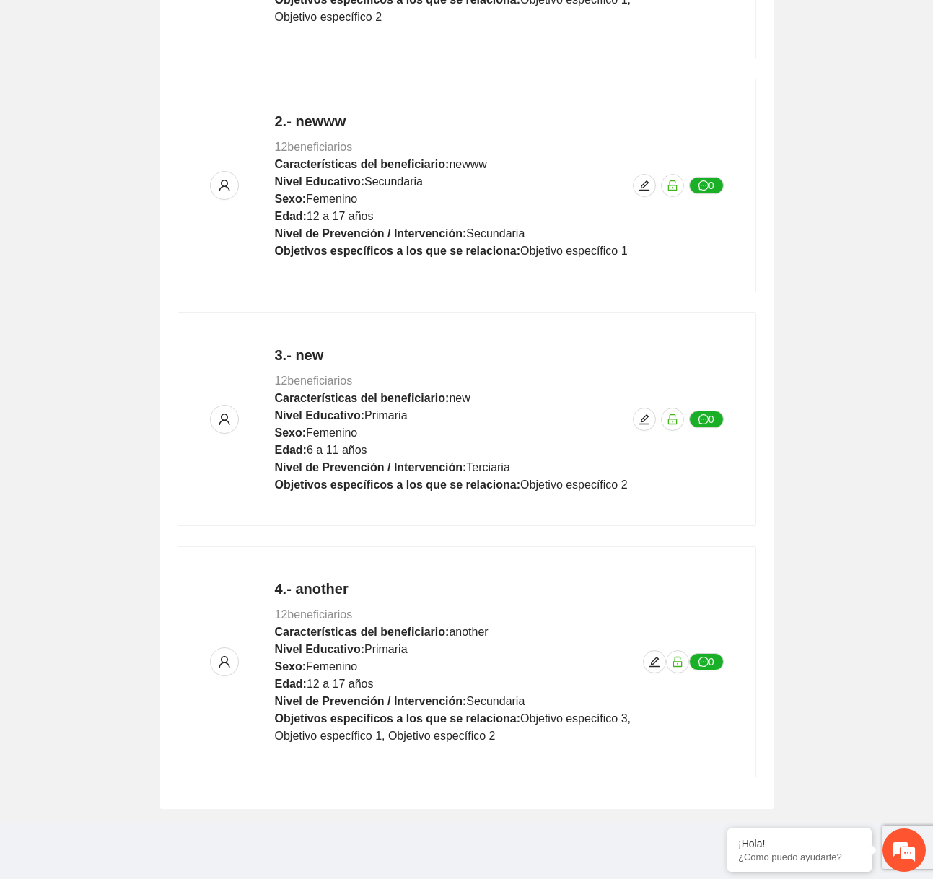
scroll to position [692, 0]
click at [651, 658] on icon "edit" at bounding box center [654, 662] width 12 height 12
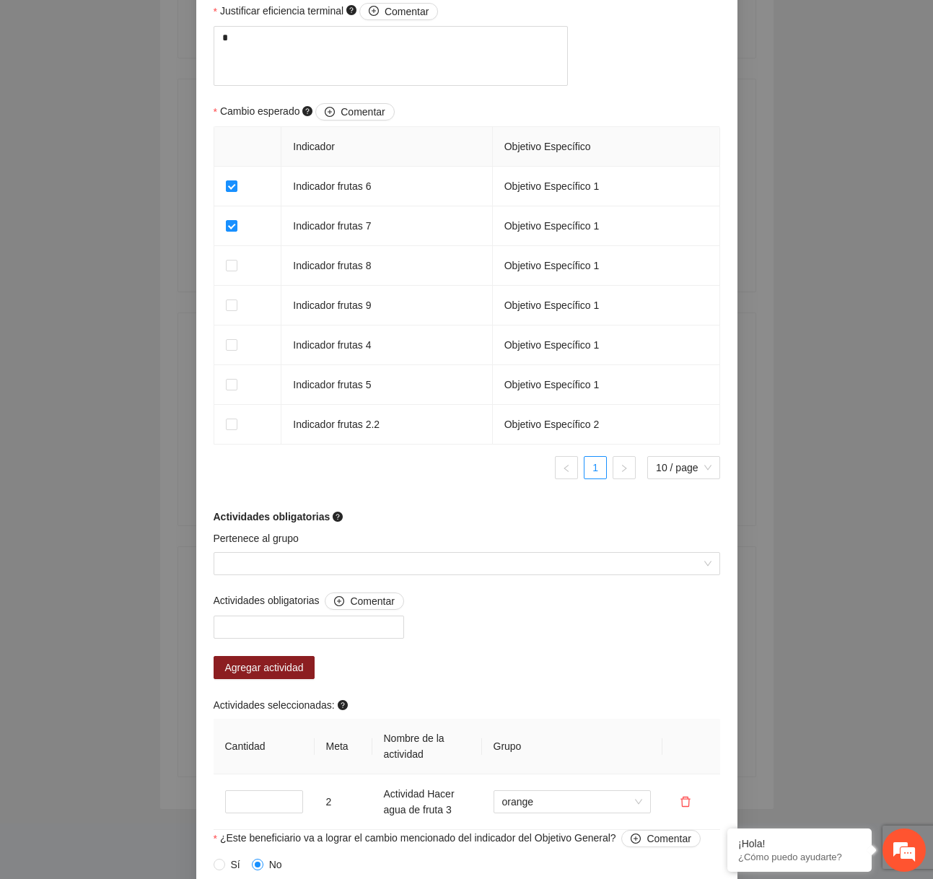
scroll to position [902, 0]
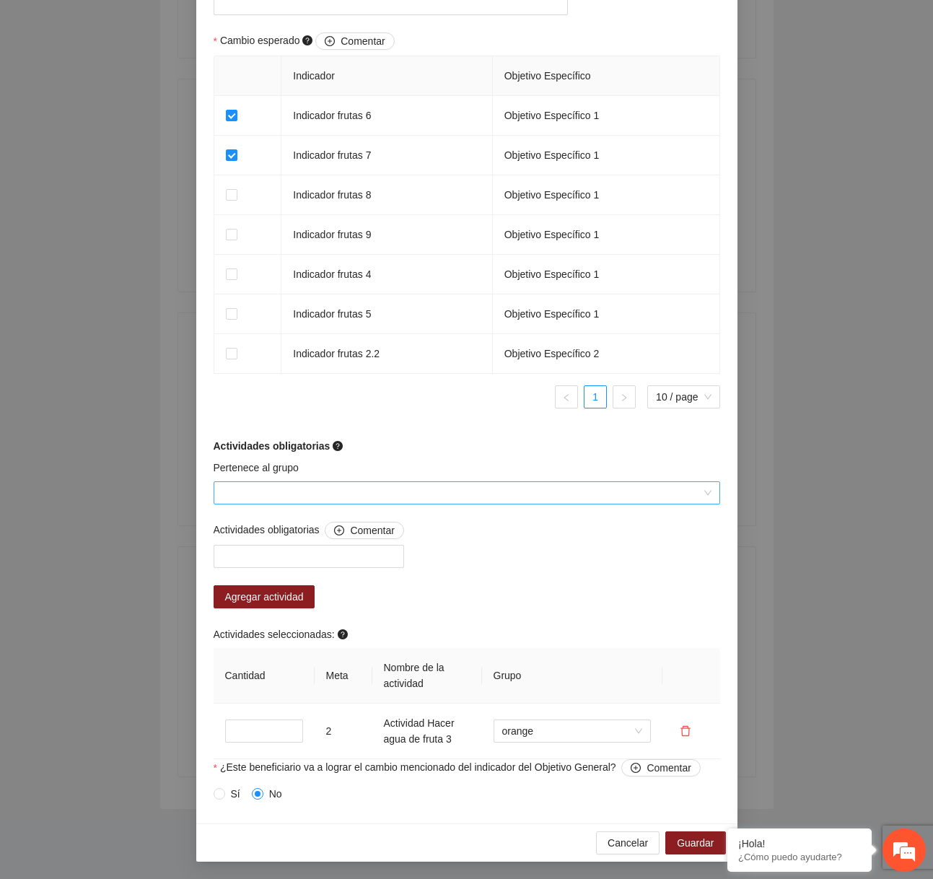
click at [417, 485] on input "Pertenece al grupo" at bounding box center [461, 493] width 479 height 22
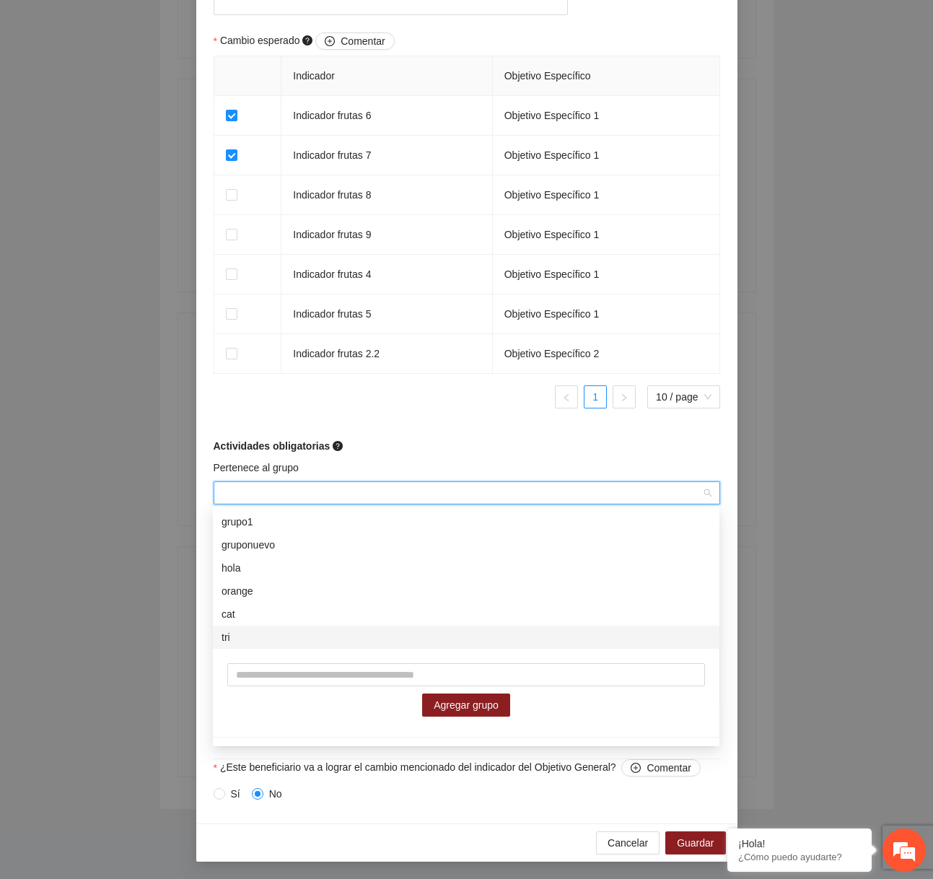
click at [320, 638] on div "tri" at bounding box center [465, 637] width 489 height 16
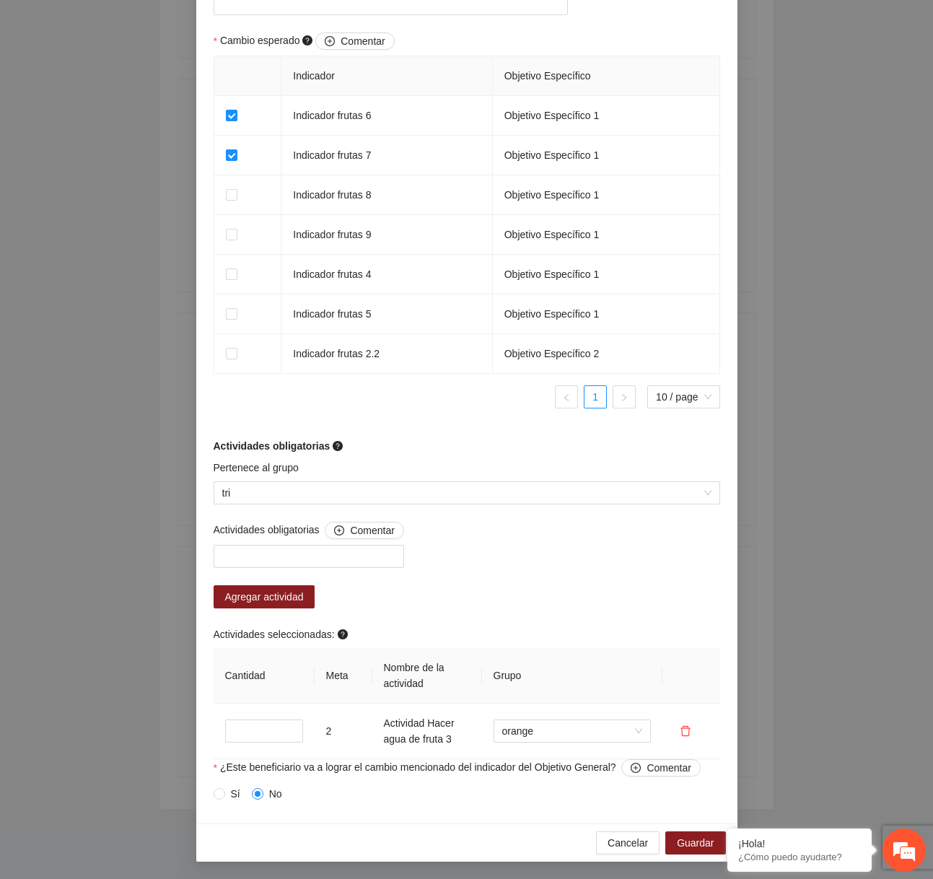
click at [539, 589] on div "Actividades obligatorias Comentar Agregar actividad Actividades seleccionadas: …" at bounding box center [467, 639] width 514 height 237
click at [291, 560] on div at bounding box center [308, 555] width 183 height 17
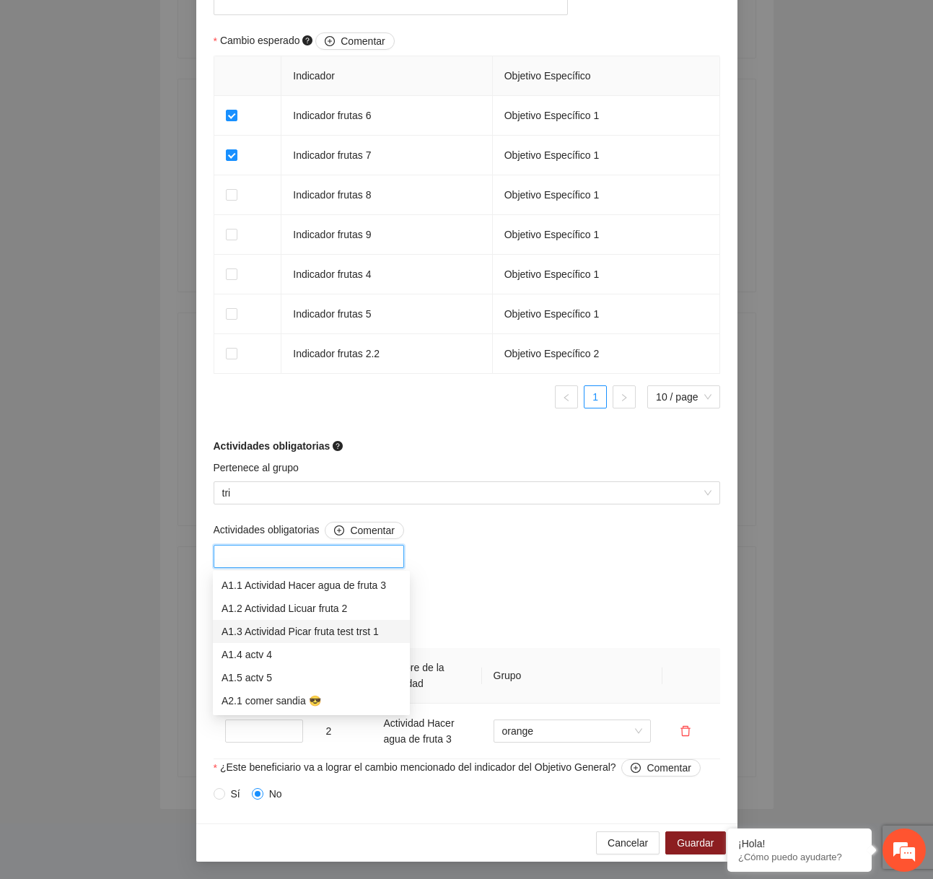
click at [269, 628] on div "A1.3 Actividad Picar fruta test trst 1" at bounding box center [311, 631] width 180 height 16
click at [637, 600] on div "Actividades obligatorias Comentar A1.3 Actividad Picar fruta test trst 1 Agrega…" at bounding box center [467, 639] width 514 height 237
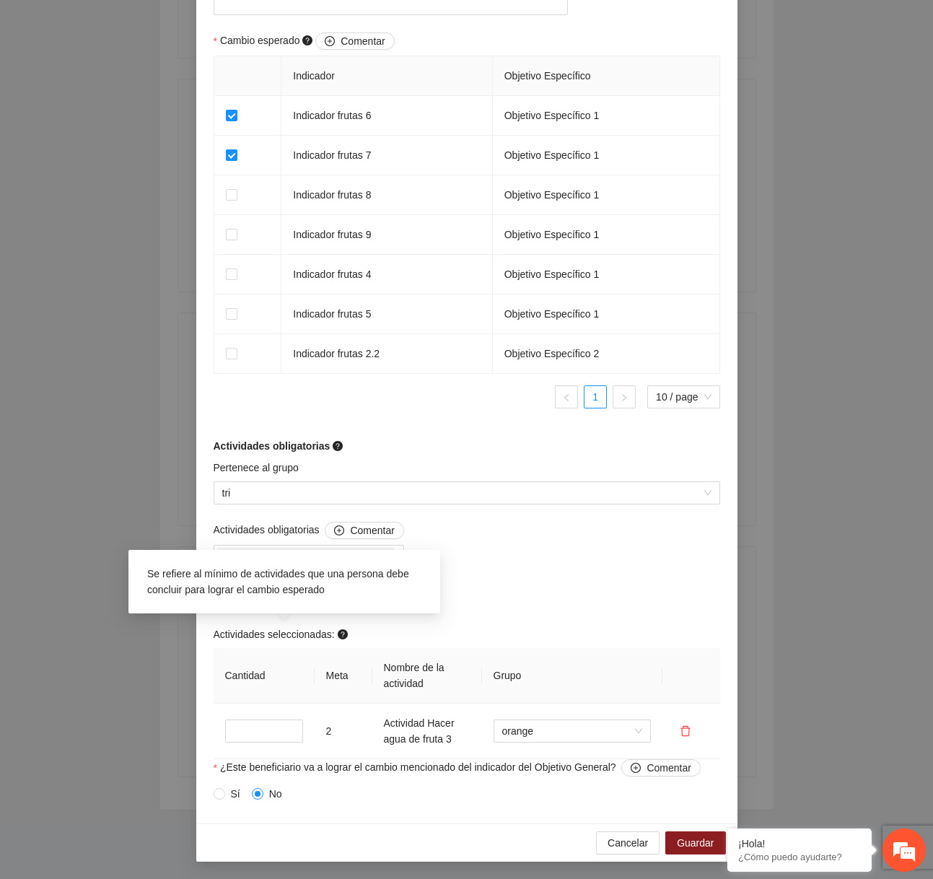
click at [289, 596] on div "Se refiere al mínimo de actividades que una persona debe concluir para lograr e…" at bounding box center [284, 581] width 289 height 46
click at [552, 607] on div "Actividades obligatorias Comentar A1.3 Actividad Picar fruta test trst 1 Agrega…" at bounding box center [467, 639] width 514 height 237
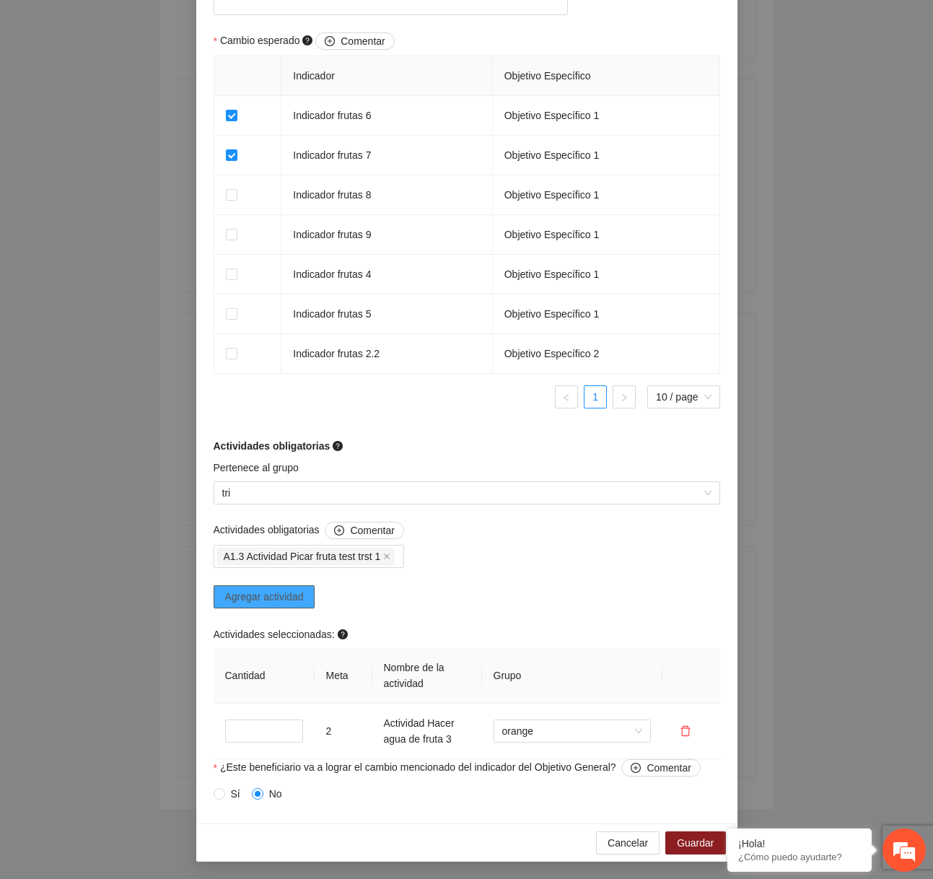
click at [304, 593] on span "Agregar actividad" at bounding box center [264, 597] width 79 height 16
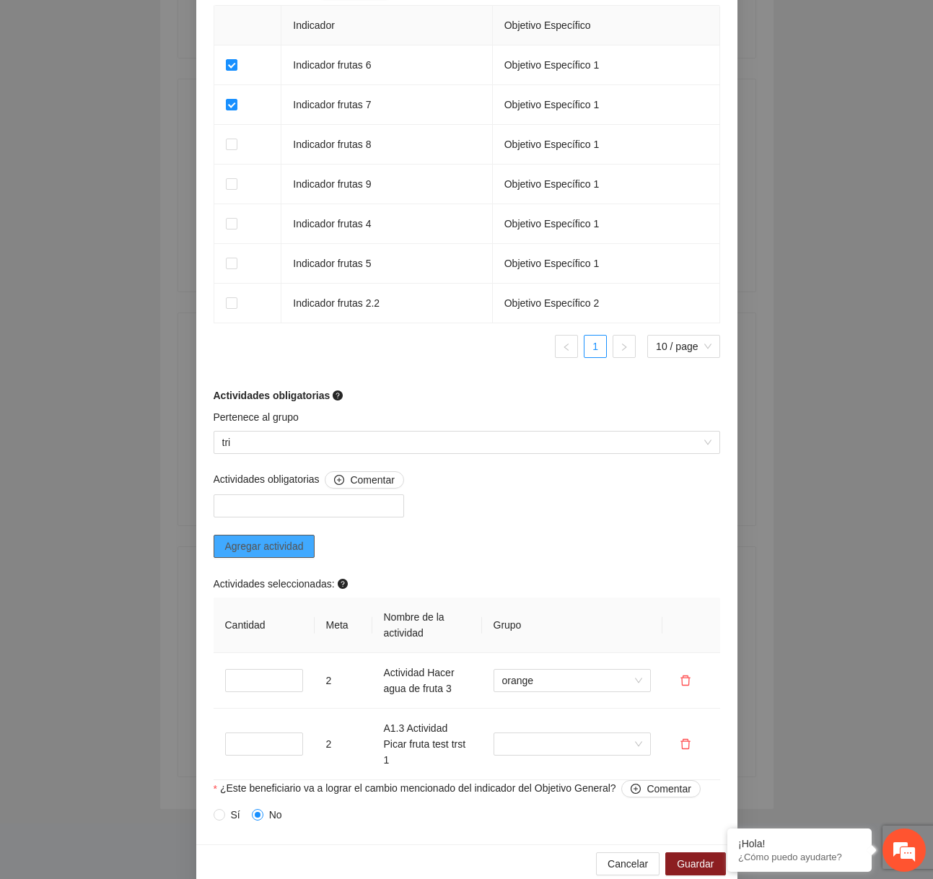
scroll to position [974, 0]
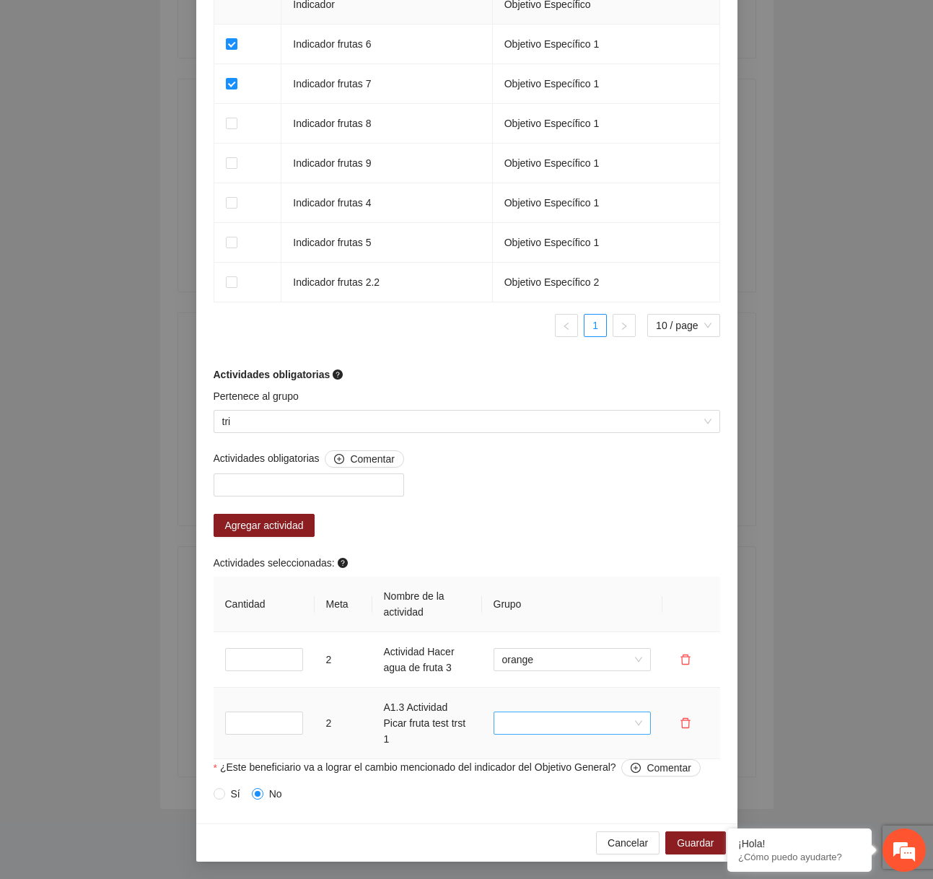
click at [585, 731] on input "search" at bounding box center [567, 723] width 130 height 22
click at [534, 693] on div "tri" at bounding box center [571, 695] width 140 height 16
click at [616, 509] on div "Actividades obligatorias Comentar Agregar actividad Actividades seleccionadas: …" at bounding box center [467, 604] width 514 height 309
click at [616, 840] on span "Cancelar" at bounding box center [627, 843] width 40 height 16
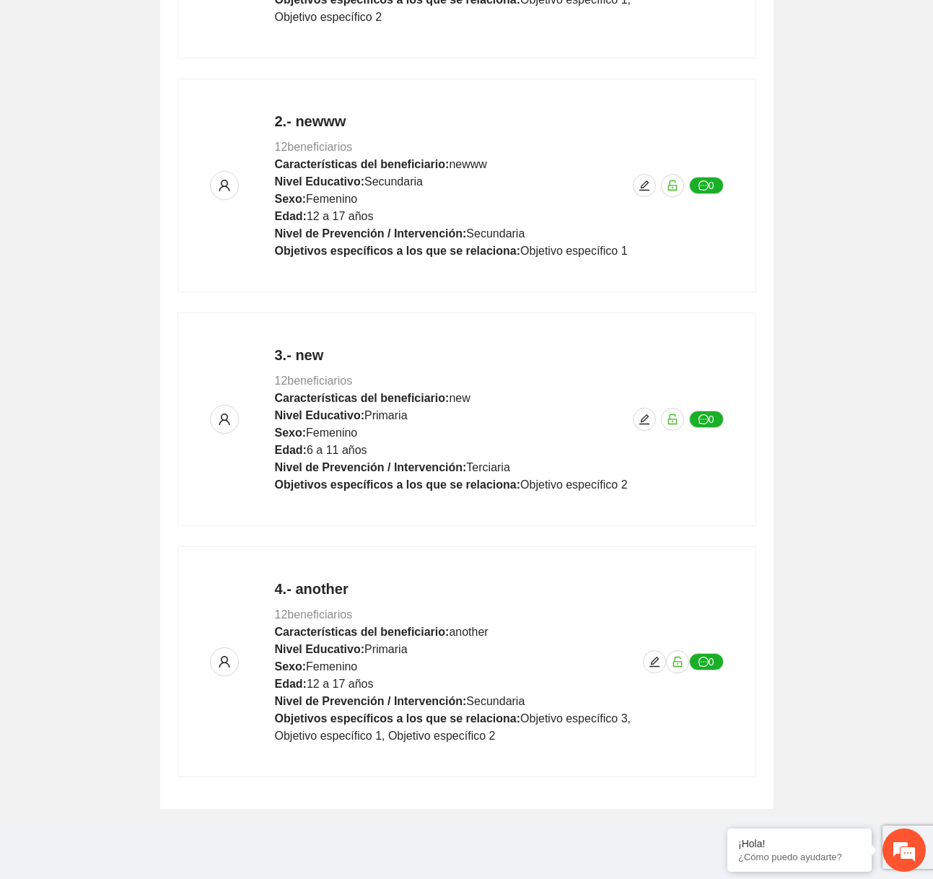
scroll to position [692, 0]
click at [649, 656] on icon "edit" at bounding box center [654, 662] width 12 height 12
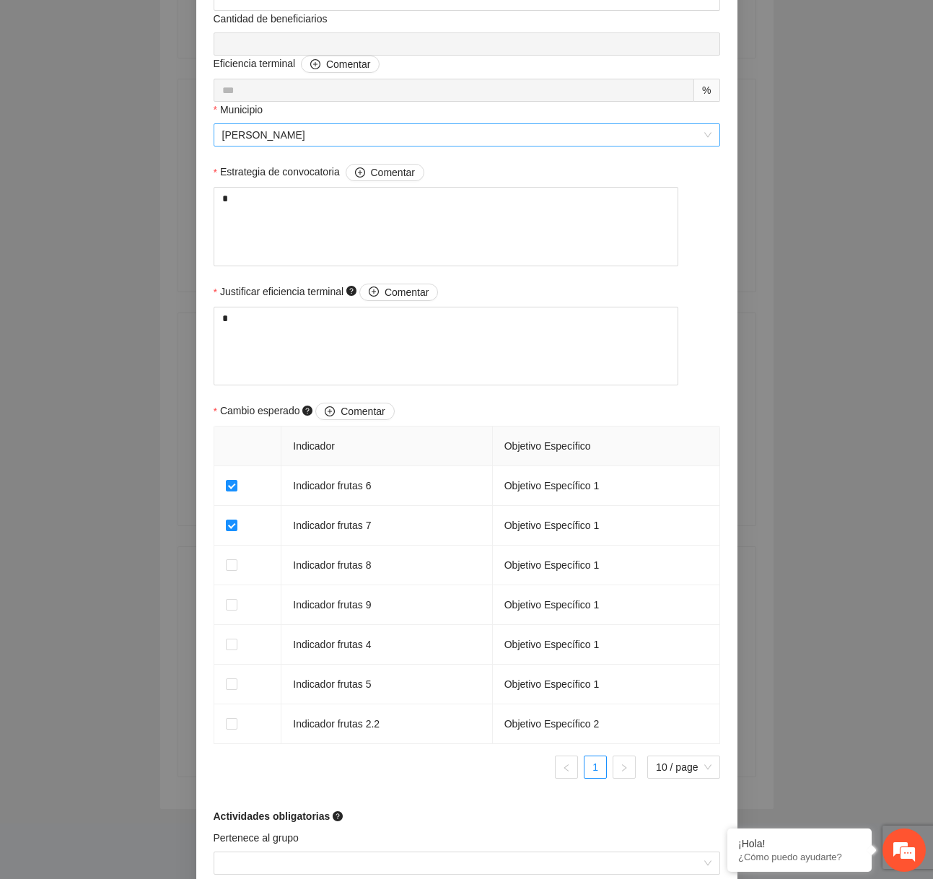
scroll to position [902, 0]
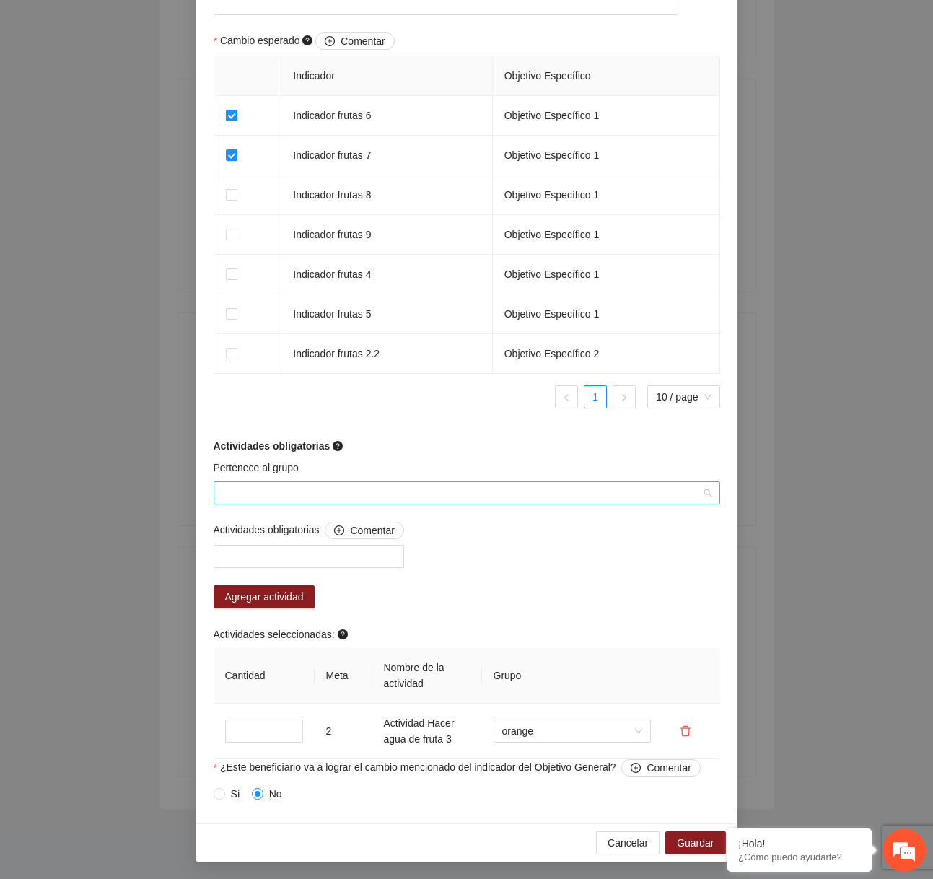
click at [400, 496] on input "Pertenece al grupo" at bounding box center [461, 493] width 479 height 22
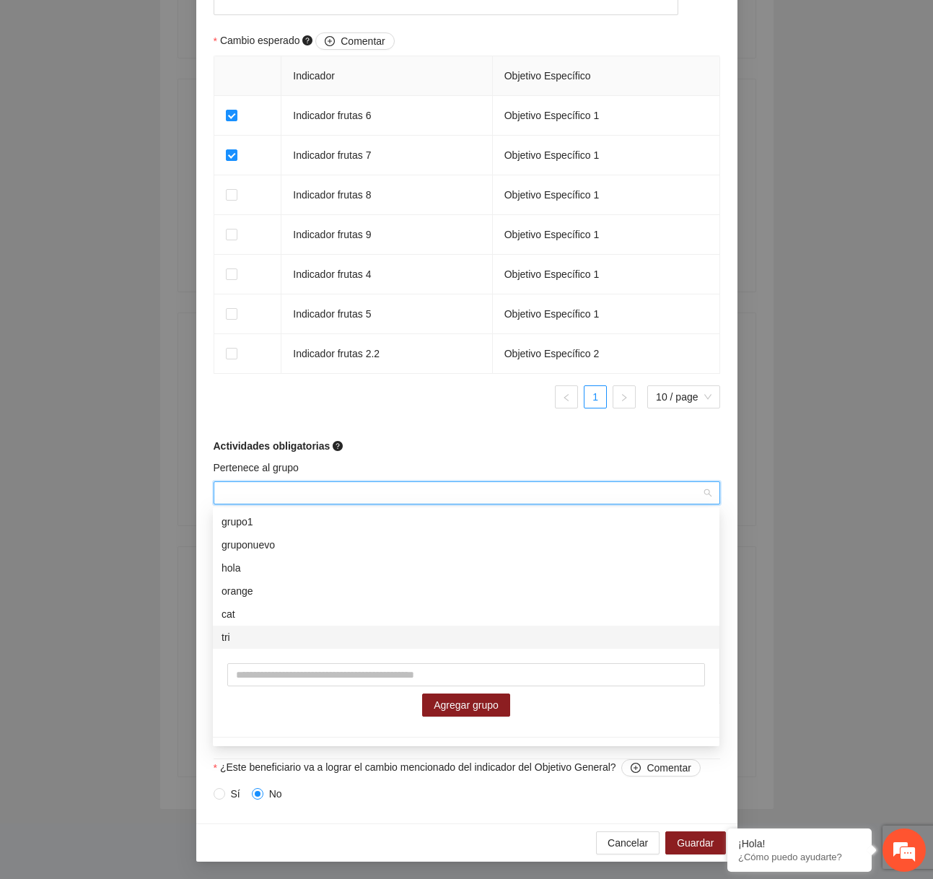
click at [296, 634] on div "tri" at bounding box center [465, 637] width 489 height 16
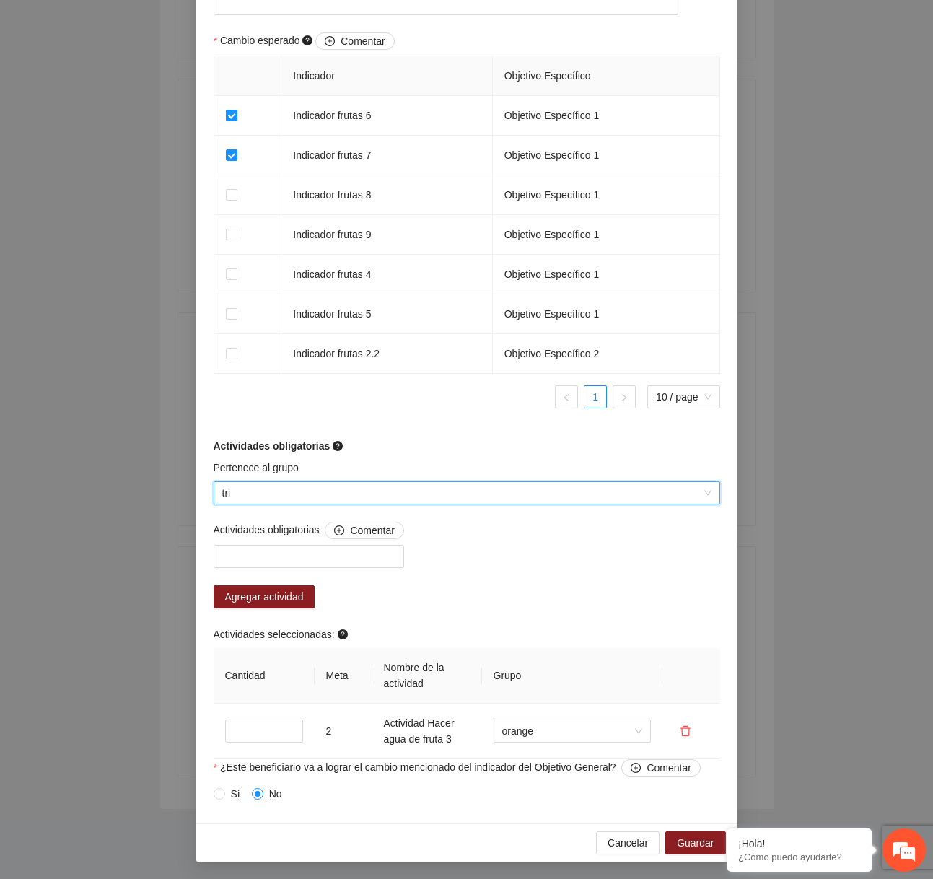
click at [445, 488] on span "tri" at bounding box center [466, 493] width 489 height 22
click at [444, 438] on div "Actividades obligatorias" at bounding box center [466, 446] width 506 height 16
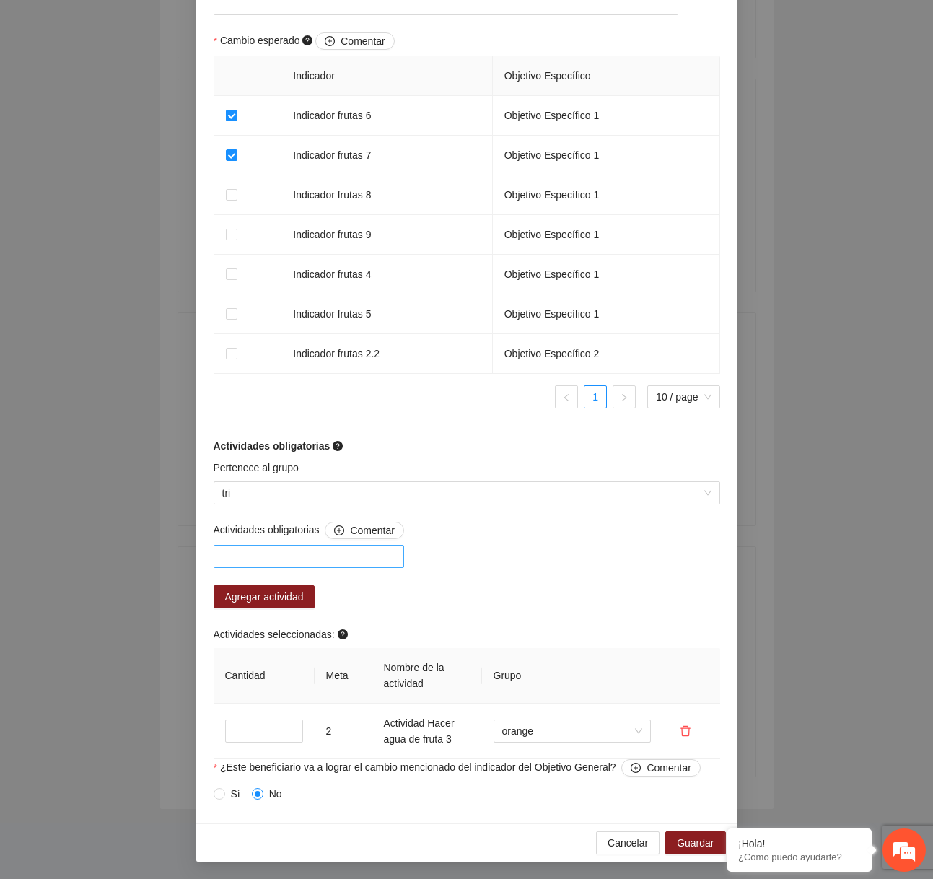
click at [309, 557] on div at bounding box center [308, 555] width 183 height 17
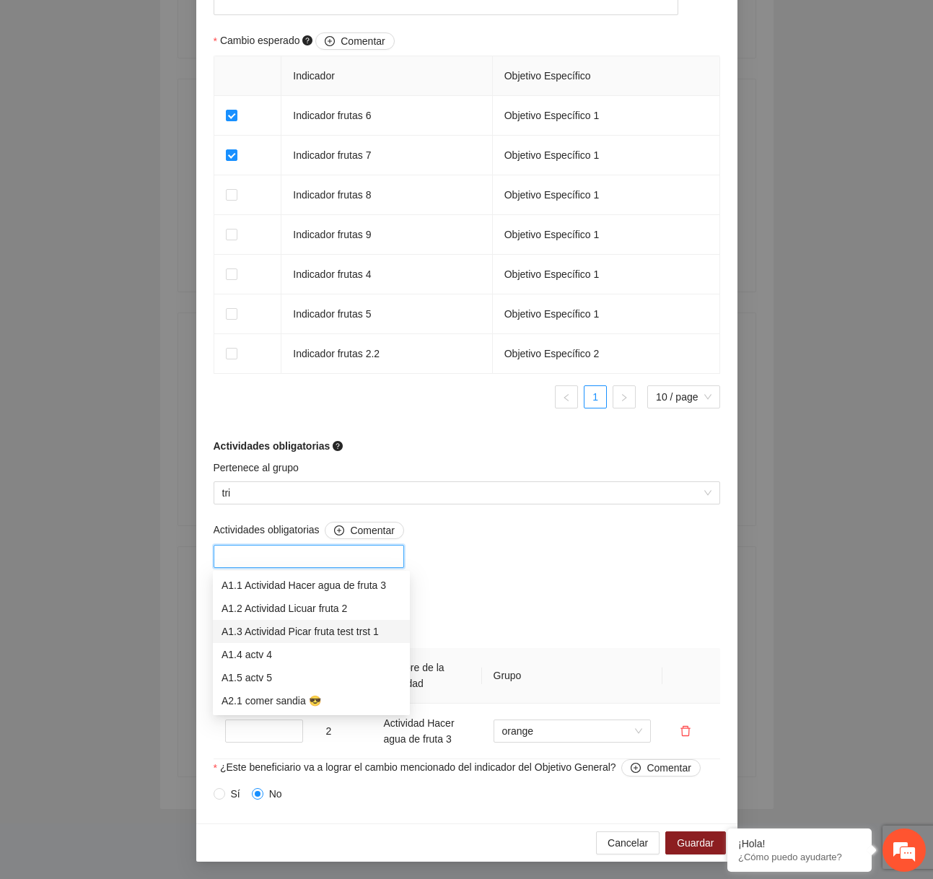
click at [287, 621] on div "A1.3 Actividad Picar fruta test trst 1" at bounding box center [311, 631] width 197 height 23
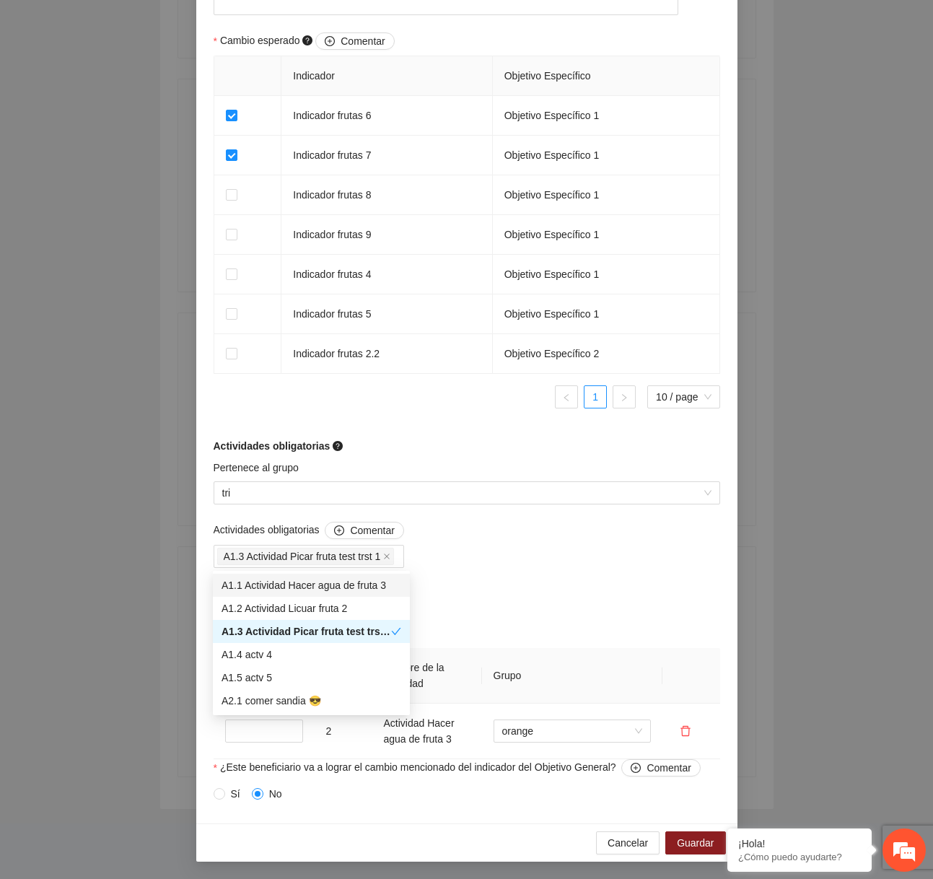
click at [548, 542] on div "Actividades obligatorias Comentar A1.3 Actividad Picar fruta test trst 1 Agrega…" at bounding box center [467, 639] width 514 height 237
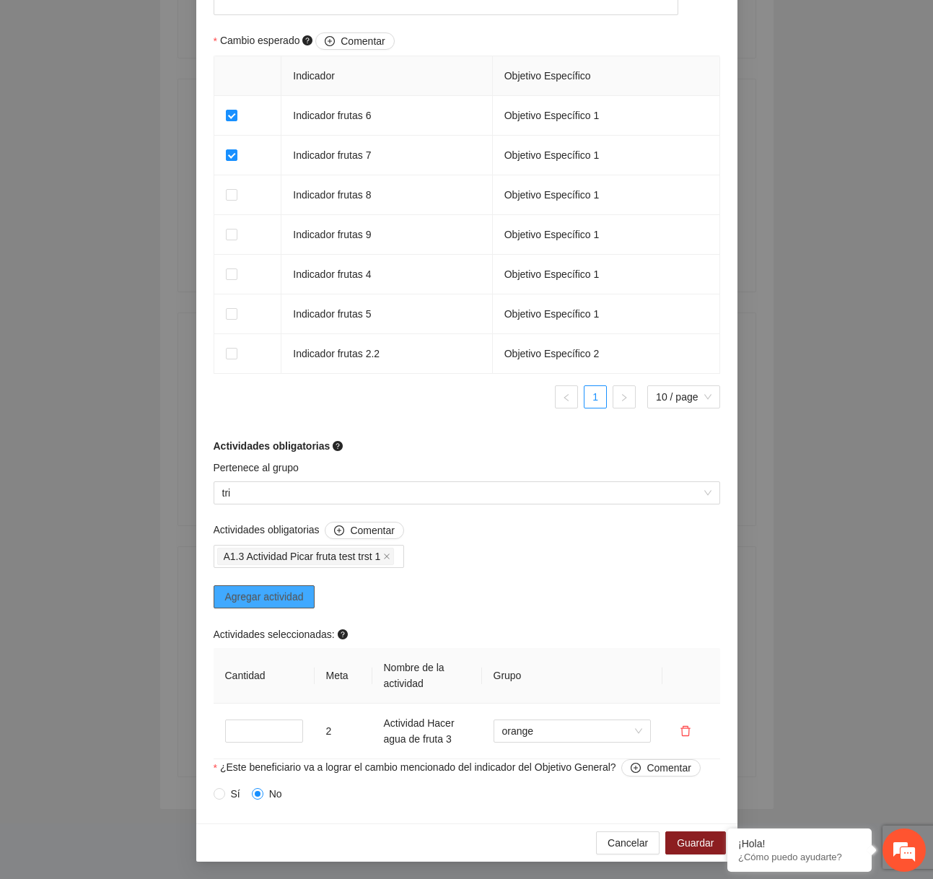
click at [266, 597] on span "Agregar actividad" at bounding box center [264, 597] width 79 height 16
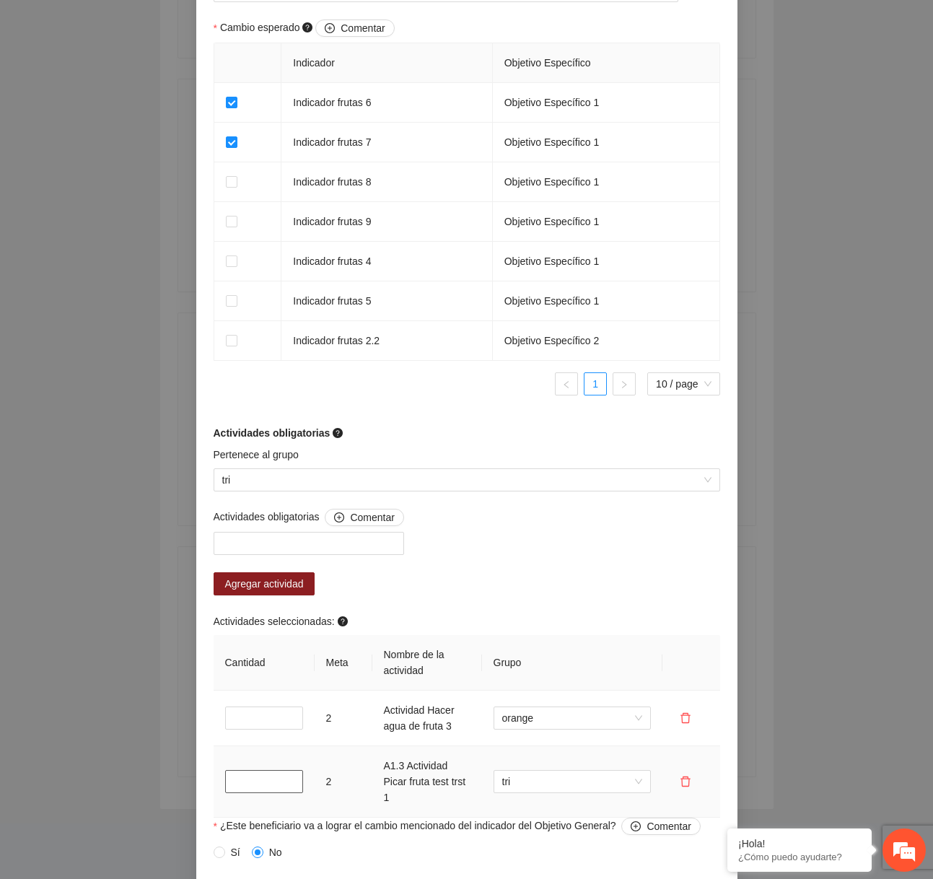
click at [236, 792] on input "*" at bounding box center [264, 781] width 78 height 23
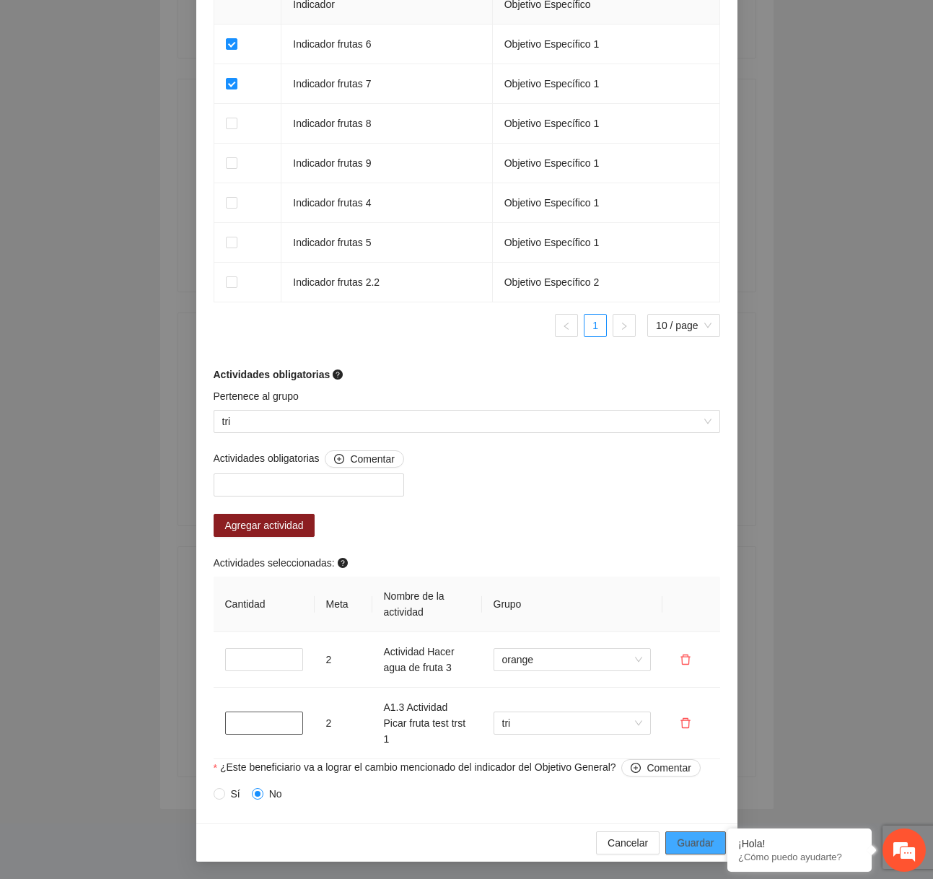
type input "*"
click at [680, 841] on span "Guardar" at bounding box center [695, 843] width 37 height 16
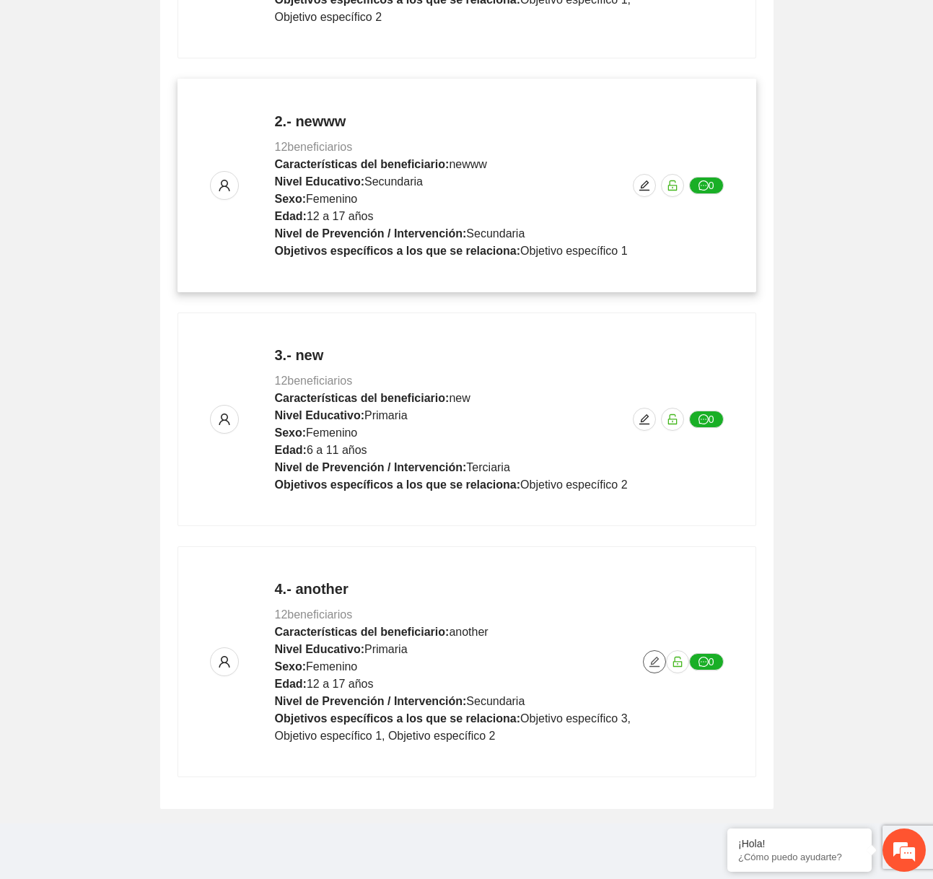
scroll to position [0, 0]
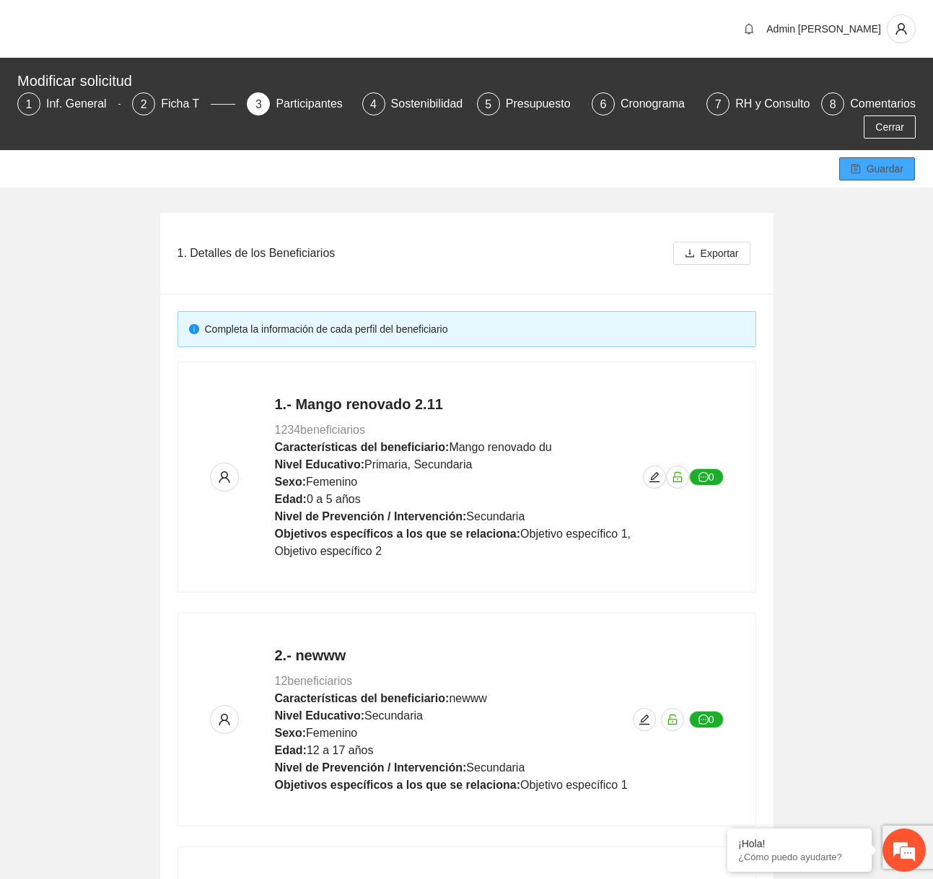
click at [866, 167] on span "Guardar" at bounding box center [884, 169] width 37 height 16
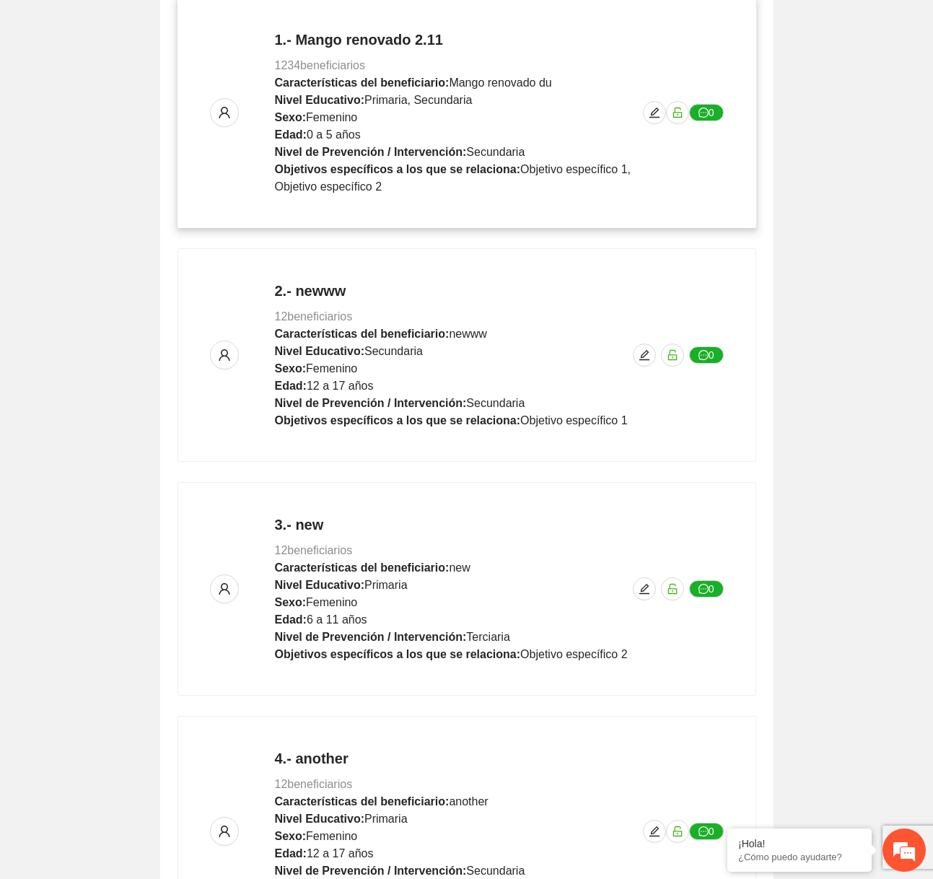
scroll to position [534, 0]
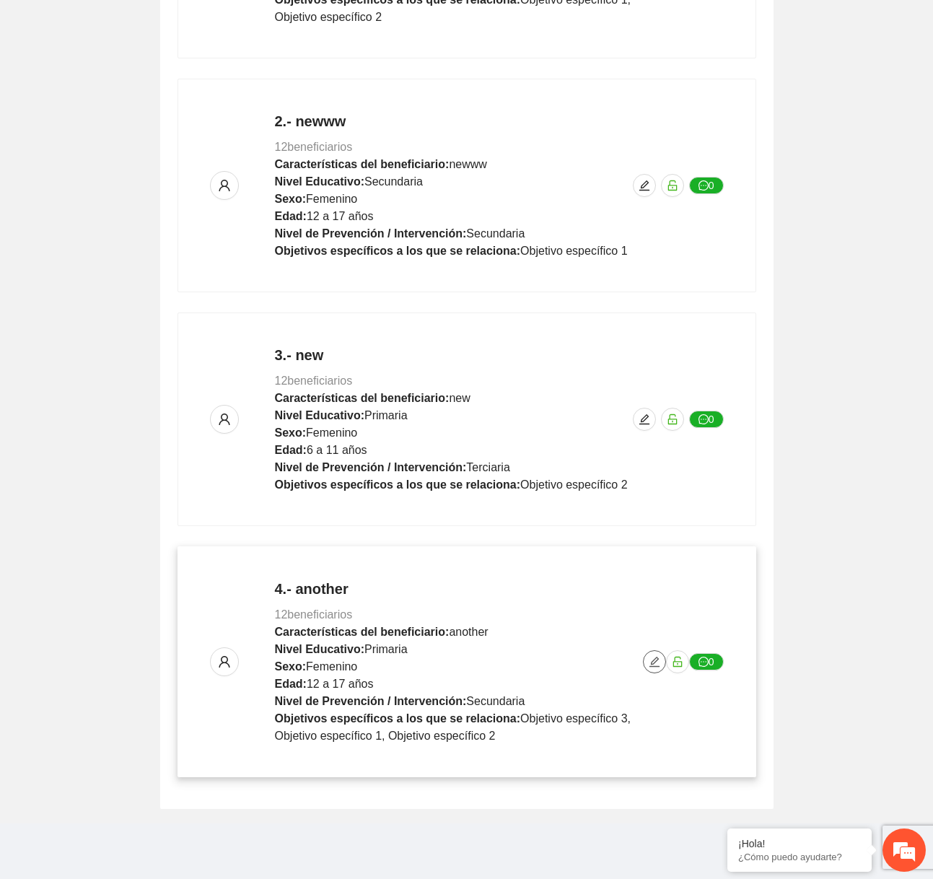
click at [653, 666] on button "button" at bounding box center [654, 661] width 23 height 23
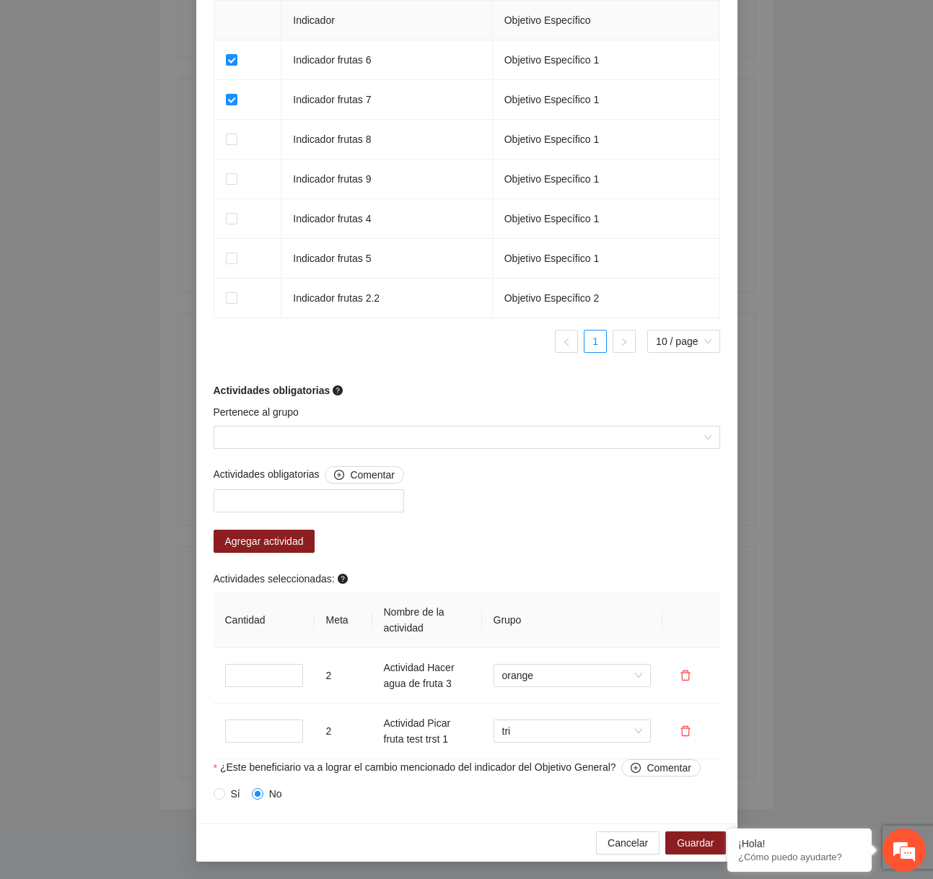
scroll to position [958, 0]
click at [414, 432] on input "Pertenece al grupo" at bounding box center [461, 437] width 479 height 22
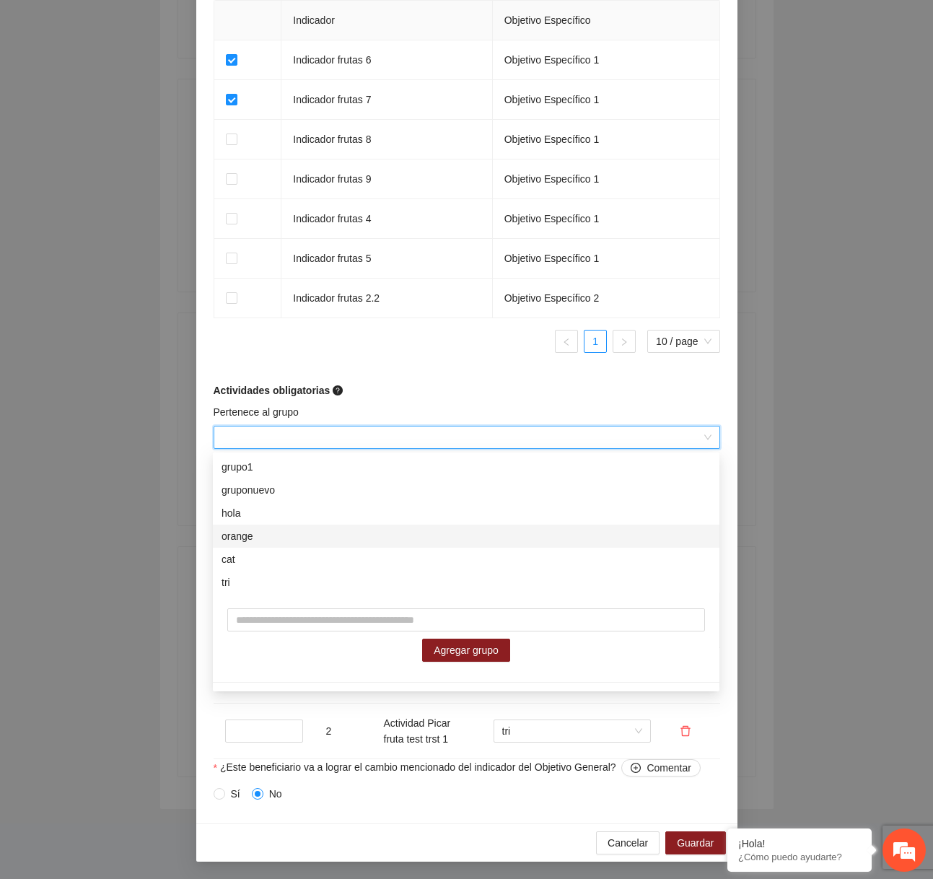
click at [897, 579] on div "Editar beneficiario Perfil del beneficiario another Sexo Femenino Rango de edad…" at bounding box center [466, 439] width 933 height 879
